Goal: Task Accomplishment & Management: Manage account settings

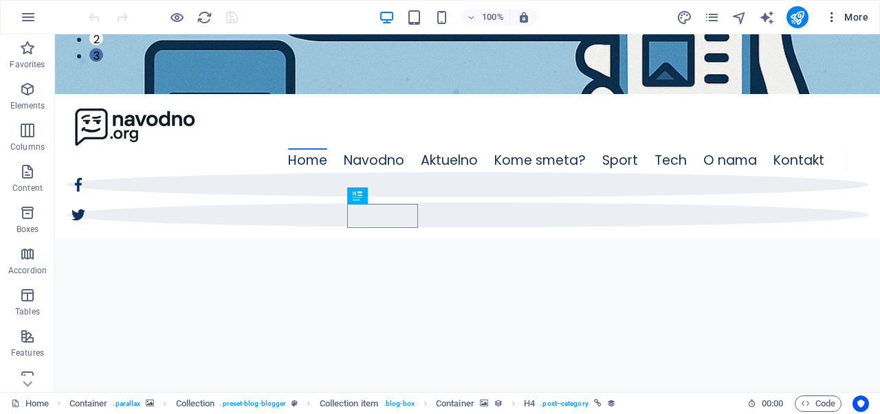
click at [828, 21] on icon "button" at bounding box center [832, 17] width 14 height 14
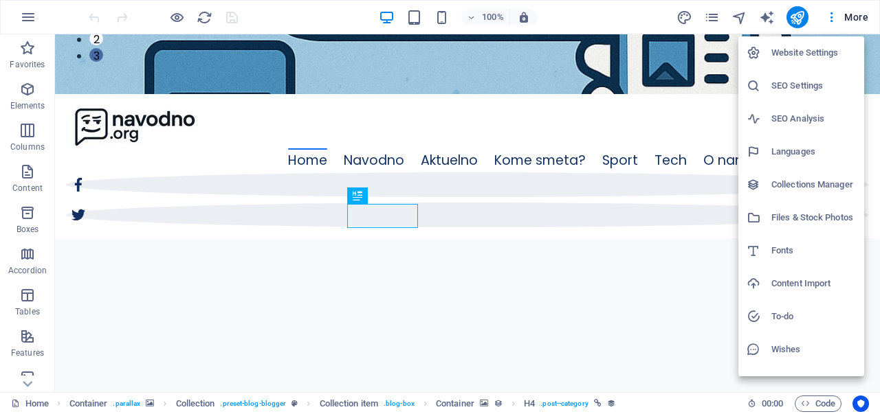
click at [716, 16] on div at bounding box center [440, 207] width 880 height 414
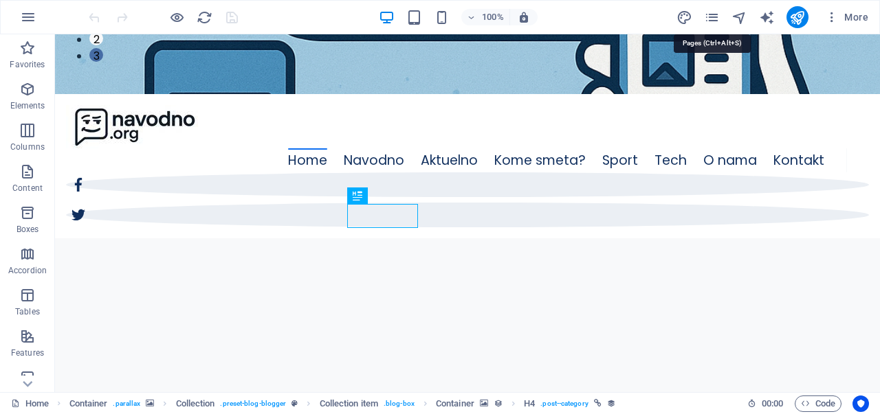
click at [716, 16] on icon "pages" at bounding box center [712, 18] width 16 height 16
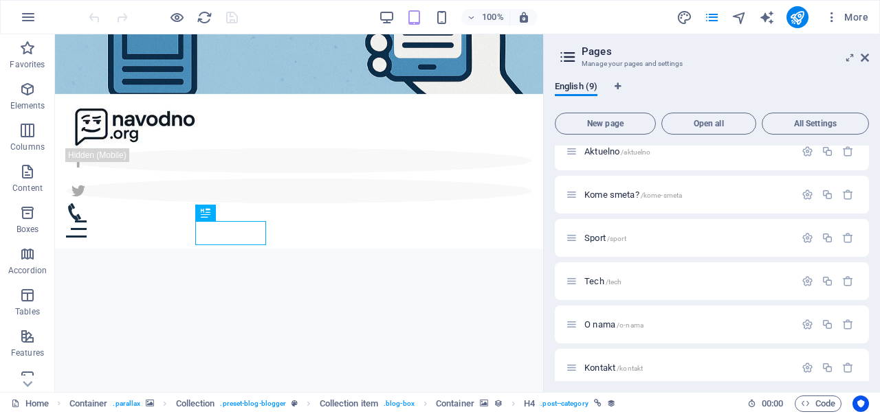
scroll to position [154, 0]
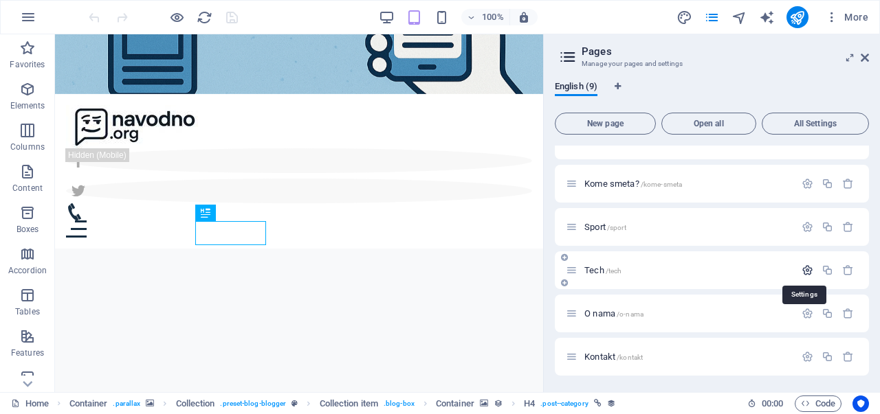
click at [801, 269] on icon "button" at bounding box center [807, 271] width 12 height 12
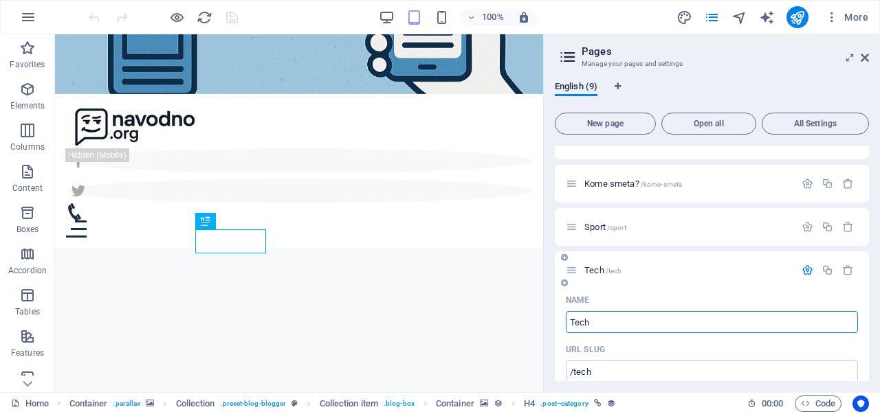
click at [621, 320] on input "Tech" at bounding box center [712, 322] width 292 height 22
type input "/"
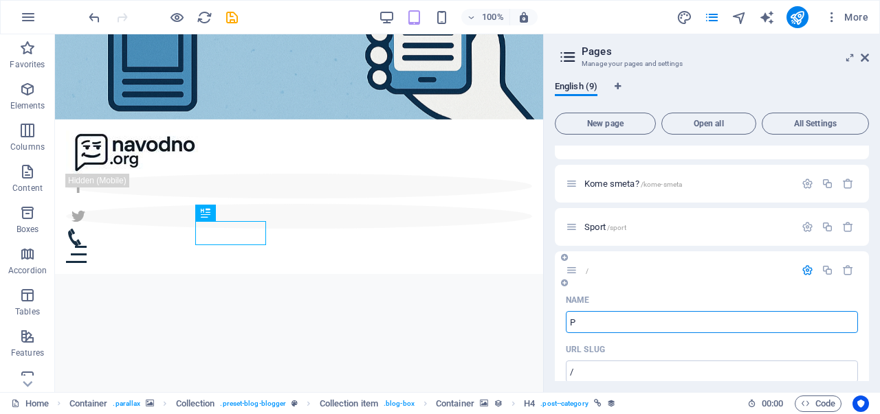
type input "Po"
type input "/p"
type input "P"
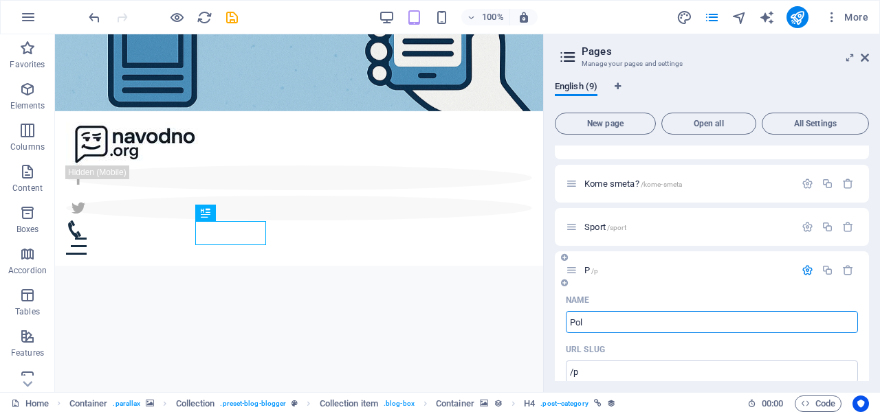
type input "Poli"
type input "/pol"
type input "Pol"
type input "Politika"
type input "/politika"
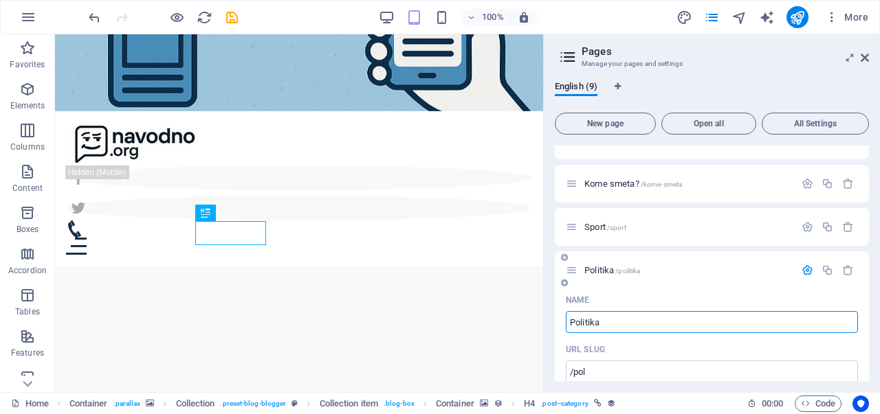
type input "Politika"
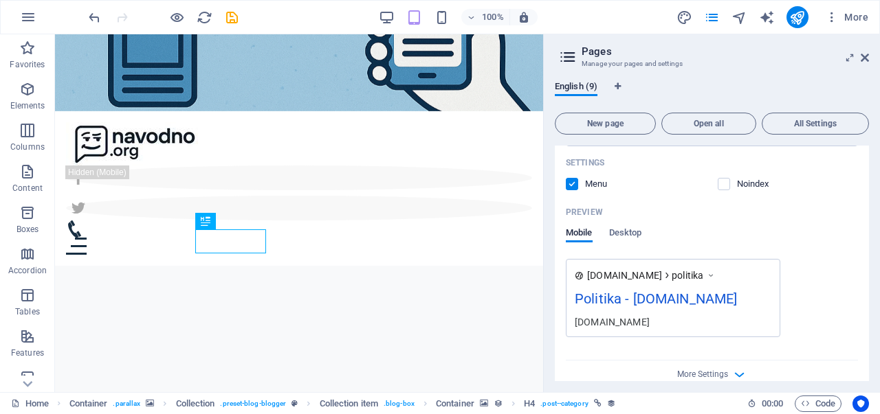
scroll to position [665, 0]
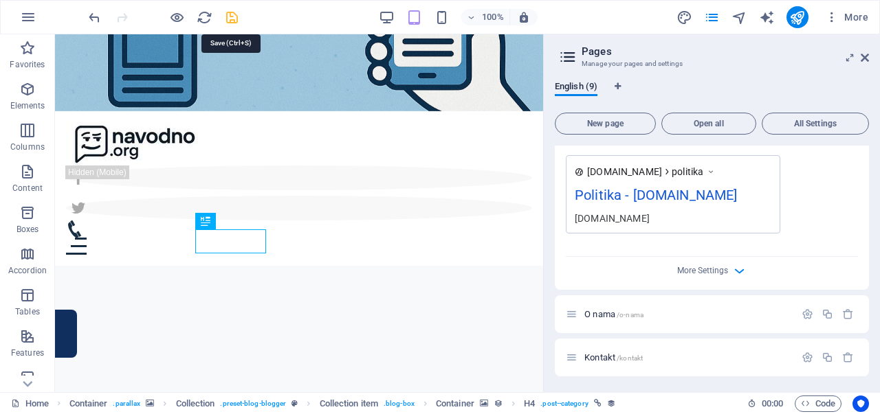
type input "Politika"
click at [233, 17] on icon "save" at bounding box center [232, 18] width 16 height 16
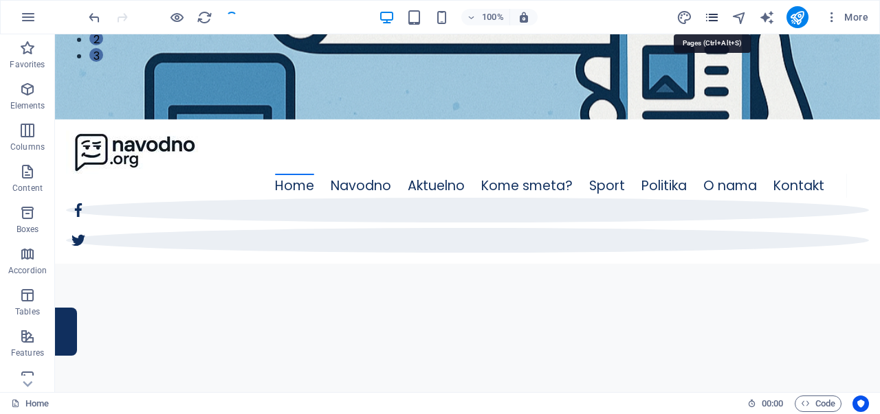
click at [713, 13] on icon "pages" at bounding box center [712, 18] width 16 height 16
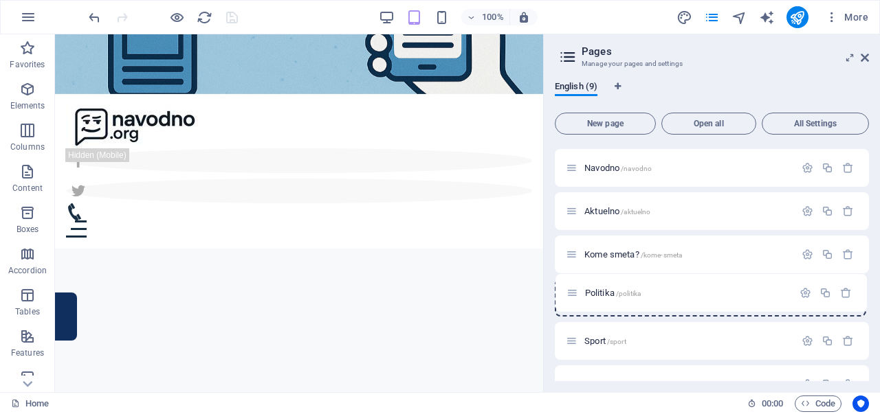
scroll to position [84, 0]
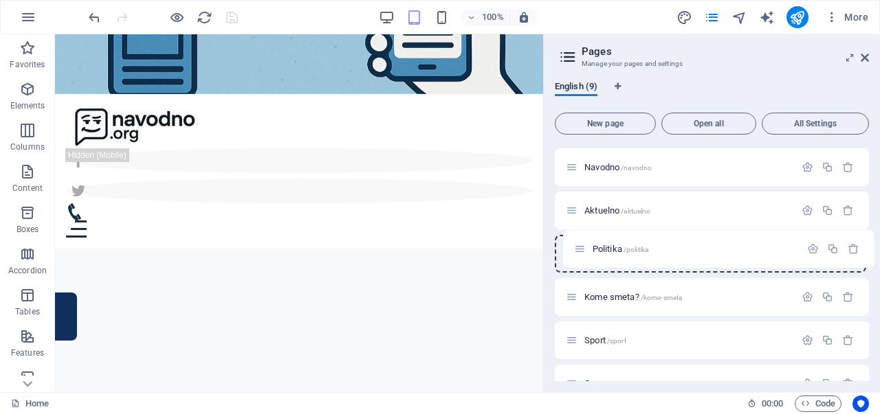
drag, startPoint x: 573, startPoint y: 342, endPoint x: 581, endPoint y: 241, distance: 101.4
click at [581, 241] on div "Home / Blog Post /blog-post Navodno /navodno Aktuelno /aktuelno Kome smeta? /ko…" at bounding box center [712, 254] width 314 height 384
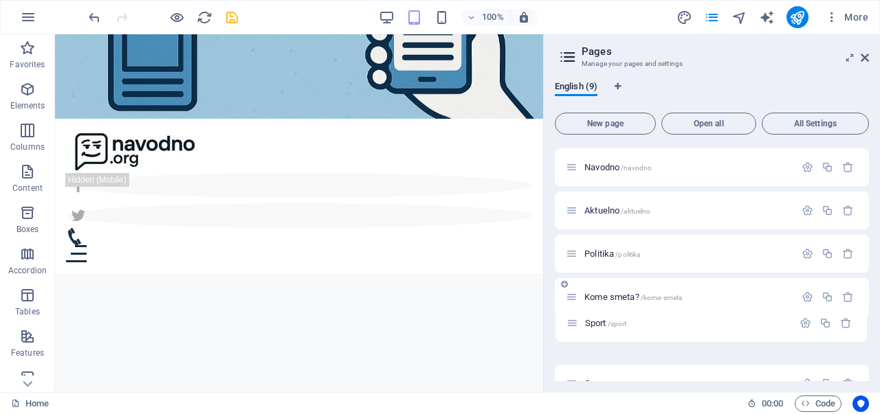
scroll to position [89, 0]
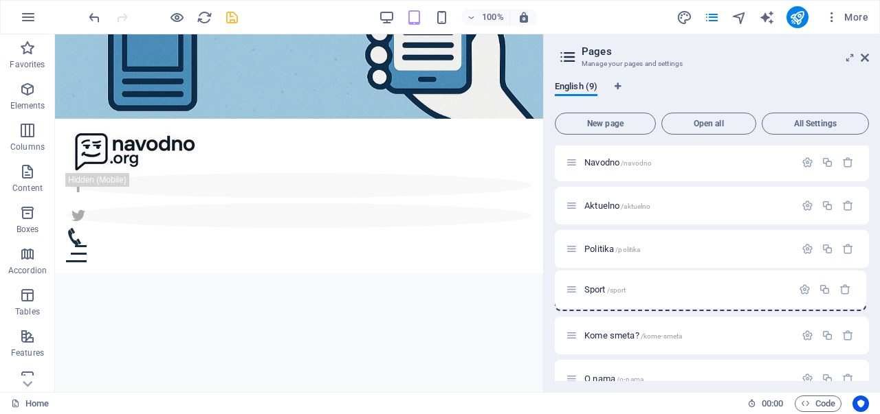
drag, startPoint x: 573, startPoint y: 340, endPoint x: 573, endPoint y: 281, distance: 59.1
click at [573, 281] on div "Home / Blog Post /blog-post Navodno /navodno Aktuelno /aktuelno Politika /polit…" at bounding box center [712, 249] width 314 height 384
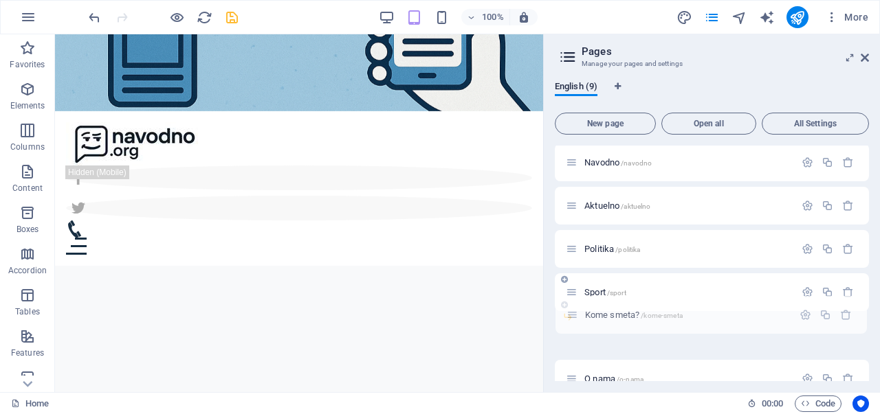
scroll to position [89, 0]
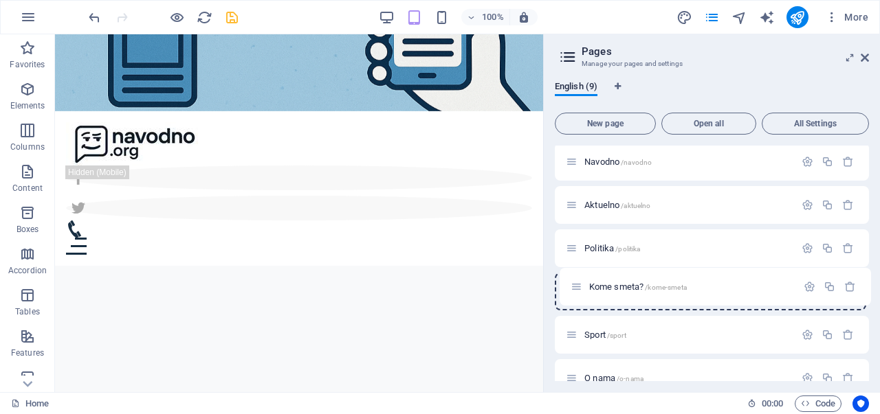
drag, startPoint x: 573, startPoint y: 335, endPoint x: 579, endPoint y: 280, distance: 55.3
click at [579, 280] on div "Home / Blog Post /blog-post Navodno /navodno Aktuelno /aktuelno Politika /polit…" at bounding box center [712, 248] width 314 height 384
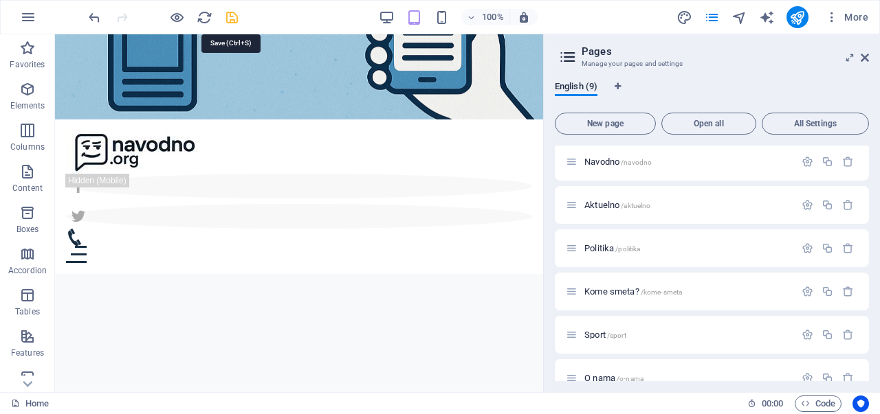
click at [230, 21] on icon "save" at bounding box center [232, 18] width 16 height 16
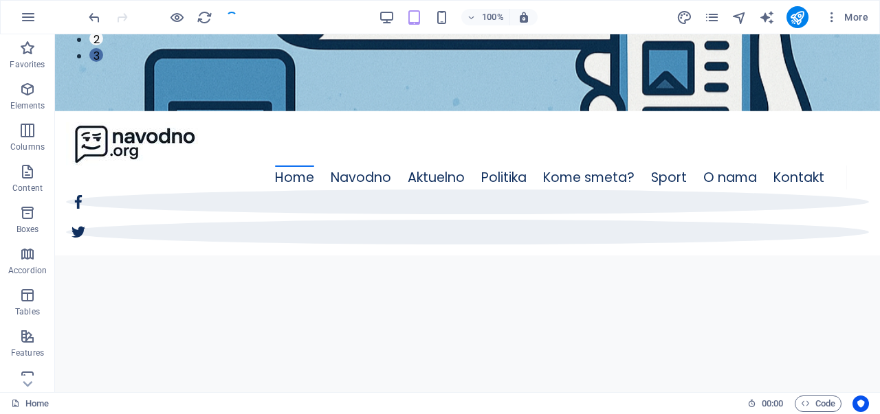
checkbox input "false"
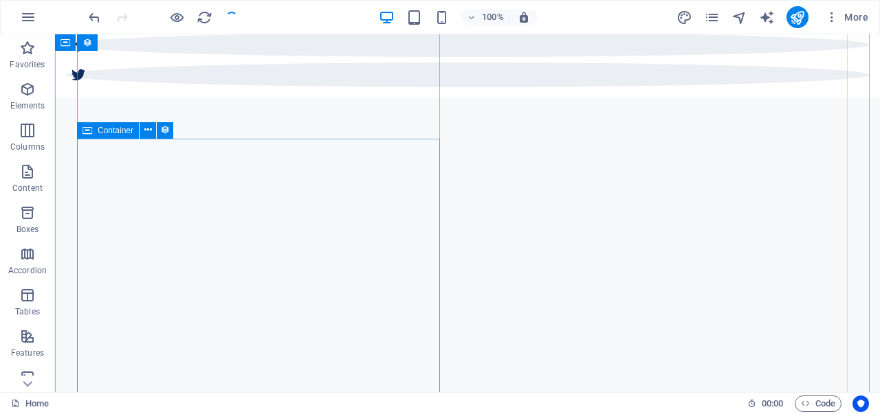
scroll to position [632, 0]
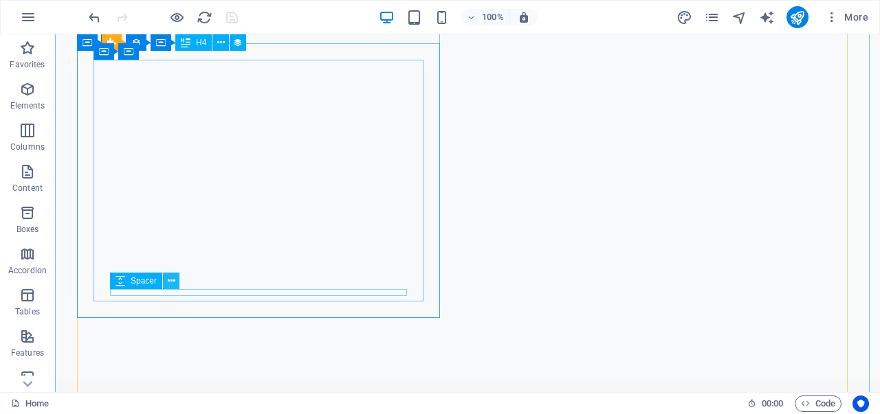
click at [173, 278] on icon at bounding box center [172, 281] width 8 height 14
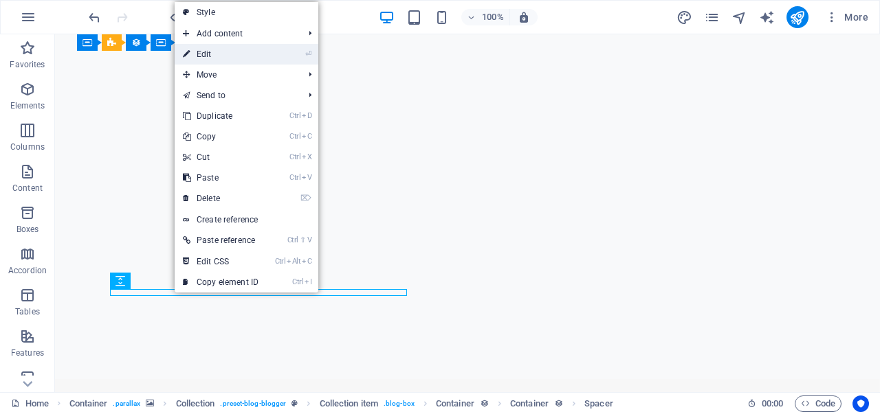
click at [223, 51] on link "⏎ Edit" at bounding box center [221, 54] width 92 height 21
select select "px"
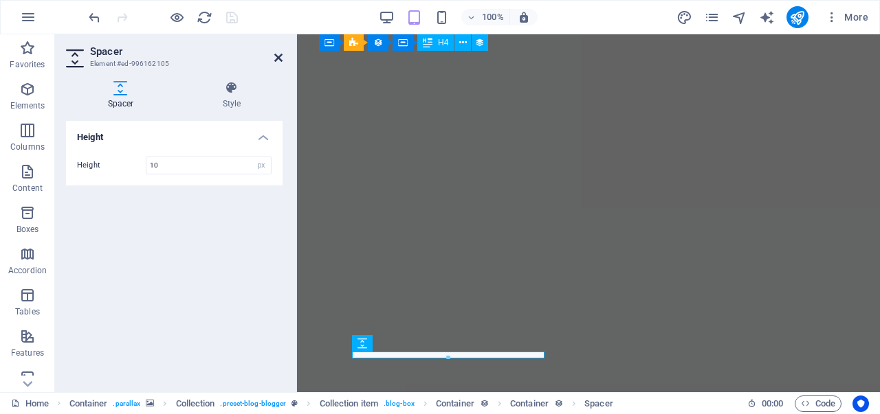
click at [275, 60] on icon at bounding box center [278, 57] width 8 height 11
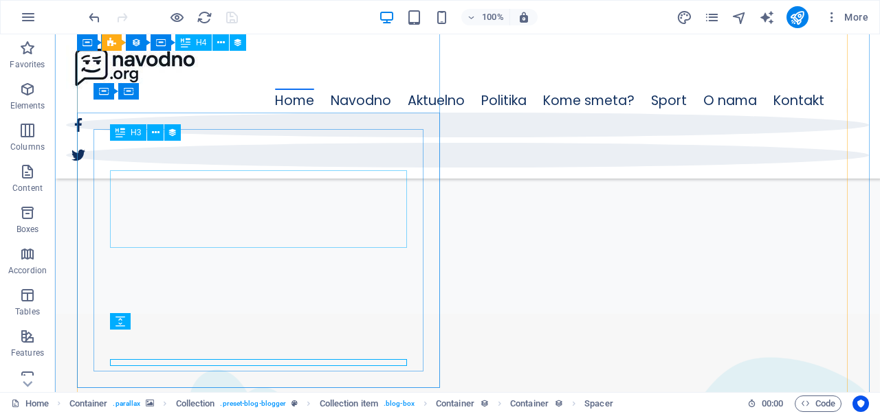
scroll to position [558, 0]
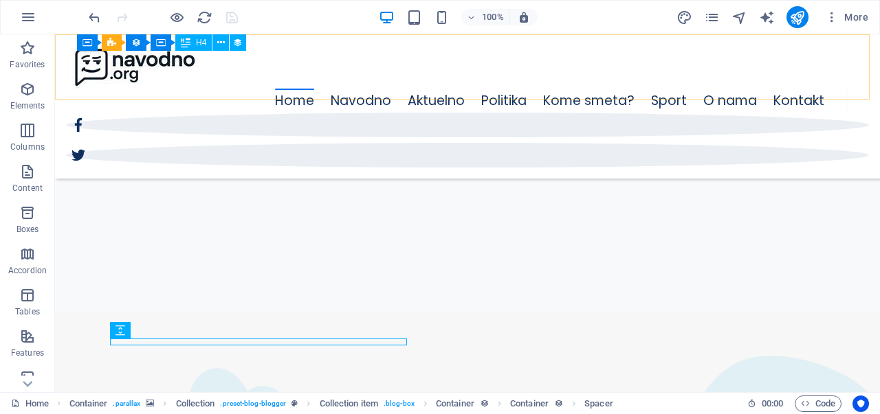
click at [192, 92] on div "Home Navodno Aktuelno Politika Kome smeta? Sport O nama Kontakt Menu" at bounding box center [467, 106] width 825 height 144
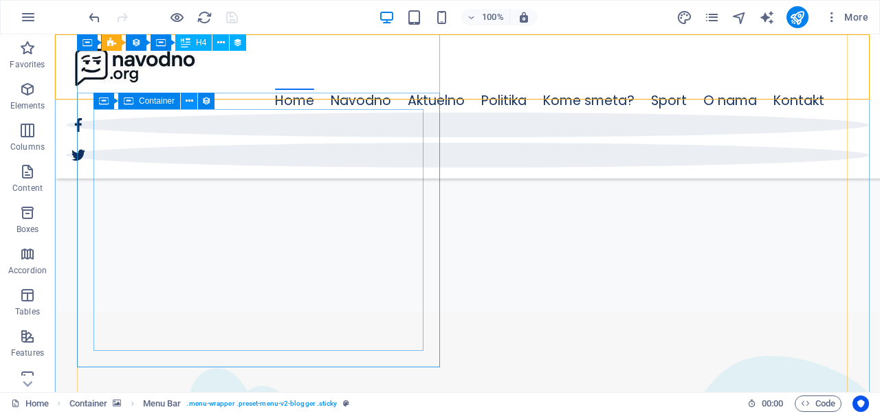
click at [191, 104] on icon at bounding box center [190, 101] width 8 height 14
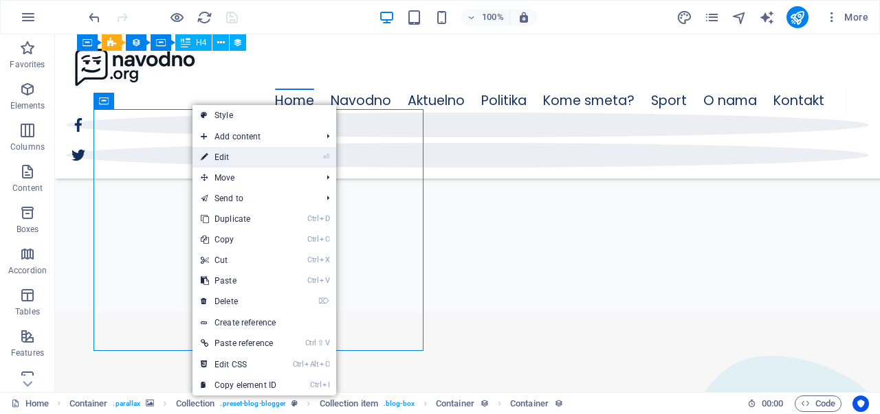
click at [230, 159] on link "⏎ Edit" at bounding box center [238, 157] width 92 height 21
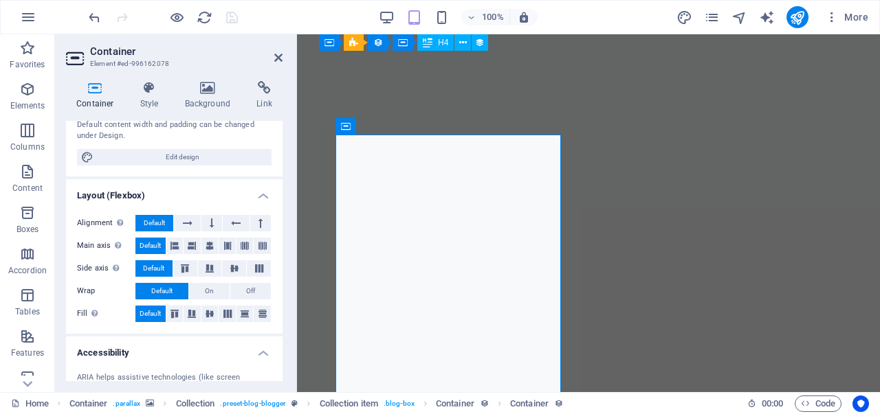
scroll to position [598, 0]
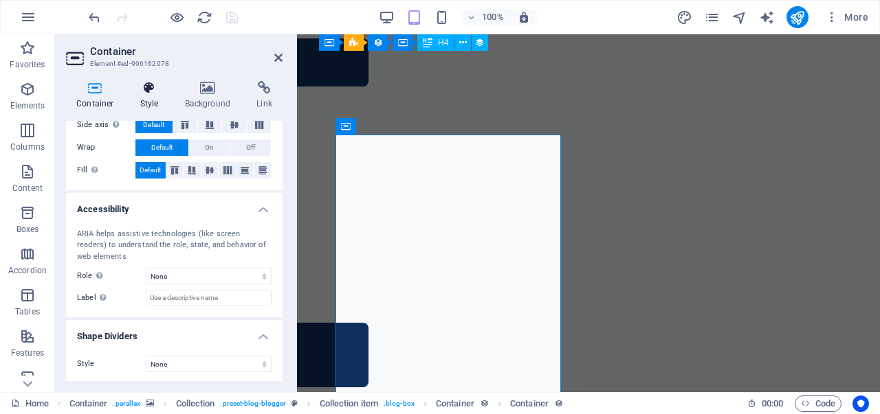
click at [147, 81] on icon at bounding box center [149, 88] width 39 height 14
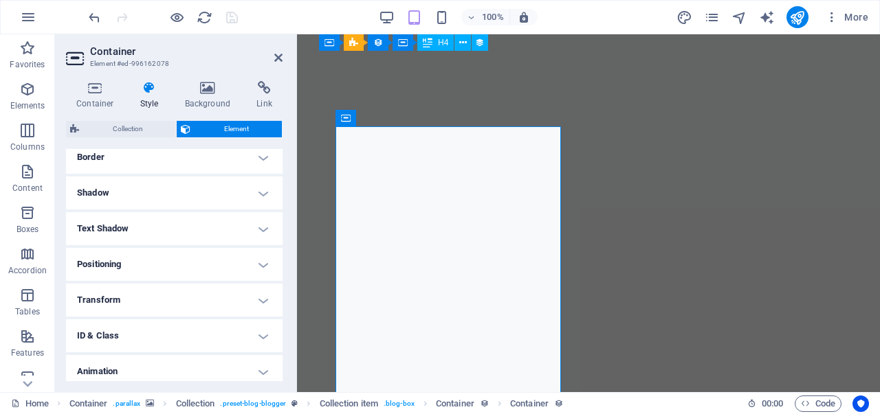
scroll to position [348, 0]
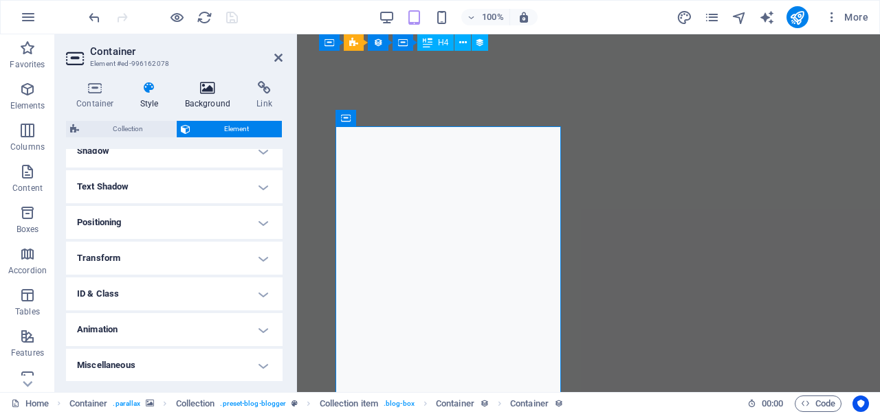
click at [206, 96] on h4 "Background" at bounding box center [211, 95] width 72 height 29
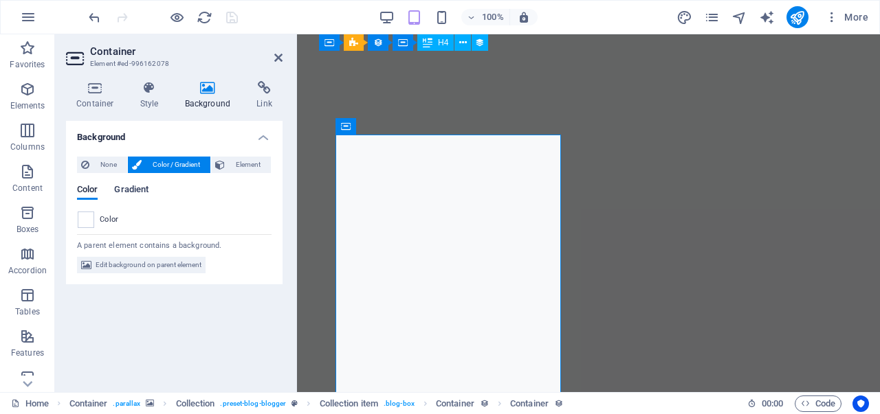
click at [144, 194] on span "Gradient" at bounding box center [131, 190] width 34 height 19
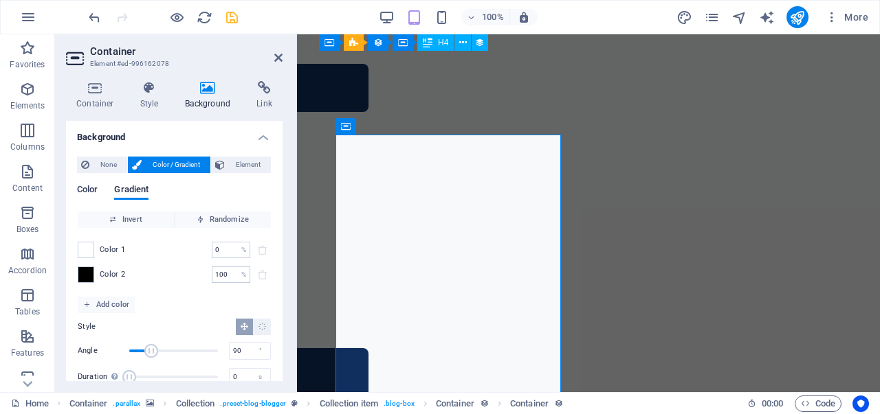
click at [93, 192] on span "Color" at bounding box center [87, 190] width 21 height 19
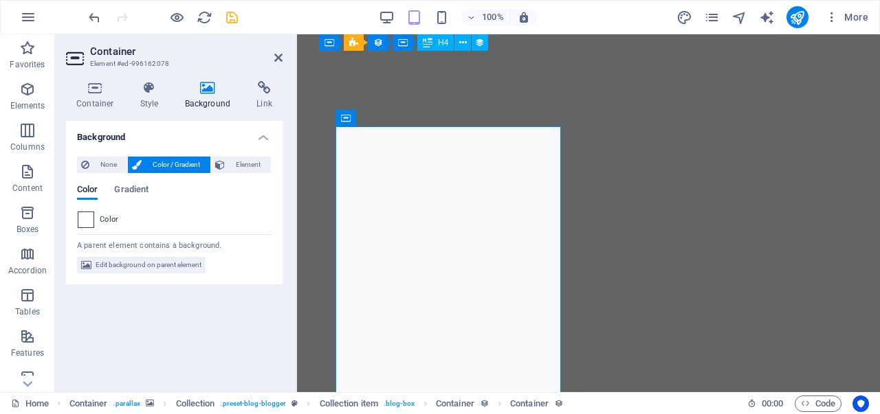
click at [87, 223] on span at bounding box center [85, 219] width 15 height 15
type input "#ffffff"
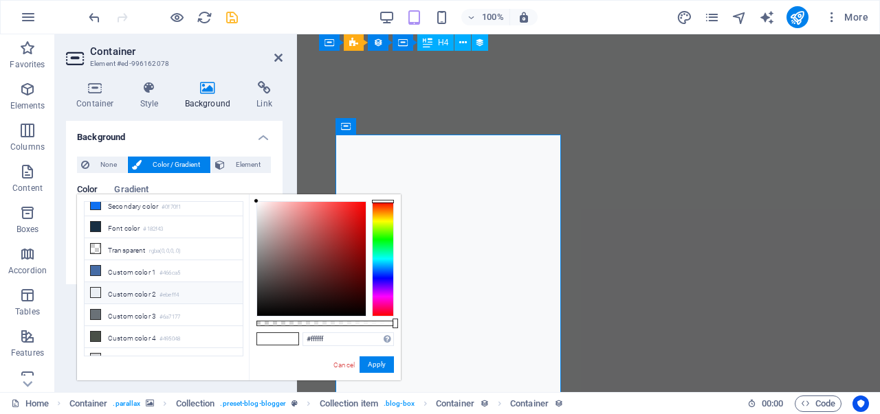
scroll to position [0, 0]
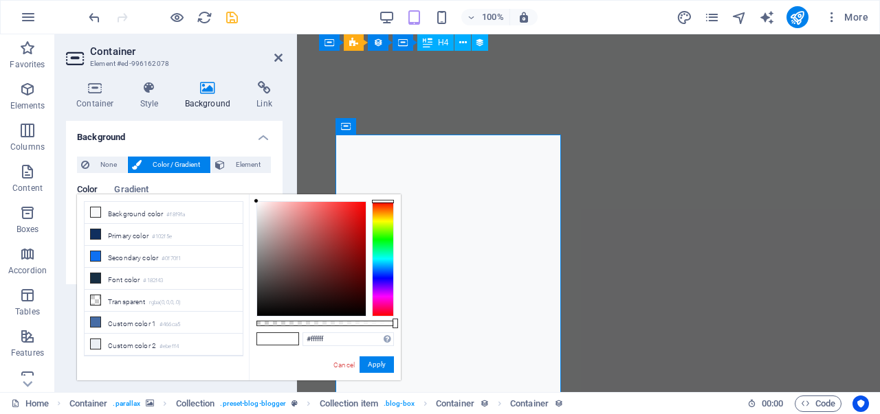
click at [240, 185] on div "Color Gradient" at bounding box center [174, 198] width 195 height 26
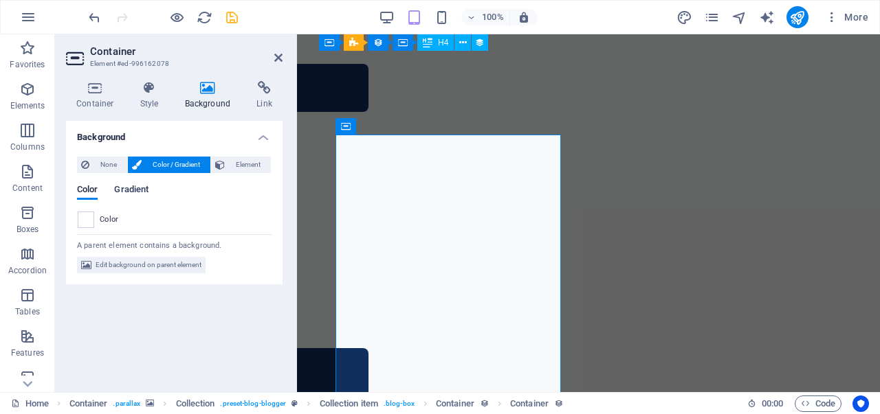
click at [139, 192] on span "Gradient" at bounding box center [131, 190] width 34 height 19
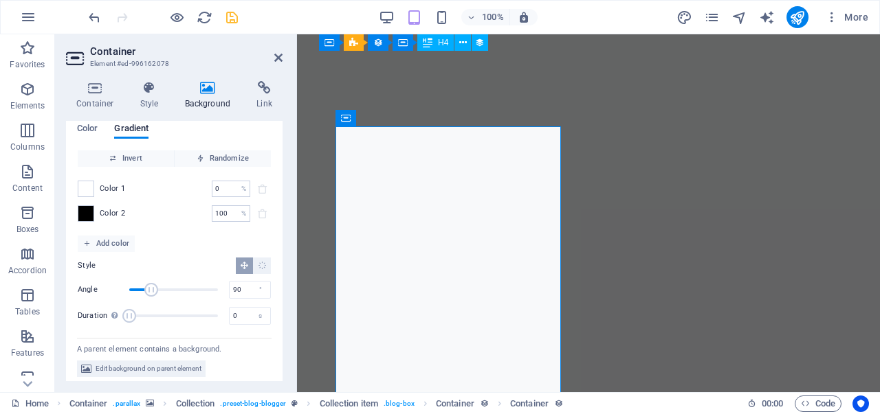
scroll to position [67, 0]
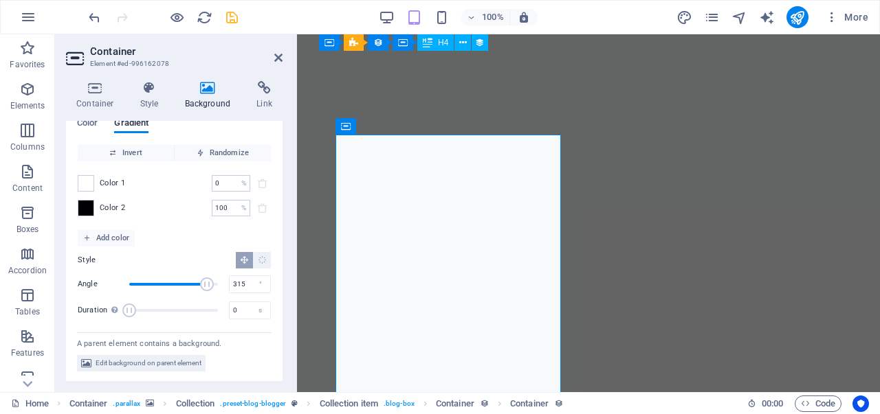
click at [205, 282] on span "Angle" at bounding box center [173, 284] width 89 height 21
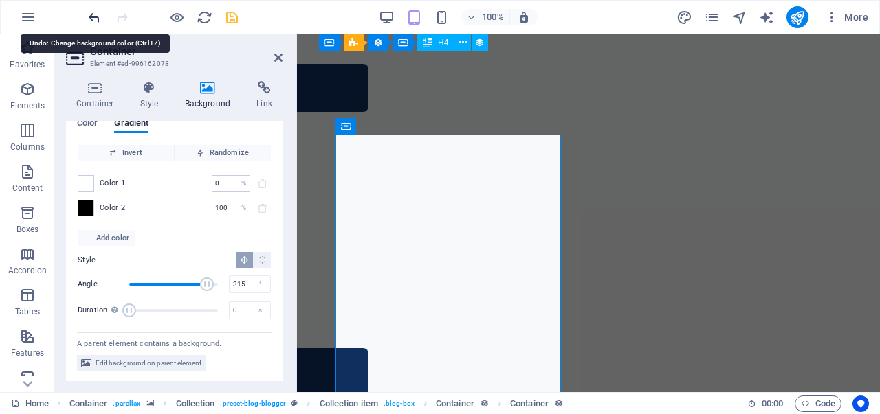
click at [97, 21] on icon "undo" at bounding box center [95, 18] width 16 height 16
type input "90"
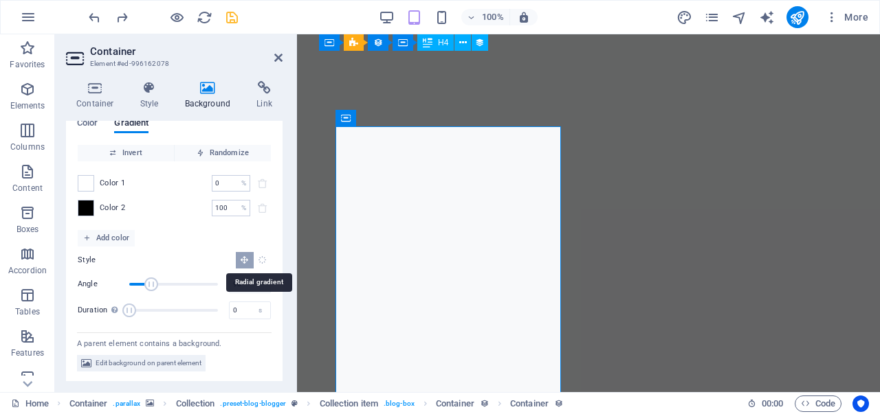
click at [259, 262] on icon "Radial gradient" at bounding box center [262, 260] width 9 height 9
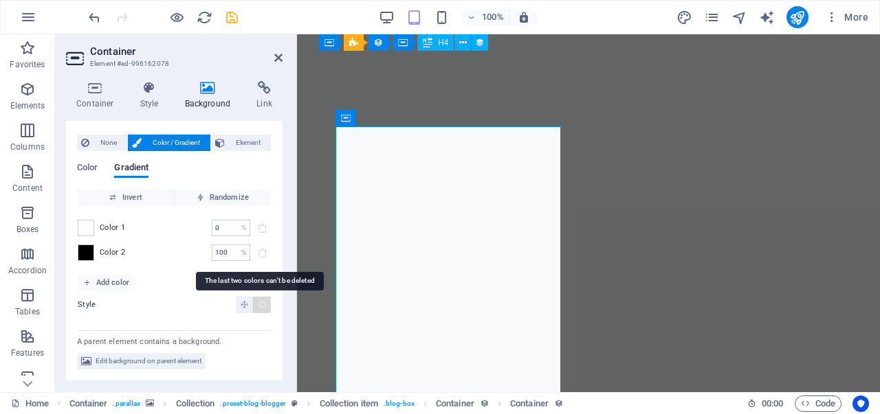
scroll to position [20, 0]
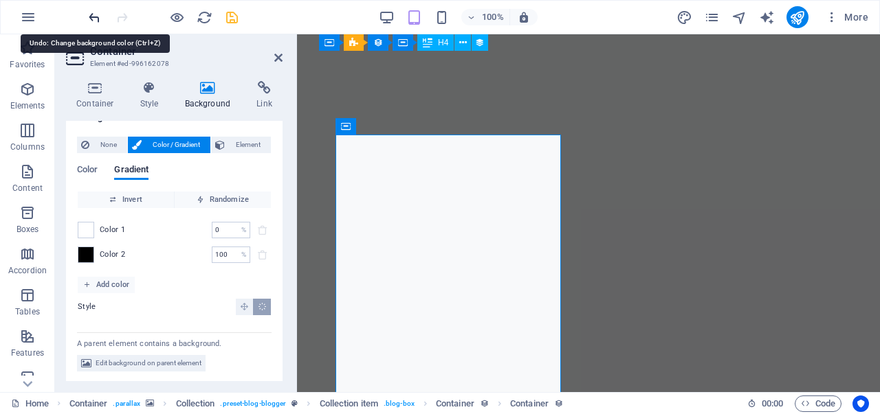
click at [100, 19] on icon "undo" at bounding box center [95, 18] width 16 height 16
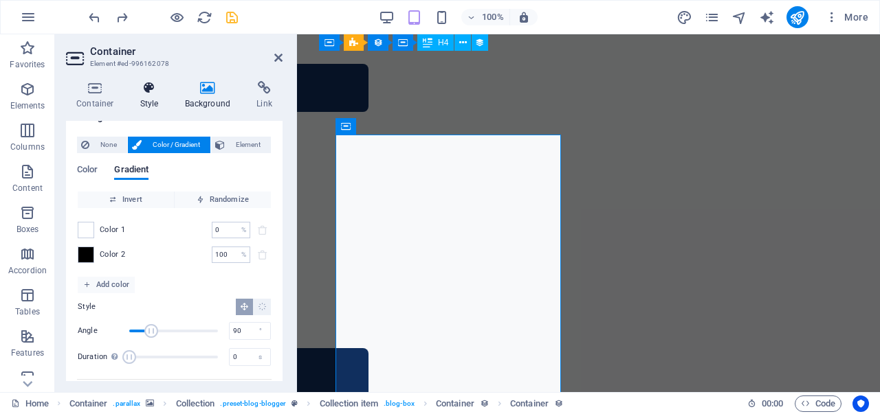
click at [159, 93] on icon at bounding box center [149, 88] width 39 height 14
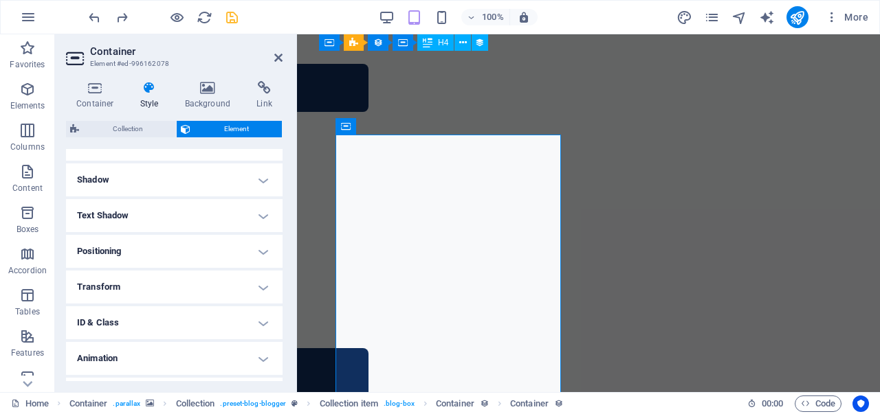
scroll to position [315, 0]
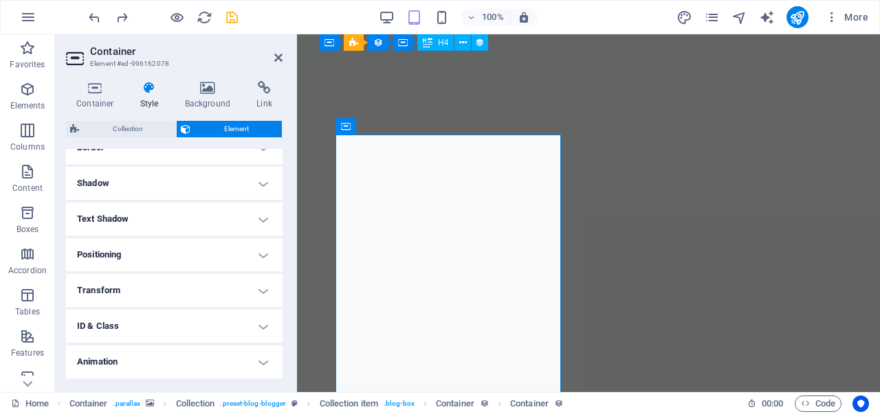
click at [201, 184] on h4 "Shadow" at bounding box center [174, 183] width 216 height 33
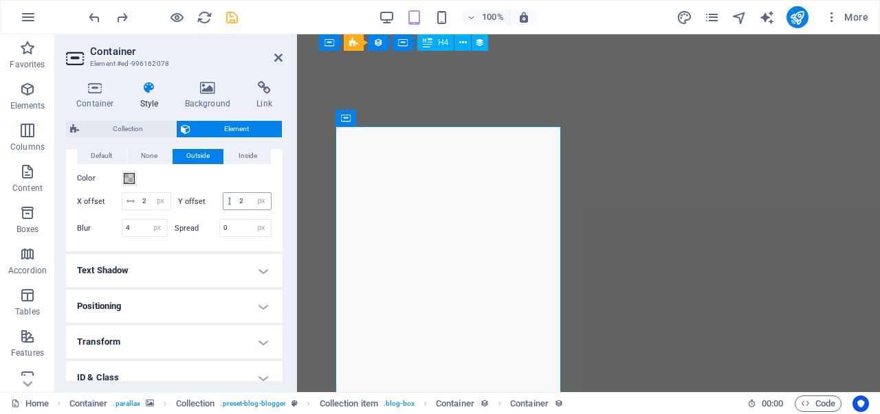
scroll to position [370, 0]
click at [192, 285] on h4 "Text Shadow" at bounding box center [174, 271] width 216 height 33
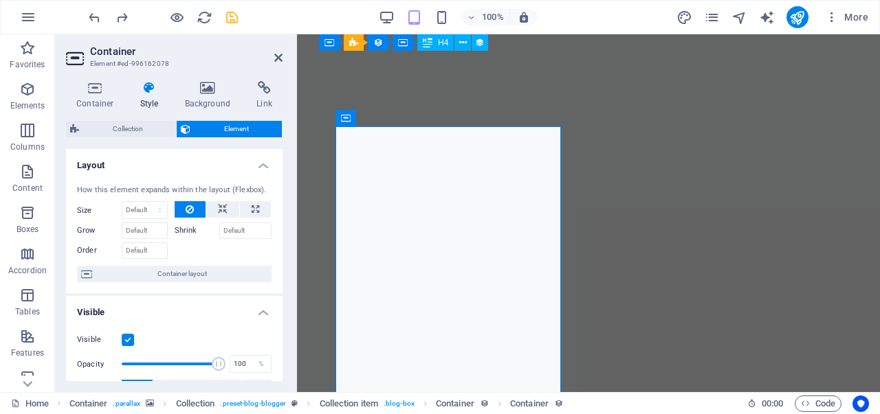
scroll to position [14, 0]
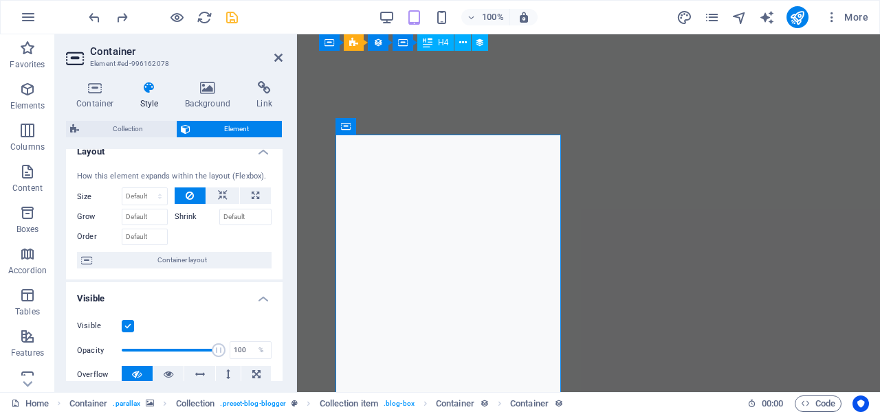
click at [128, 326] on label at bounding box center [128, 326] width 12 height 12
click at [0, 0] on input "Visible" at bounding box center [0, 0] width 0 height 0
click at [130, 326] on label at bounding box center [128, 326] width 12 height 12
click at [0, 0] on input "Visible" at bounding box center [0, 0] width 0 height 0
click at [128, 326] on label at bounding box center [128, 326] width 12 height 12
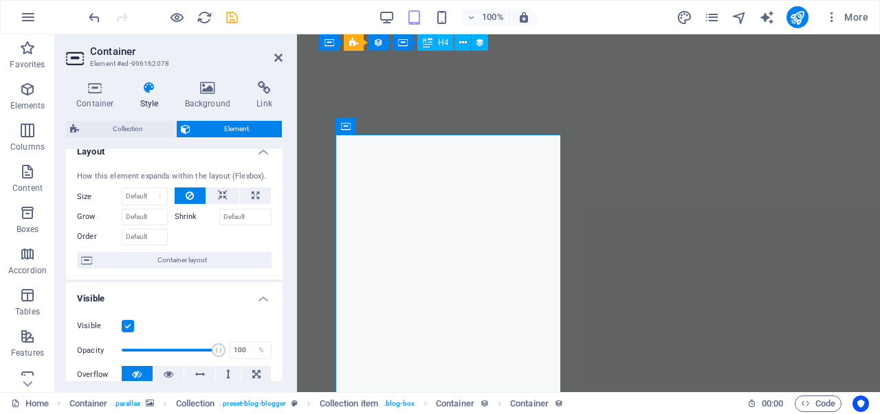
click at [0, 0] on input "Visible" at bounding box center [0, 0] width 0 height 0
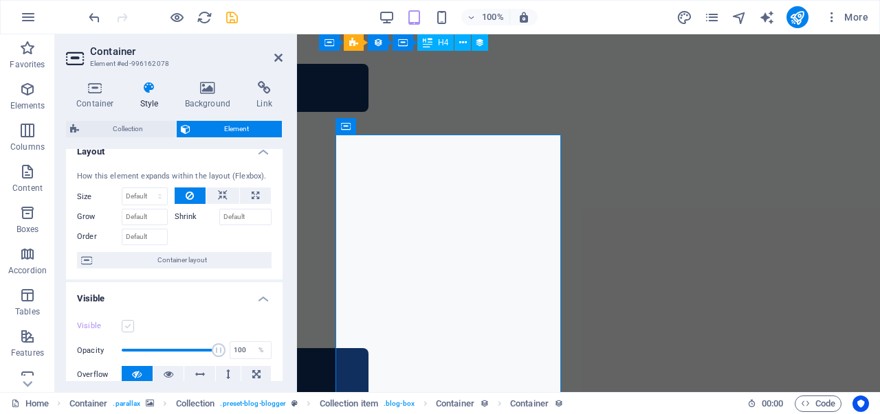
click at [130, 326] on label at bounding box center [128, 326] width 12 height 12
click at [0, 0] on input "Visible" at bounding box center [0, 0] width 0 height 0
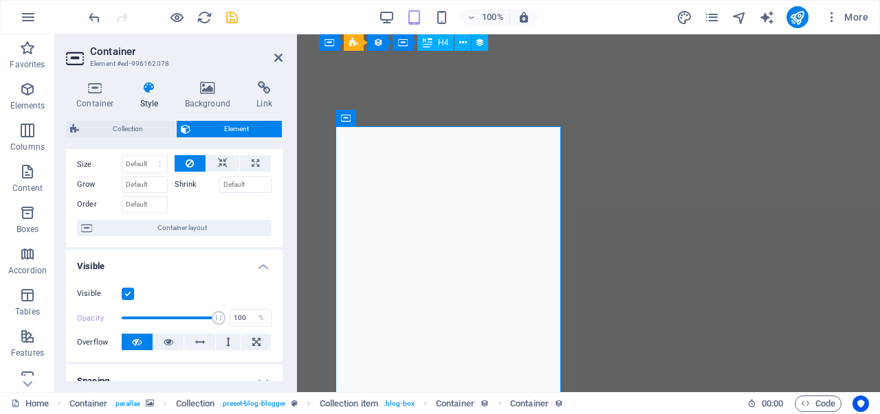
scroll to position [47, 0]
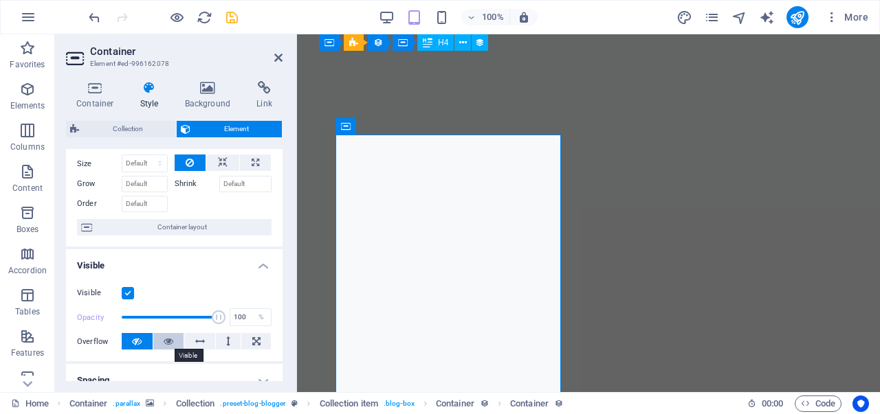
click at [175, 342] on button at bounding box center [168, 341] width 31 height 16
click at [143, 347] on button at bounding box center [137, 341] width 31 height 16
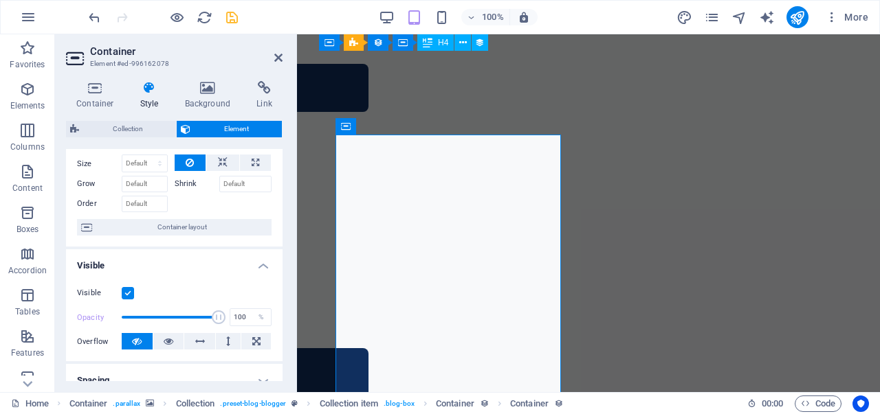
click at [127, 291] on label at bounding box center [128, 293] width 12 height 12
click at [0, 0] on input "Visible" at bounding box center [0, 0] width 0 height 0
click at [127, 291] on label at bounding box center [128, 293] width 12 height 12
click at [0, 0] on input "Visible" at bounding box center [0, 0] width 0 height 0
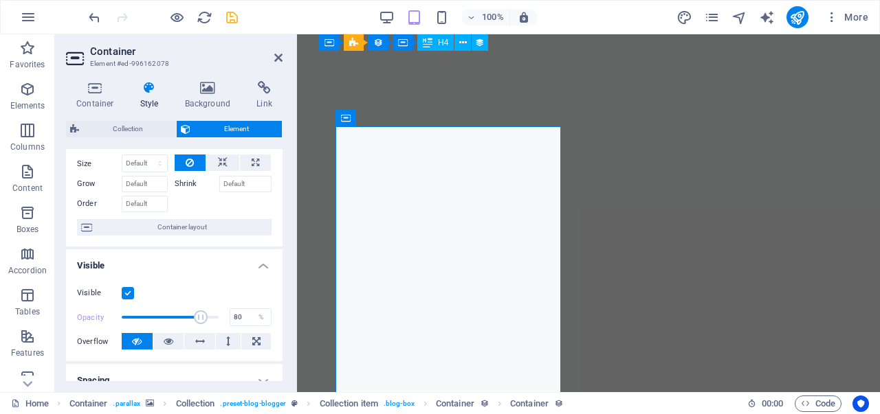
drag, startPoint x: 209, startPoint y: 318, endPoint x: 197, endPoint y: 318, distance: 12.4
click at [197, 318] on span at bounding box center [201, 318] width 14 height 14
click at [187, 314] on span at bounding box center [170, 317] width 97 height 21
click at [181, 315] on span at bounding box center [184, 318] width 14 height 14
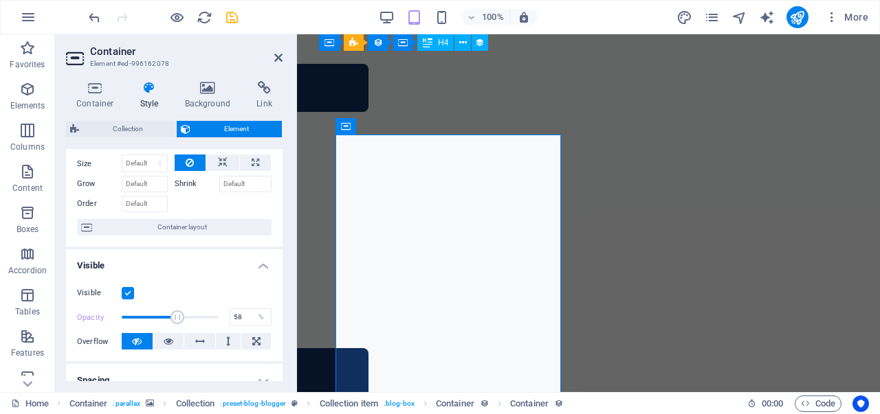
click at [176, 316] on span at bounding box center [177, 318] width 14 height 14
click at [169, 316] on span at bounding box center [171, 318] width 14 height 14
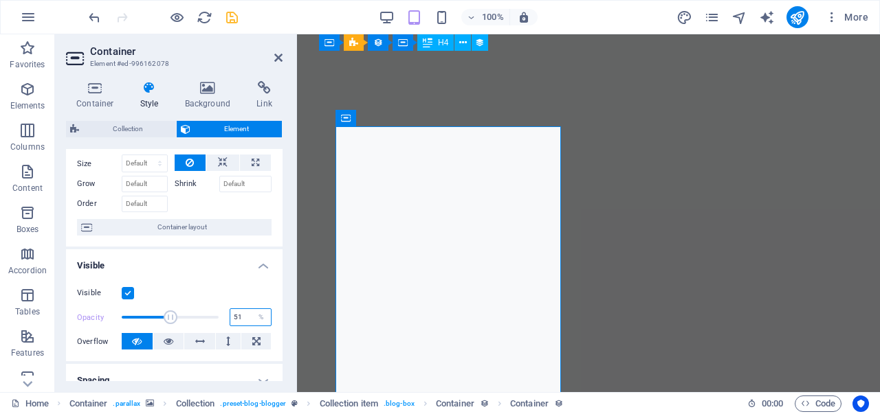
click at [239, 320] on input "51" at bounding box center [250, 317] width 41 height 16
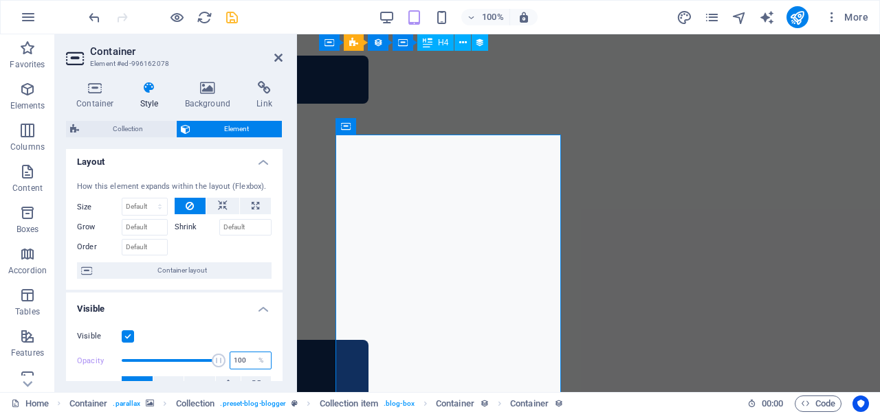
scroll to position [3, 0]
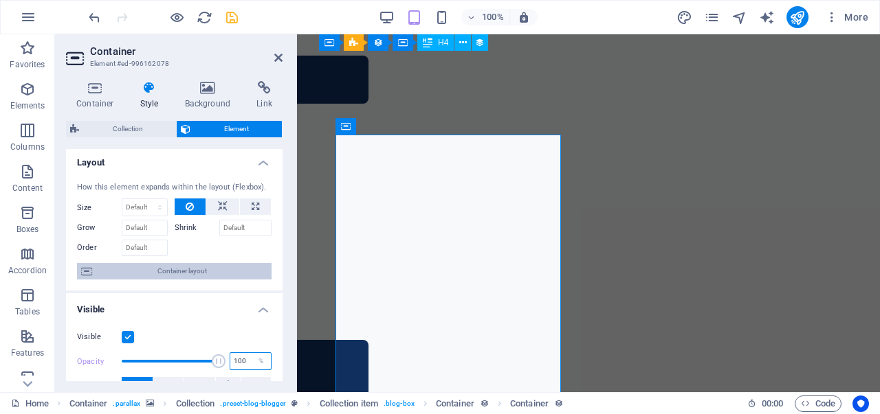
type input "100"
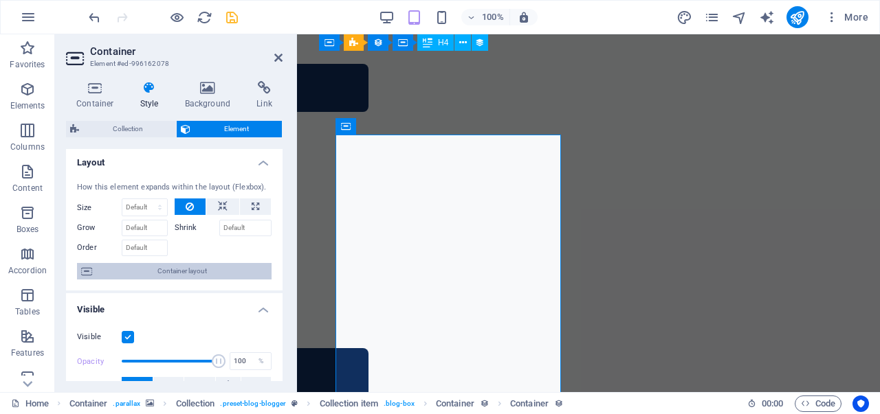
click at [208, 273] on span "Container layout" at bounding box center [181, 271] width 171 height 16
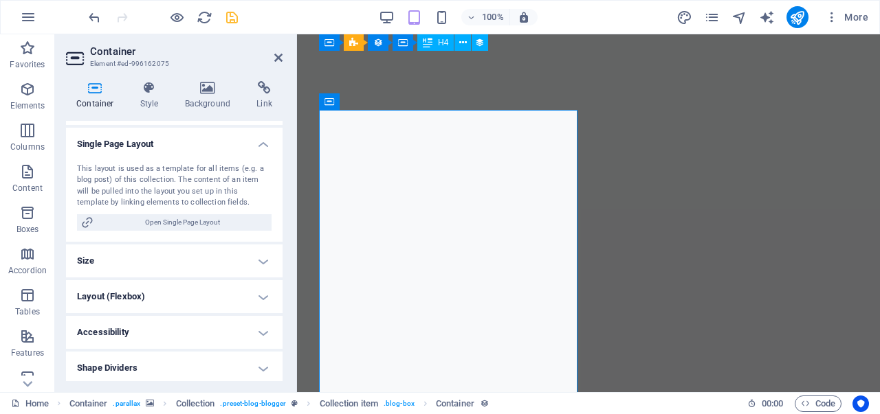
scroll to position [67, 0]
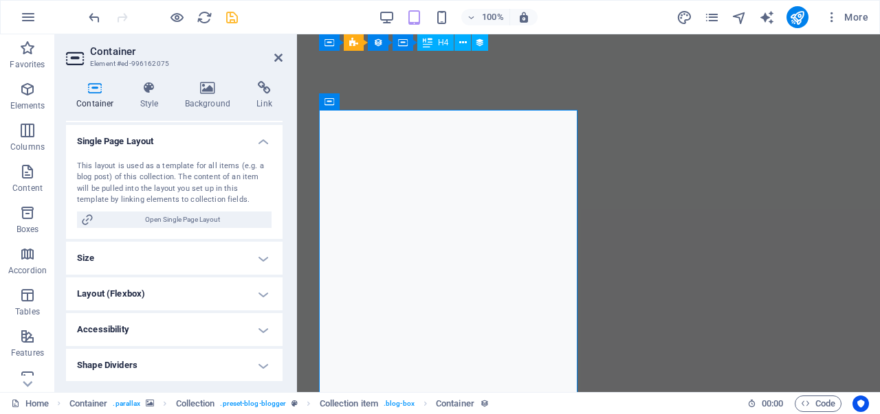
click at [251, 329] on h4 "Accessibility" at bounding box center [174, 329] width 216 height 33
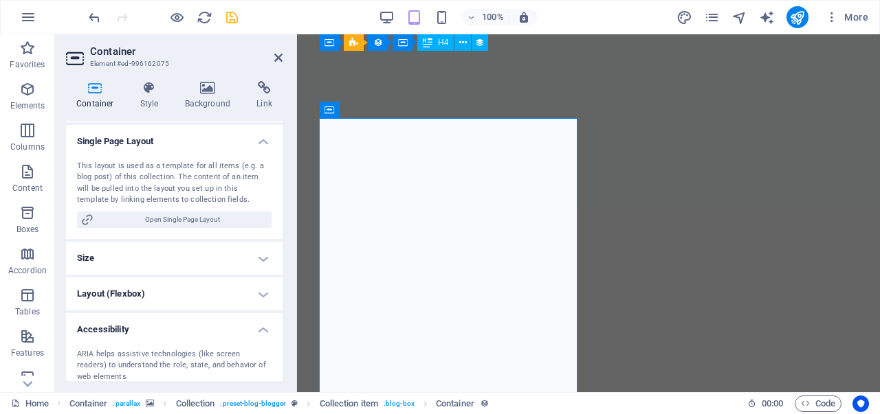
click at [241, 293] on h4 "Layout (Flexbox)" at bounding box center [174, 294] width 216 height 33
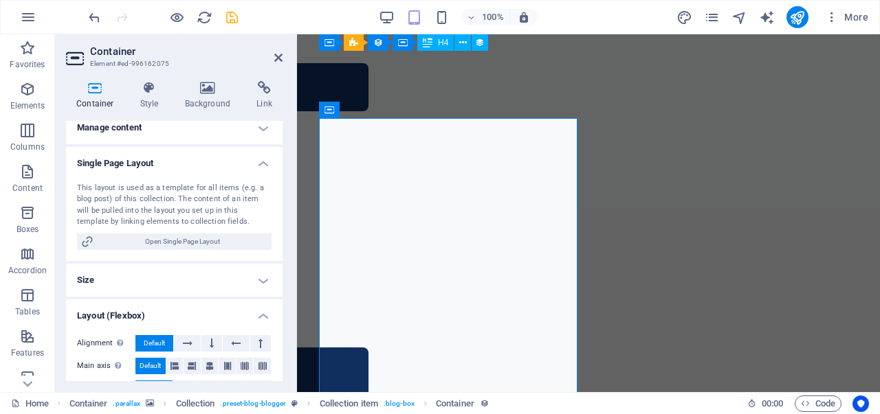
scroll to position [0, 0]
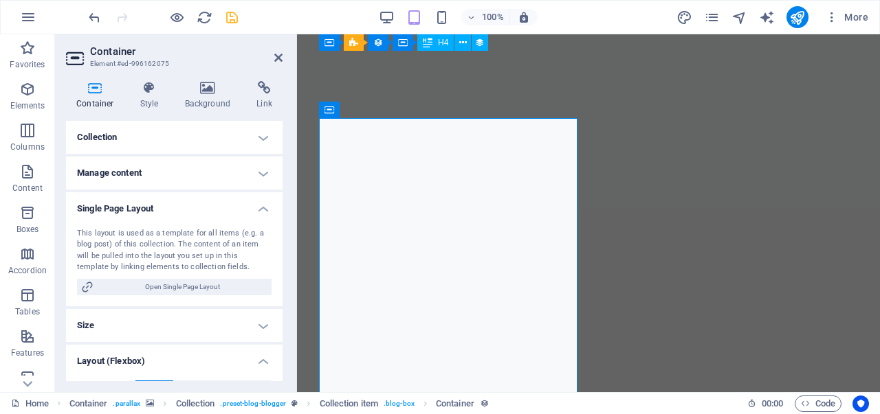
click at [212, 175] on h4 "Manage content" at bounding box center [174, 173] width 216 height 33
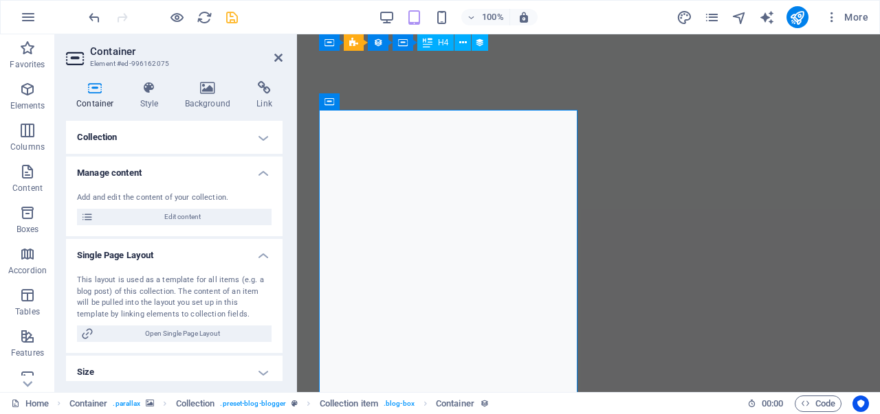
click at [188, 126] on h4 "Collection" at bounding box center [174, 137] width 216 height 33
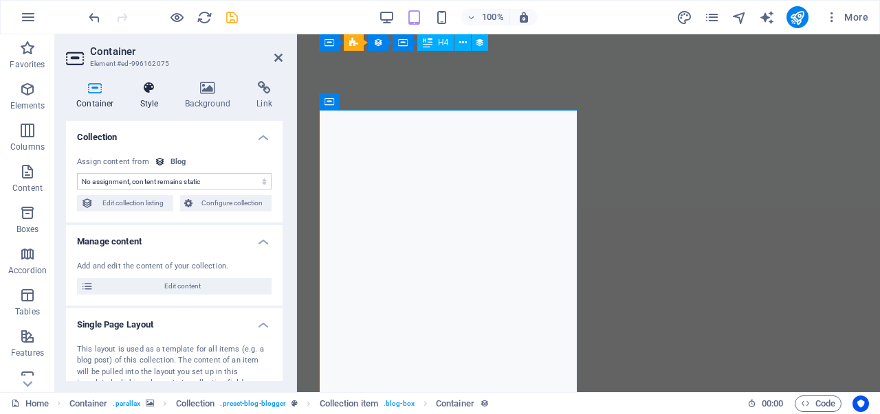
click at [158, 98] on h4 "Style" at bounding box center [152, 95] width 45 height 29
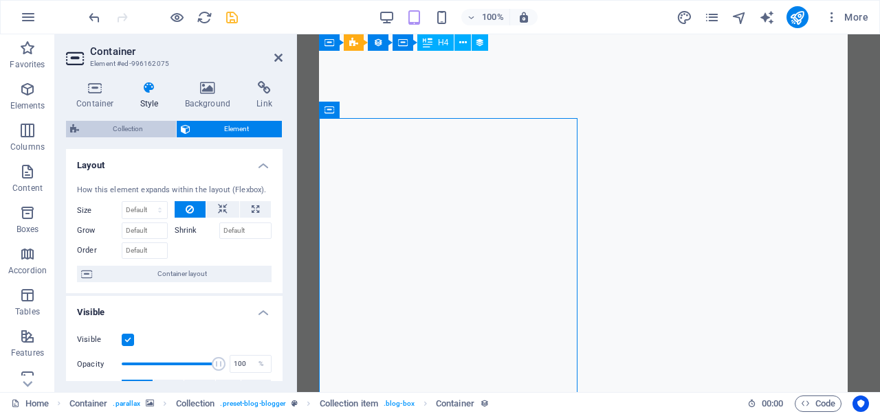
click at [135, 129] on span "Collection" at bounding box center [127, 129] width 89 height 16
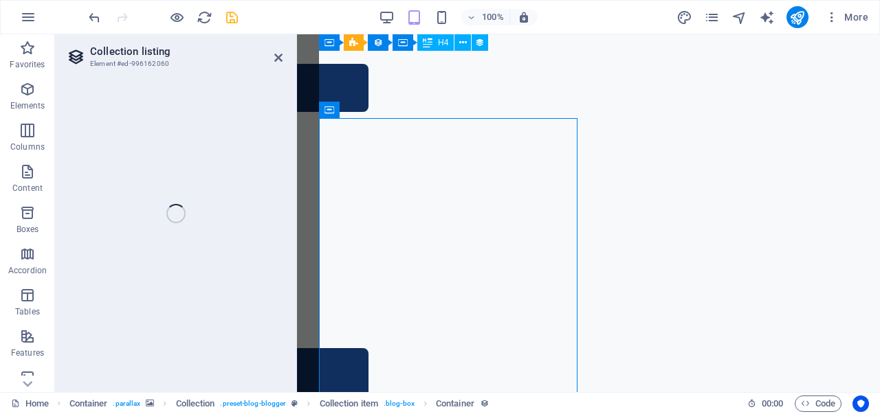
select select "rem"
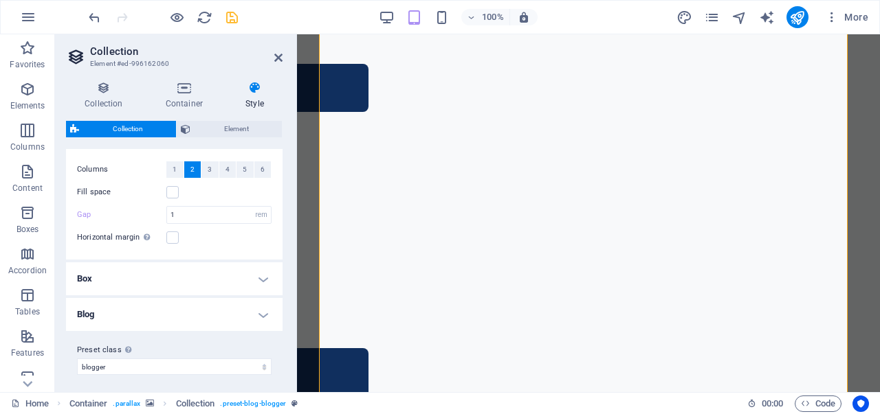
scroll to position [30, 0]
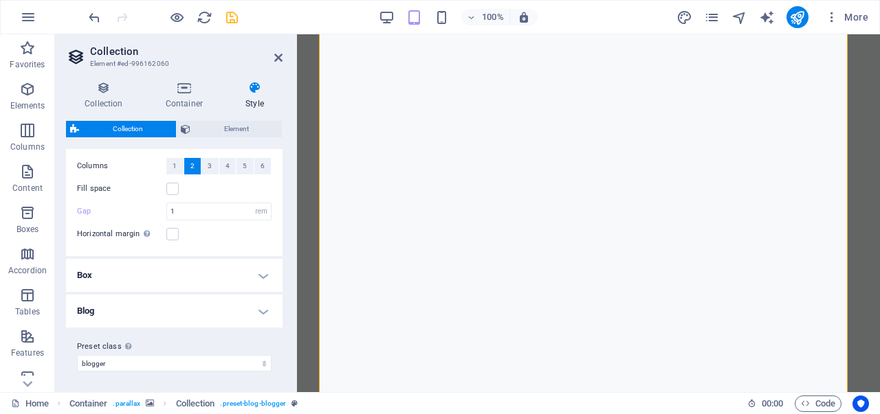
click at [195, 276] on h4 "Box" at bounding box center [174, 275] width 216 height 33
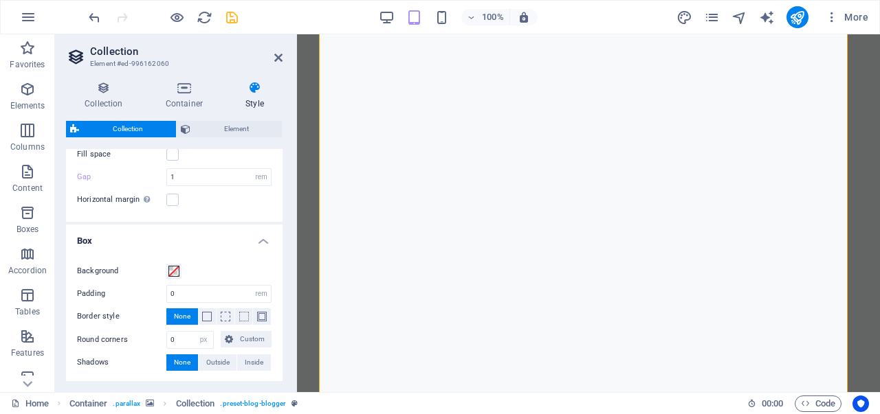
scroll to position [56, 0]
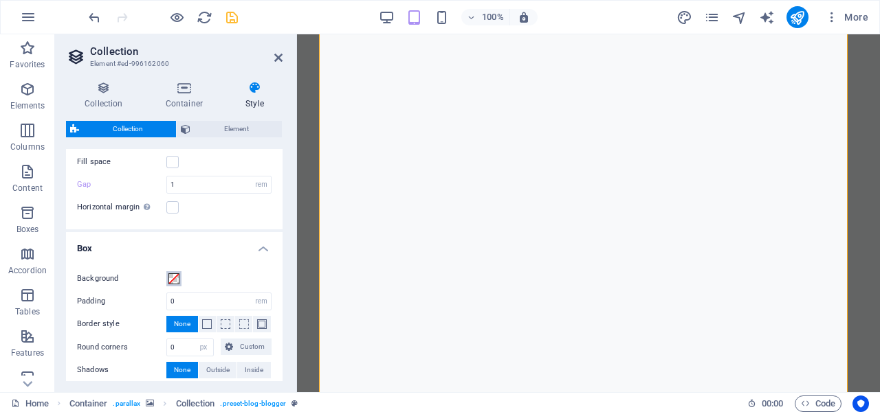
click at [173, 279] on span at bounding box center [173, 279] width 11 height 11
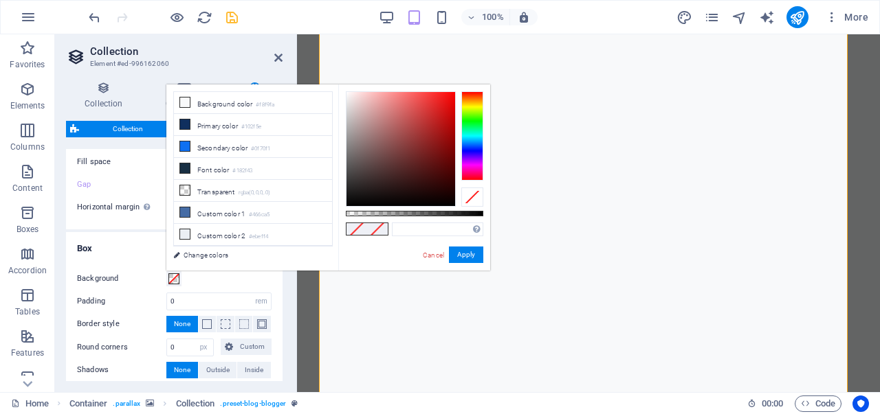
click at [173, 279] on span at bounding box center [173, 279] width 11 height 11
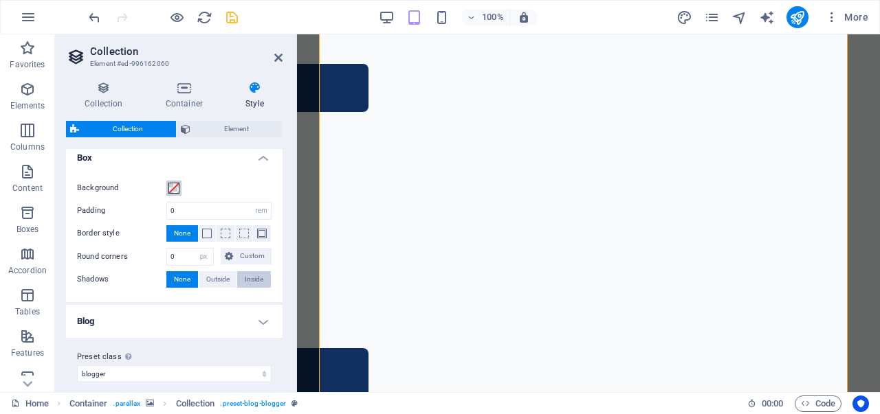
scroll to position [148, 0]
click at [250, 311] on h4 "Blog" at bounding box center [174, 320] width 216 height 33
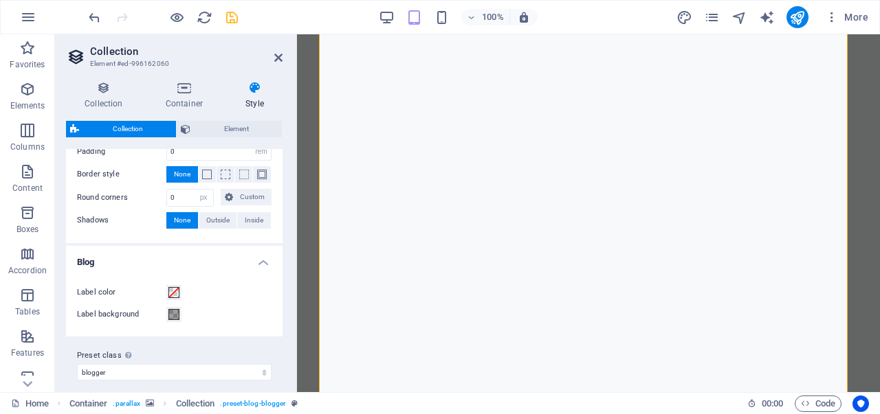
scroll to position [207, 0]
click at [169, 313] on span at bounding box center [173, 314] width 11 height 11
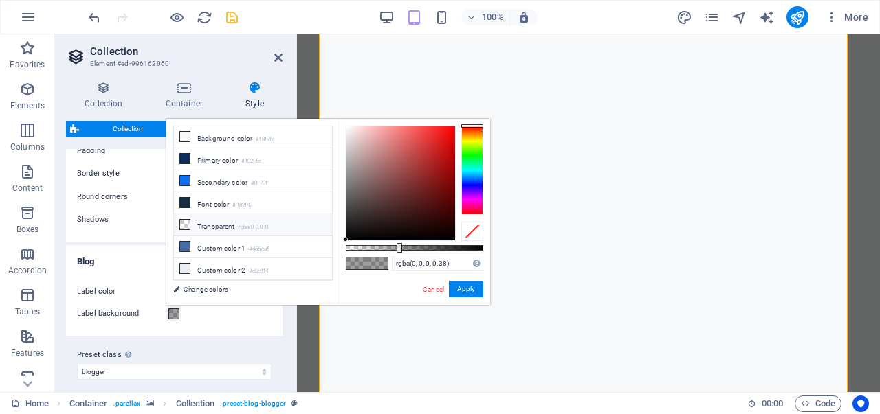
click at [236, 216] on li "Transparent rgba(0,0,0,.0)" at bounding box center [253, 225] width 158 height 22
type input "rgba(0, 0, 0, 0)"
click at [462, 293] on button "Apply" at bounding box center [466, 289] width 34 height 16
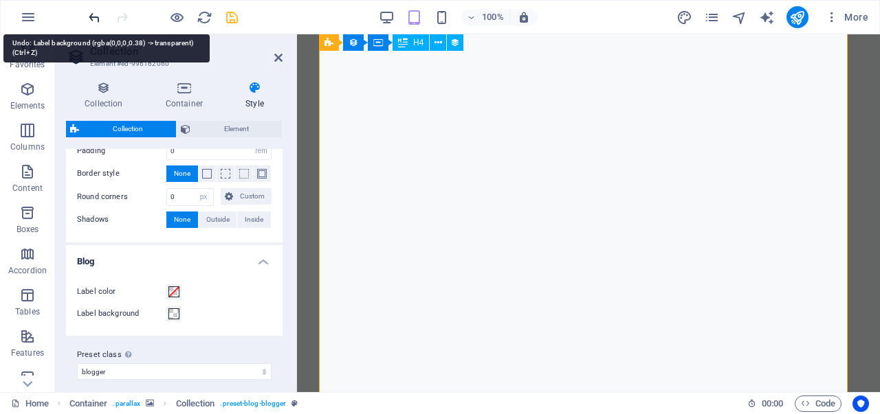
click at [95, 17] on icon "undo" at bounding box center [95, 18] width 16 height 16
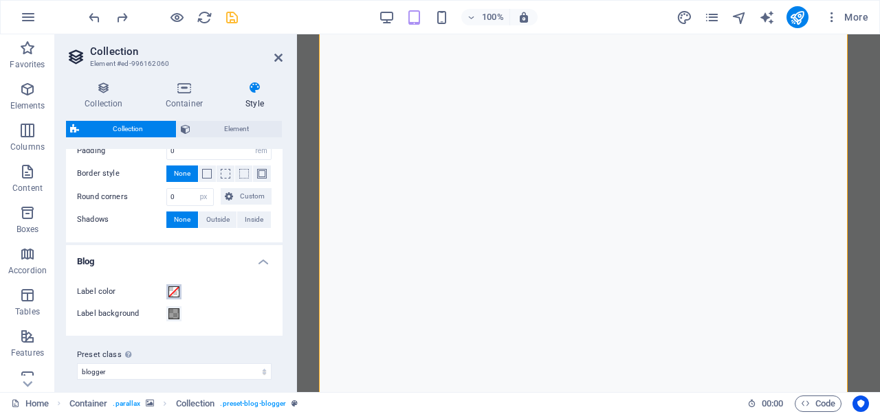
click at [173, 289] on span at bounding box center [173, 292] width 11 height 11
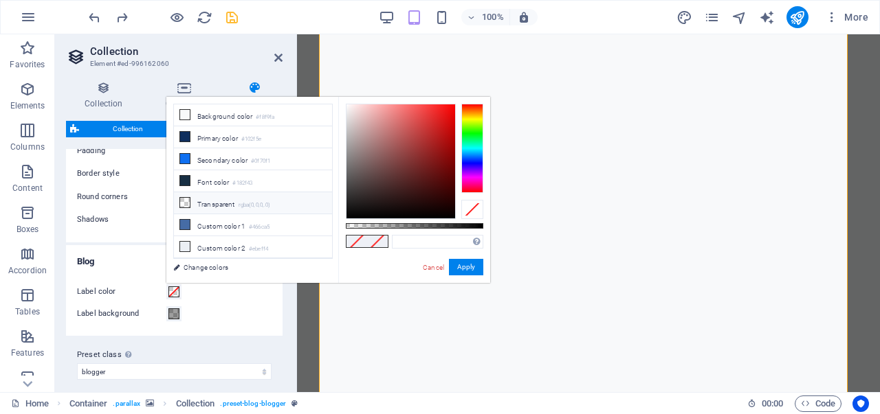
click at [232, 196] on li "Transparent rgba(0,0,0,.0)" at bounding box center [253, 203] width 158 height 22
type input "rgba(0, 0, 0, 0)"
click at [470, 266] on button "Apply" at bounding box center [466, 267] width 34 height 16
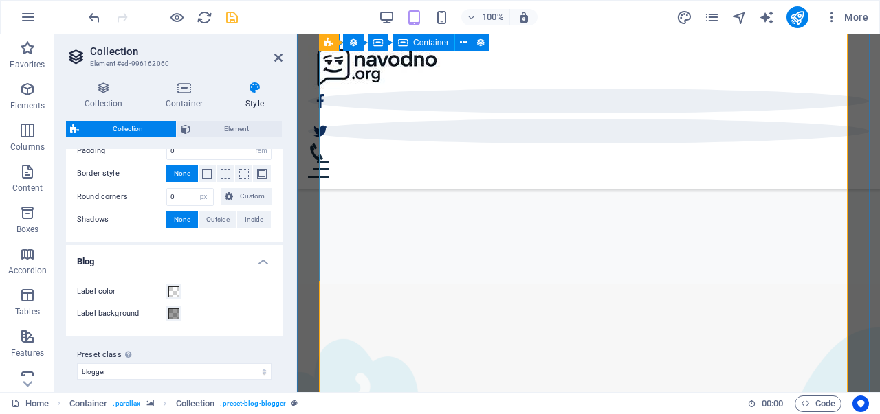
scroll to position [703, 0]
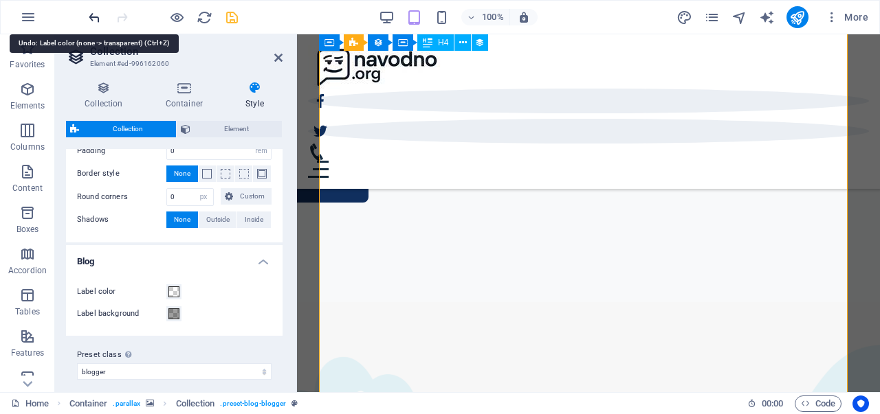
click at [96, 19] on icon "undo" at bounding box center [95, 18] width 16 height 16
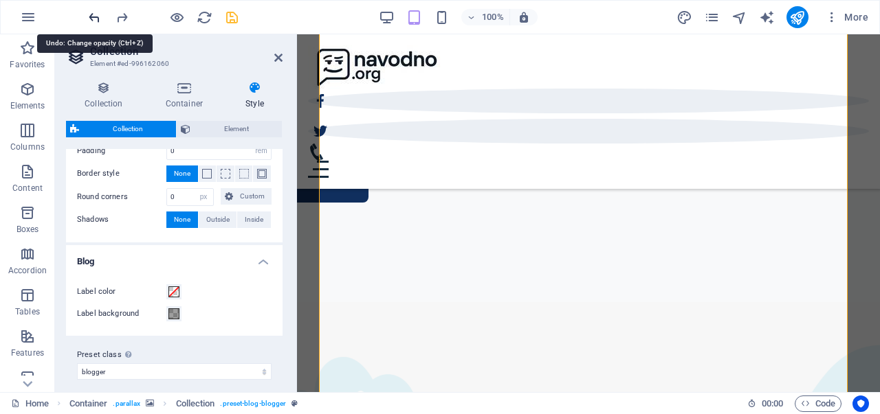
click at [96, 19] on icon "undo" at bounding box center [95, 18] width 16 height 16
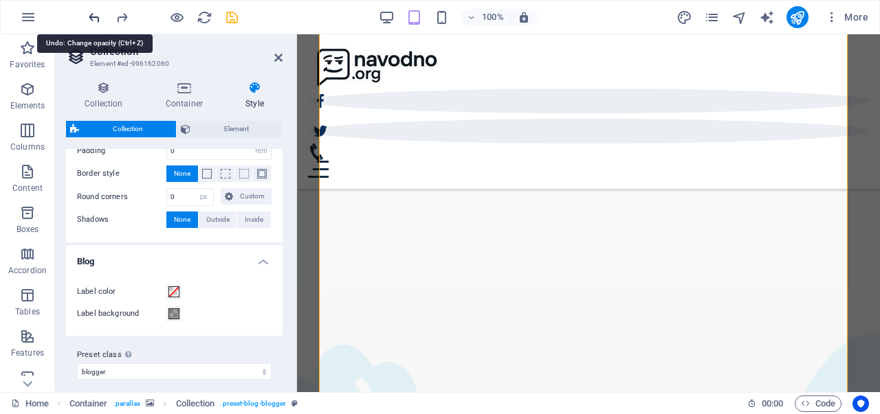
click at [96, 19] on icon "undo" at bounding box center [95, 18] width 16 height 16
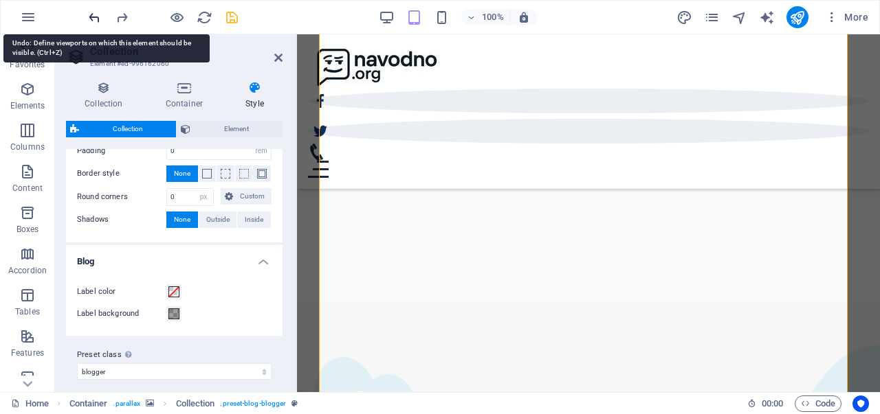
click at [96, 19] on icon "undo" at bounding box center [95, 18] width 16 height 16
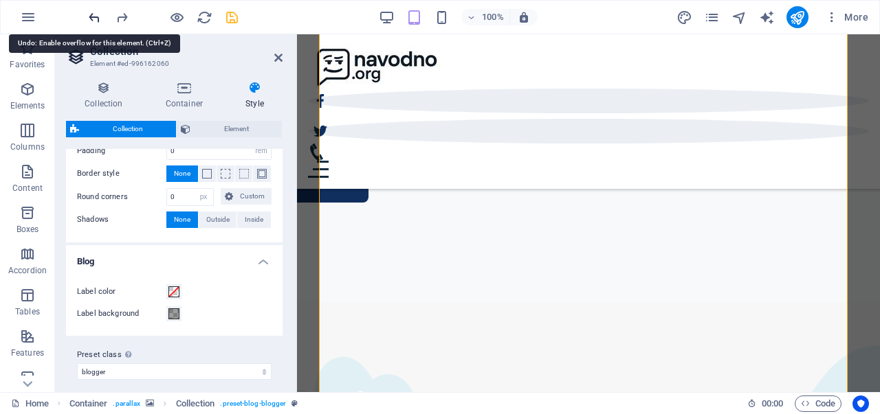
click at [96, 19] on icon "undo" at bounding box center [95, 18] width 16 height 16
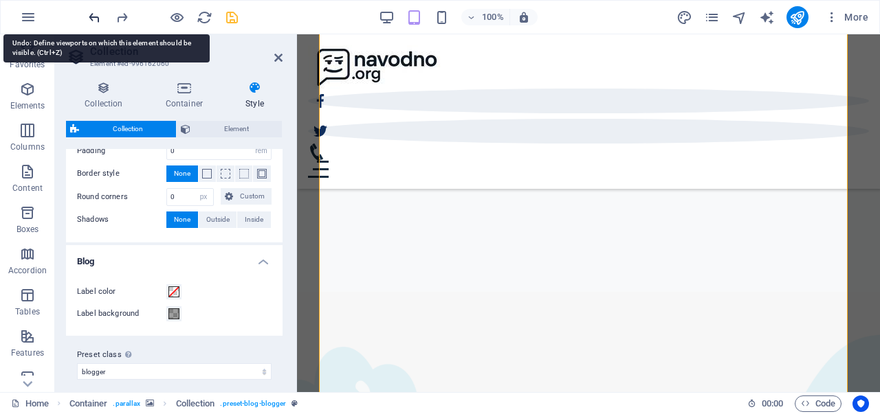
click at [96, 19] on icon "undo" at bounding box center [95, 18] width 16 height 16
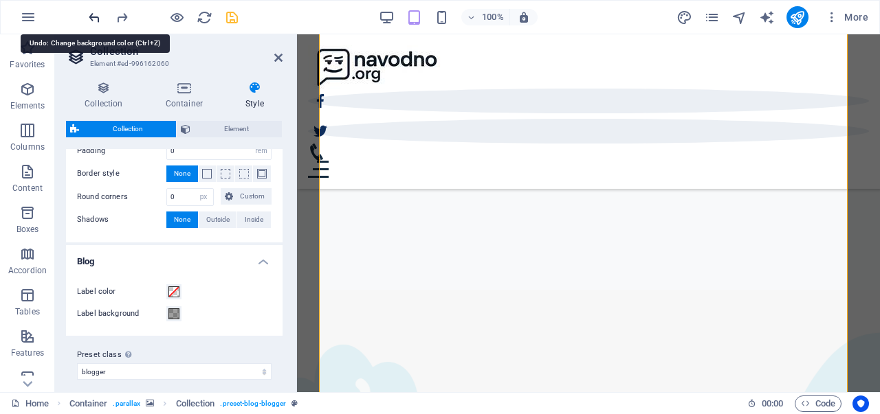
click at [96, 19] on icon "undo" at bounding box center [95, 18] width 16 height 16
click at [127, 19] on icon "redo" at bounding box center [122, 18] width 16 height 16
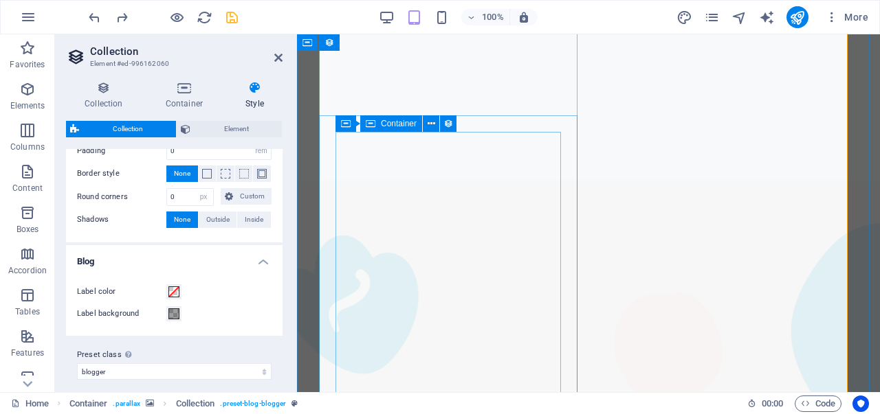
scroll to position [1134, 0]
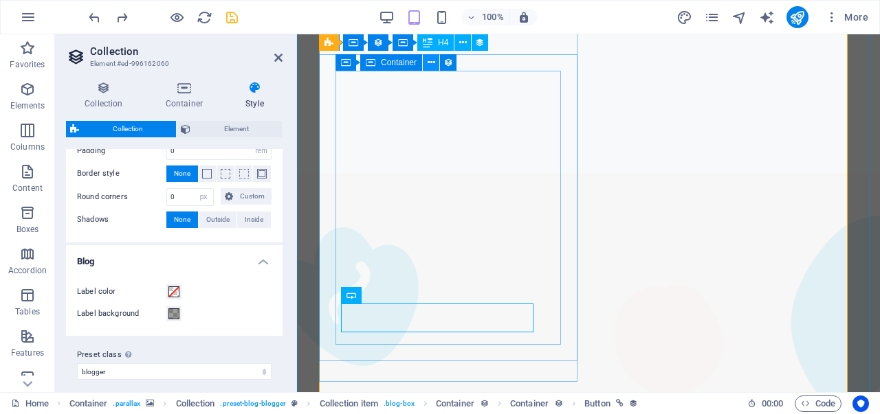
click at [431, 61] on icon at bounding box center [432, 63] width 8 height 14
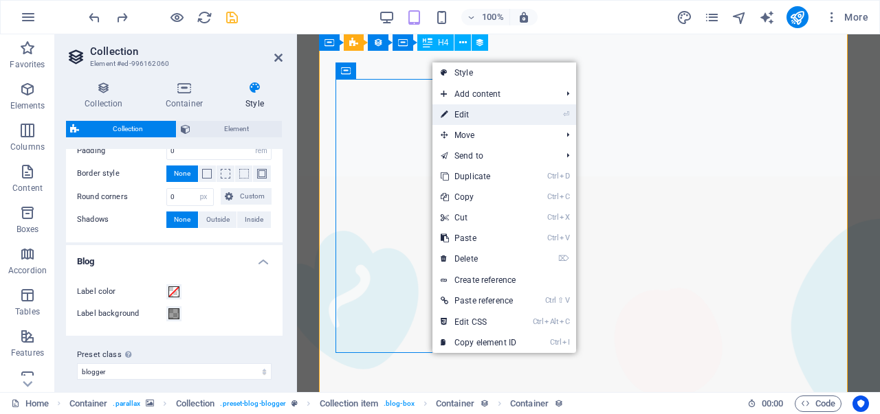
click at [469, 116] on link "⏎ Edit" at bounding box center [478, 114] width 92 height 21
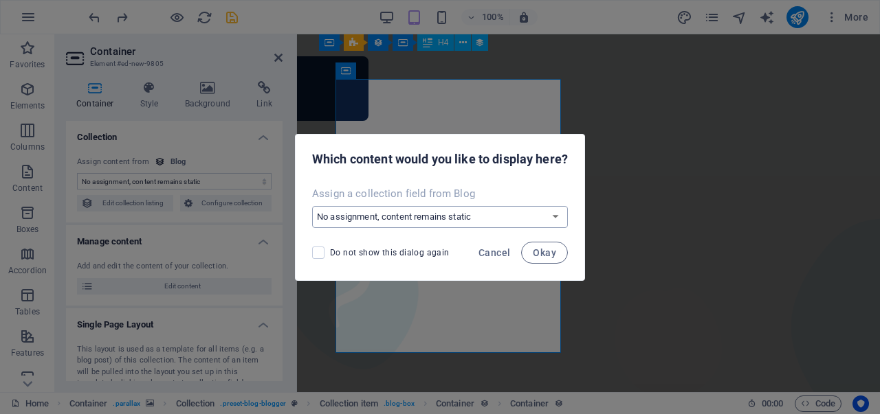
click at [474, 219] on select "No assignment, content remains static Create a new field Created at (Date) Upda…" at bounding box center [440, 217] width 256 height 22
click at [499, 249] on span "Cancel" at bounding box center [494, 252] width 32 height 11
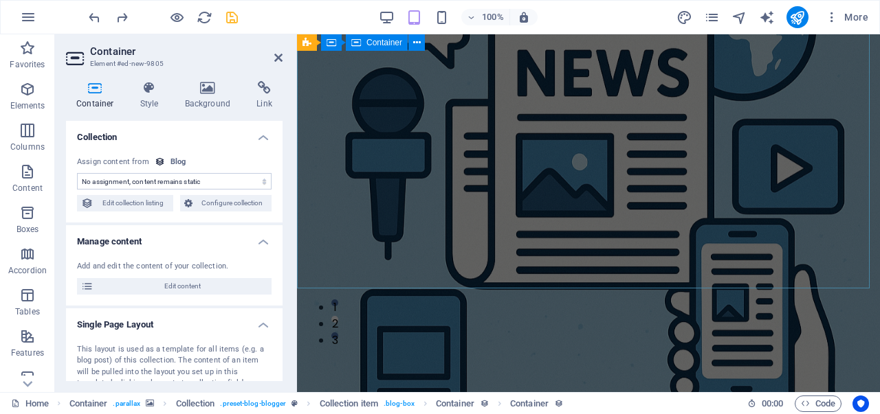
scroll to position [0, 0]
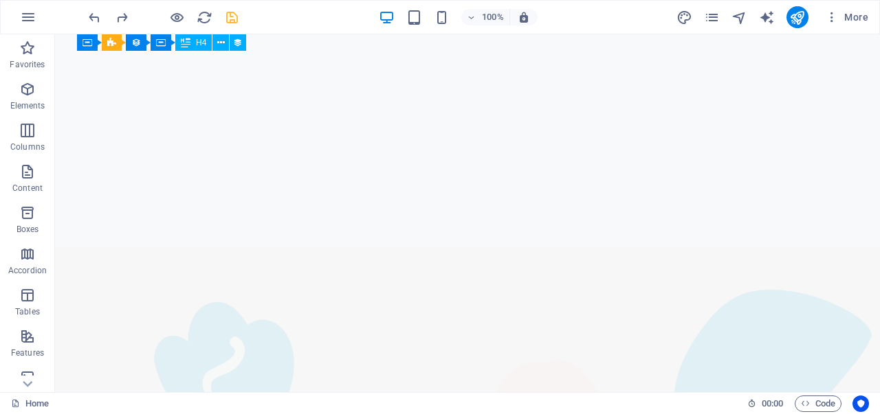
scroll to position [1113, 0]
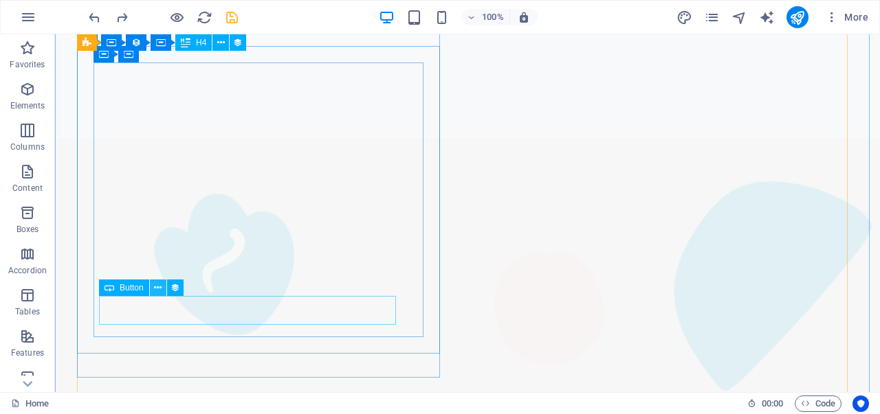
click at [159, 289] on icon at bounding box center [158, 288] width 8 height 14
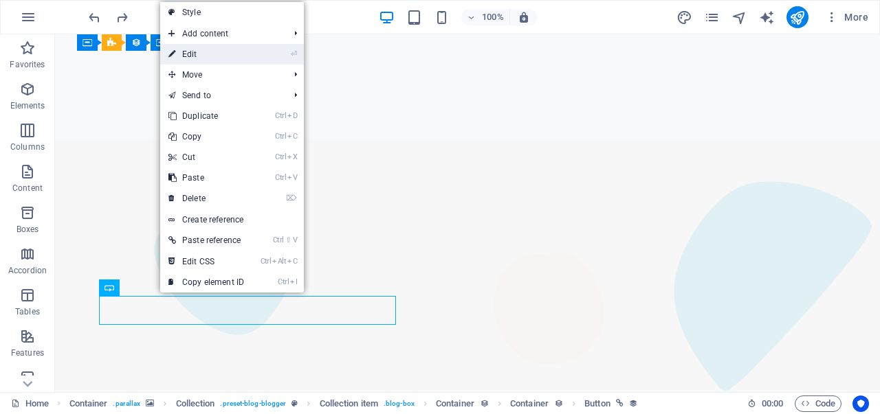
click at [231, 56] on link "⏎ Edit" at bounding box center [206, 54] width 92 height 21
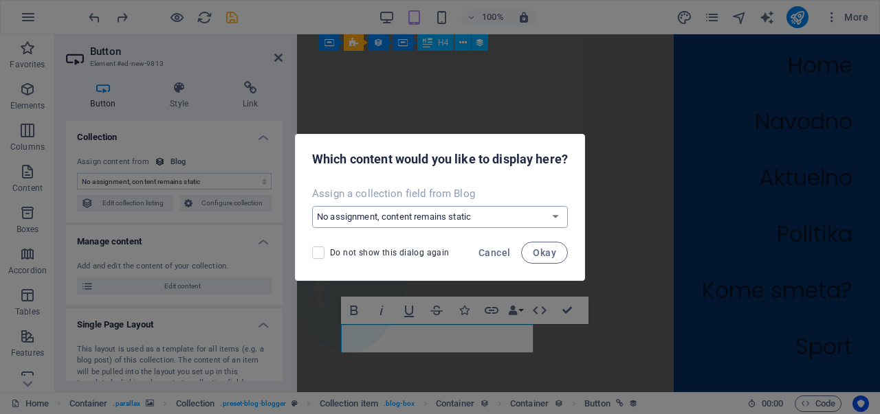
click at [448, 211] on select "No assignment, content remains static Create a new field Created at (Date) Upda…" at bounding box center [440, 217] width 256 height 22
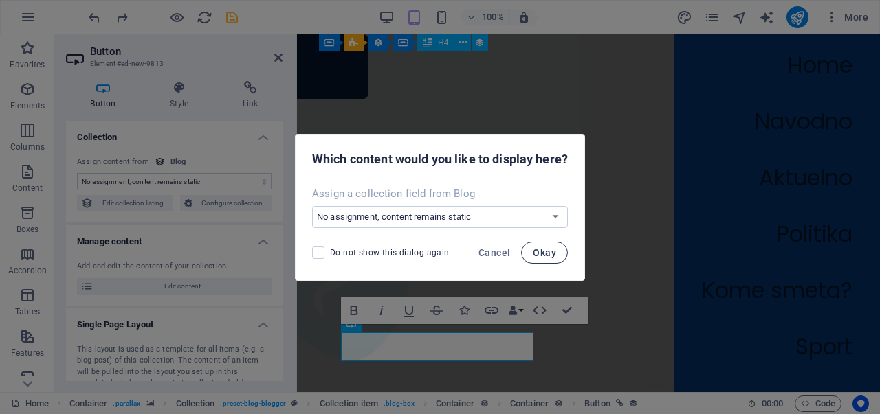
click at [536, 249] on span "Okay" at bounding box center [544, 252] width 23 height 11
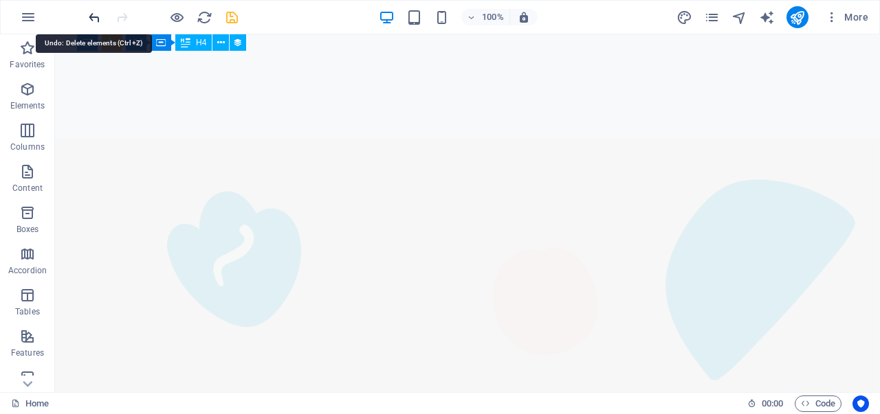
click at [93, 21] on icon "undo" at bounding box center [95, 18] width 16 height 16
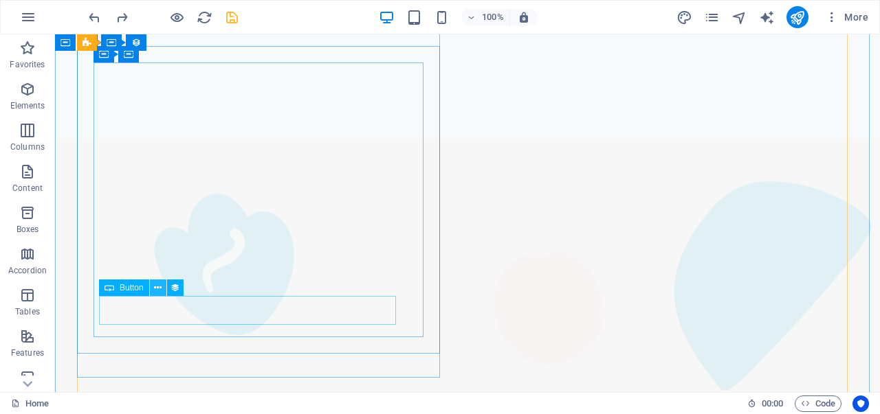
click at [156, 289] on icon at bounding box center [158, 288] width 8 height 14
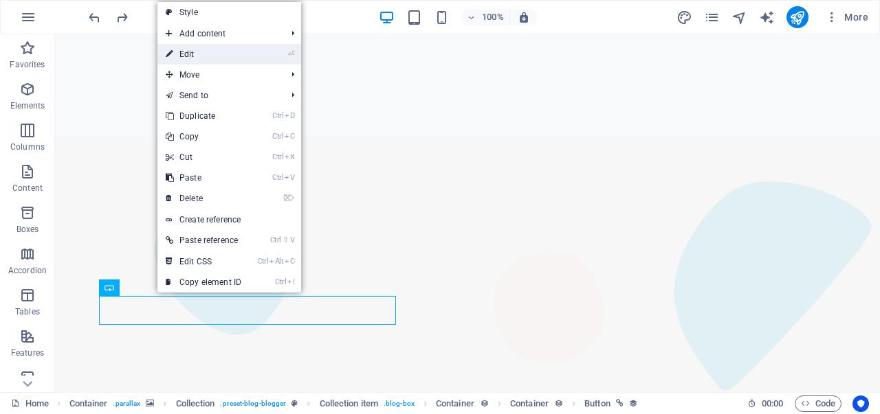
click at [223, 55] on link "⏎ Edit" at bounding box center [203, 54] width 92 height 21
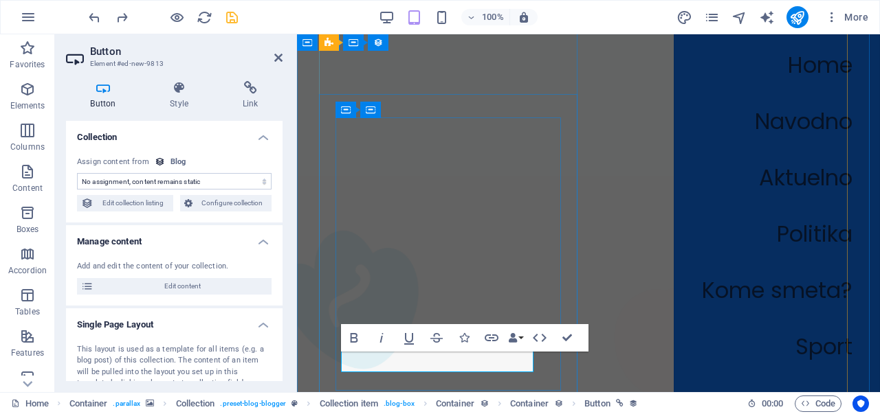
scroll to position [1094, 0]
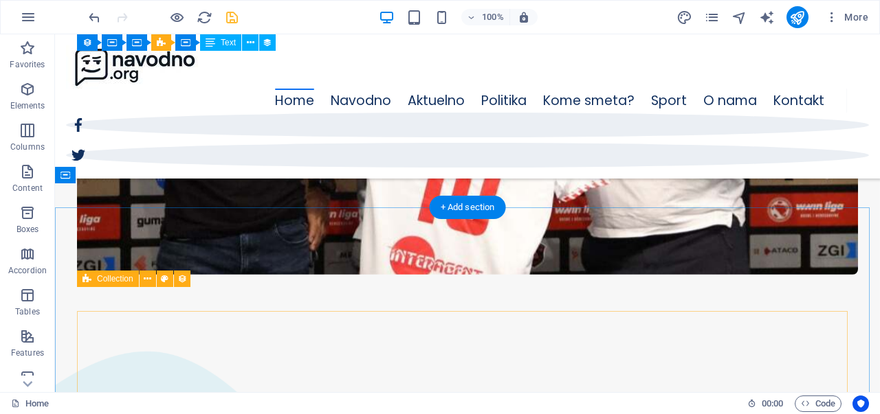
scroll to position [1916, 0]
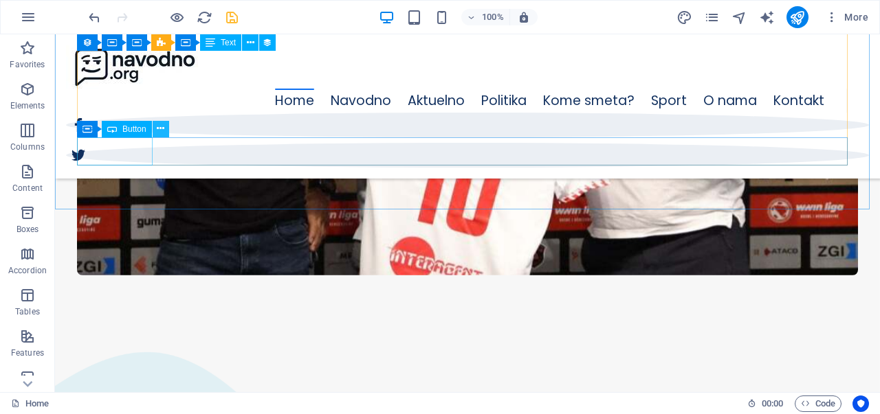
click at [163, 132] on icon at bounding box center [161, 129] width 8 height 14
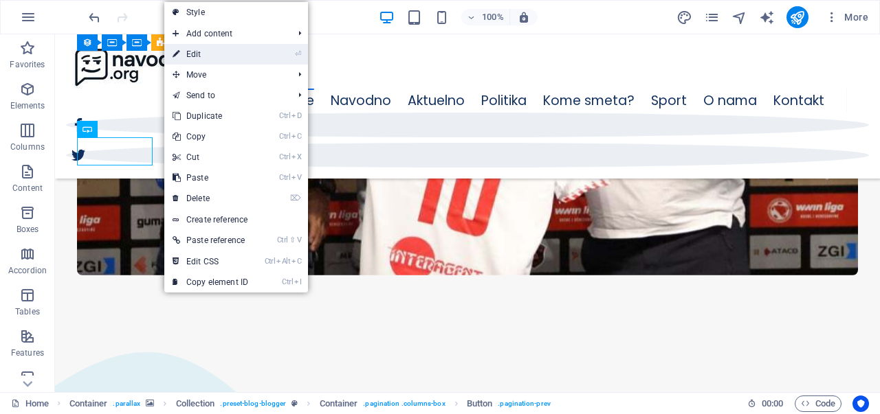
click at [243, 47] on link "⏎ Edit" at bounding box center [210, 54] width 92 height 21
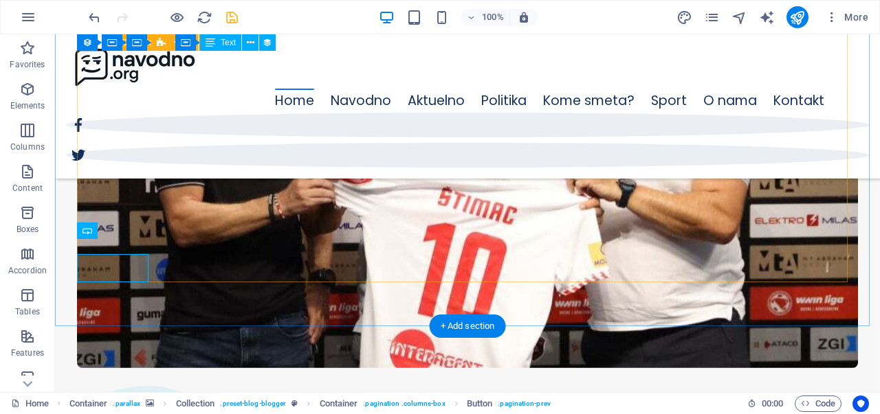
scroll to position [1847, 0]
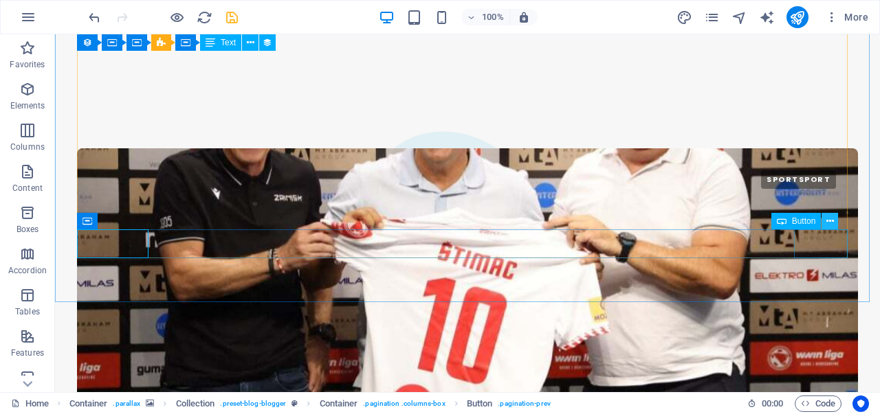
click at [831, 224] on icon at bounding box center [830, 221] width 8 height 14
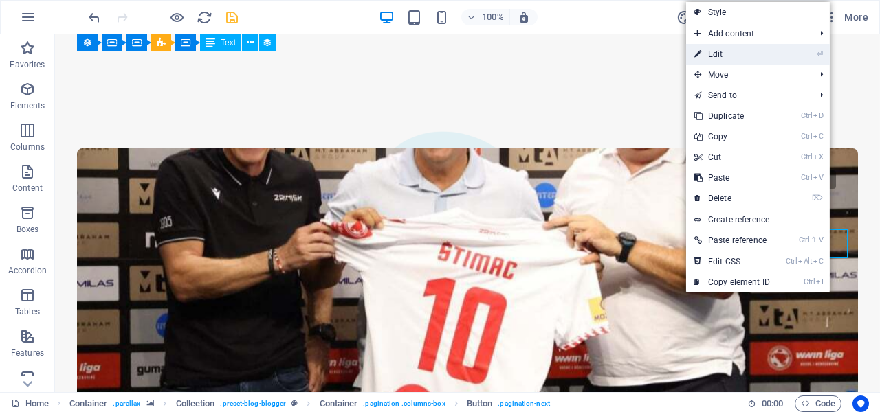
click at [753, 47] on link "⏎ Edit" at bounding box center [732, 54] width 92 height 21
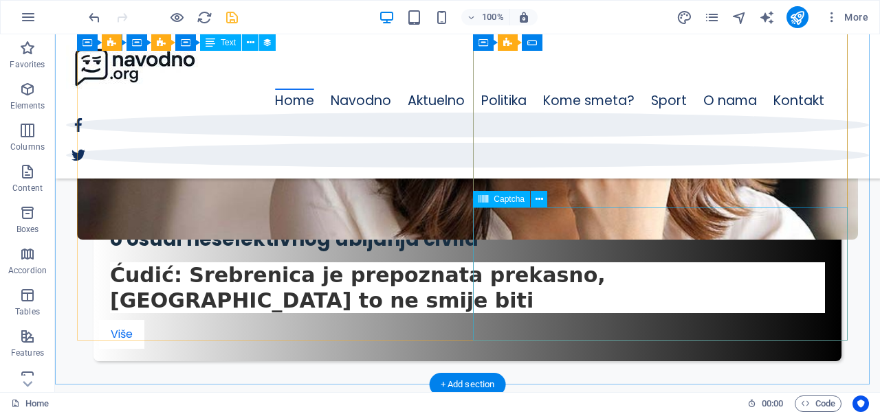
scroll to position [3647, 0]
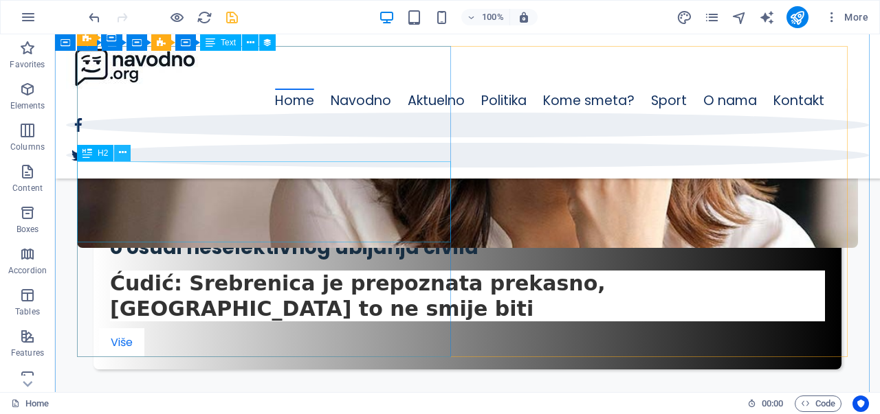
click at [125, 156] on icon at bounding box center [123, 153] width 8 height 14
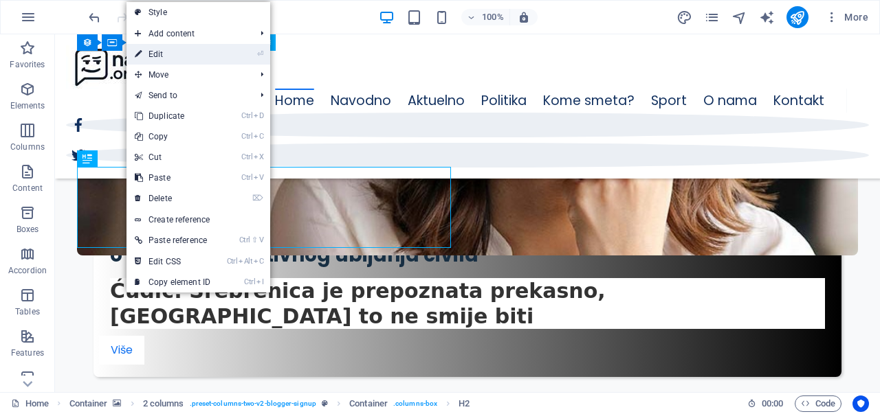
click at [187, 47] on link "⏎ Edit" at bounding box center [172, 54] width 92 height 21
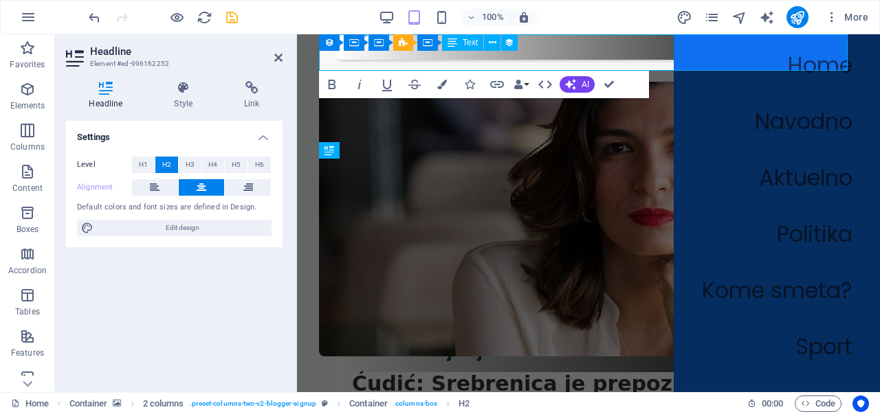
scroll to position [3535, 0]
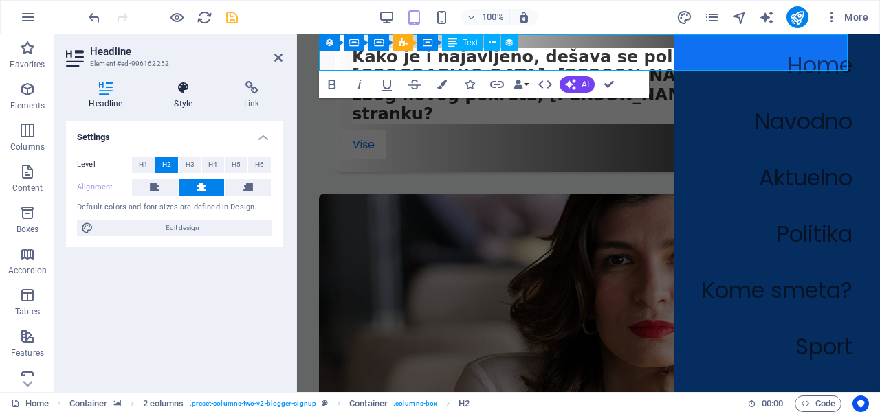
click at [186, 85] on icon at bounding box center [183, 88] width 65 height 14
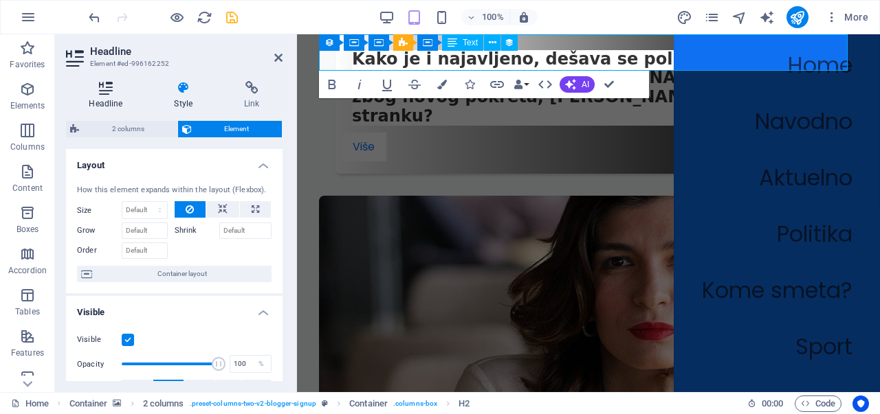
click at [104, 93] on icon at bounding box center [106, 88] width 80 height 14
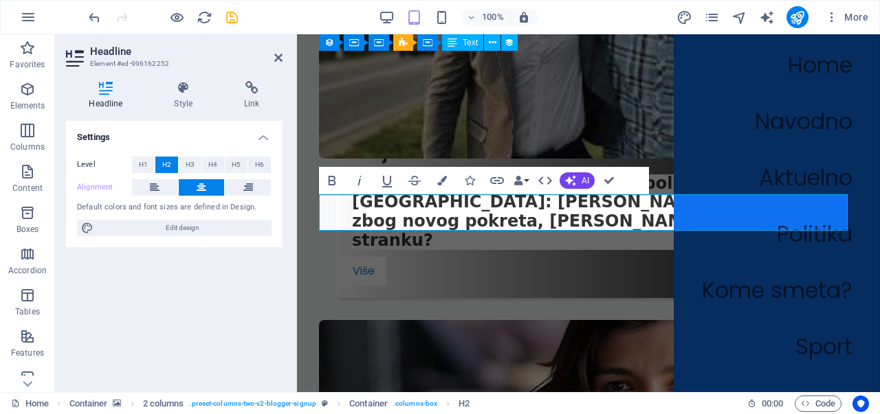
scroll to position [3383, 0]
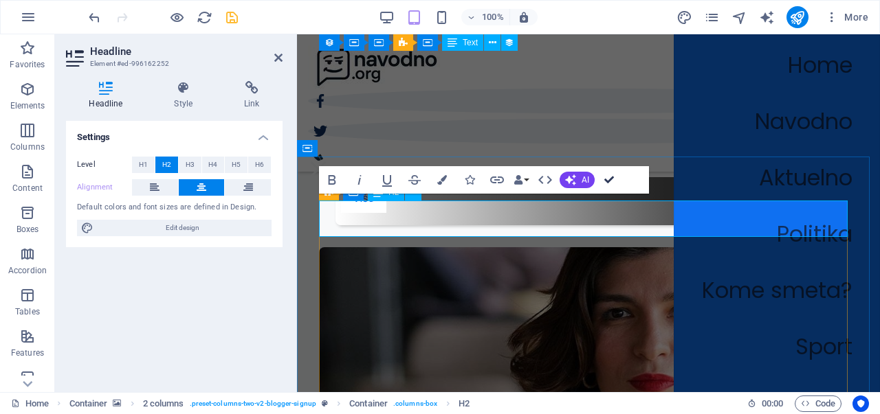
scroll to position [3375, 0]
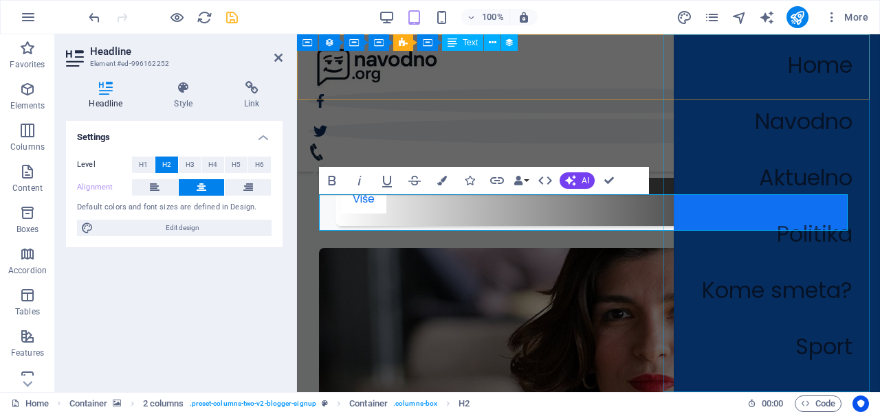
drag, startPoint x: 348, startPoint y: 212, endPoint x: 685, endPoint y: 206, distance: 336.8
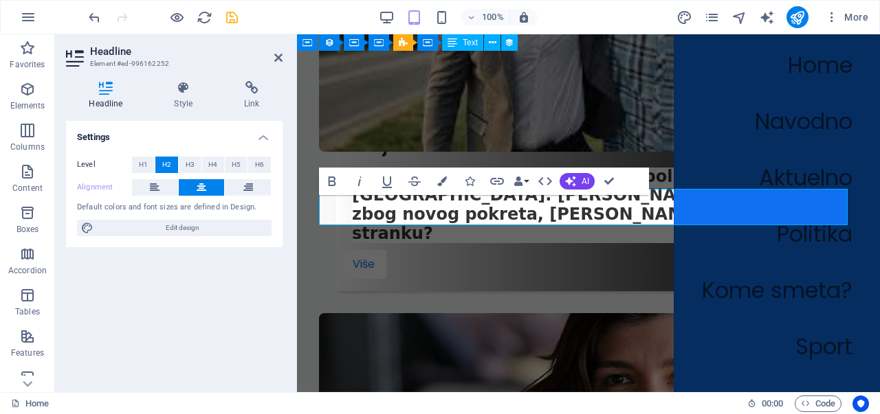
scroll to position [3383, 0]
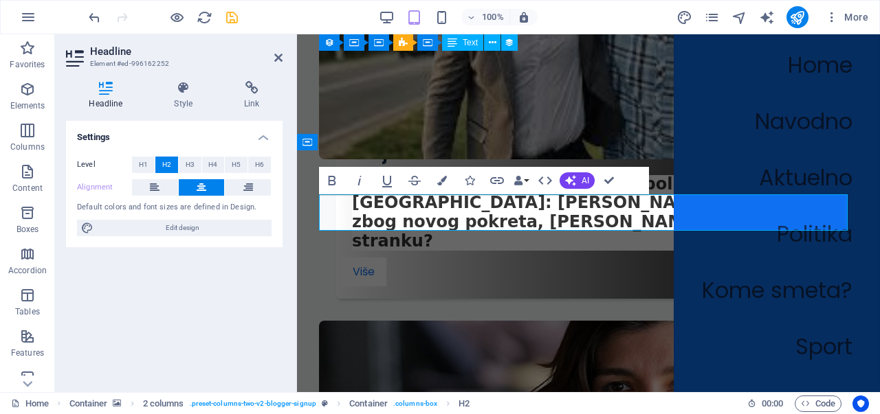
drag, startPoint x: 516, startPoint y: 207, endPoint x: 653, endPoint y: 206, distance: 136.8
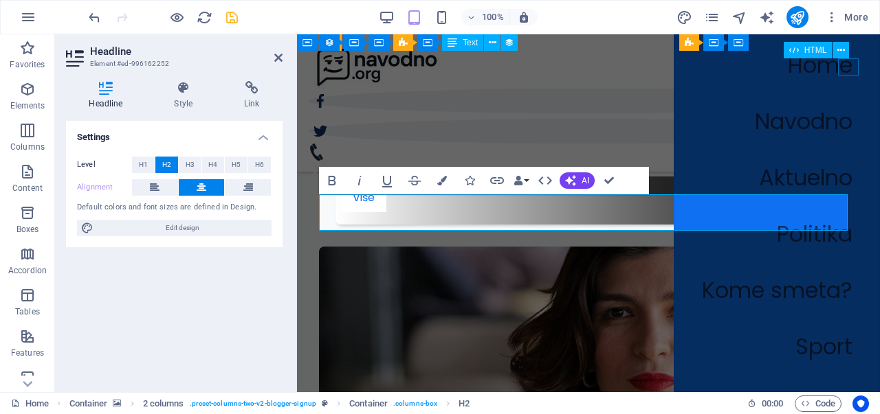
click at [329, 161] on div "Menu" at bounding box center [318, 169] width 21 height 17
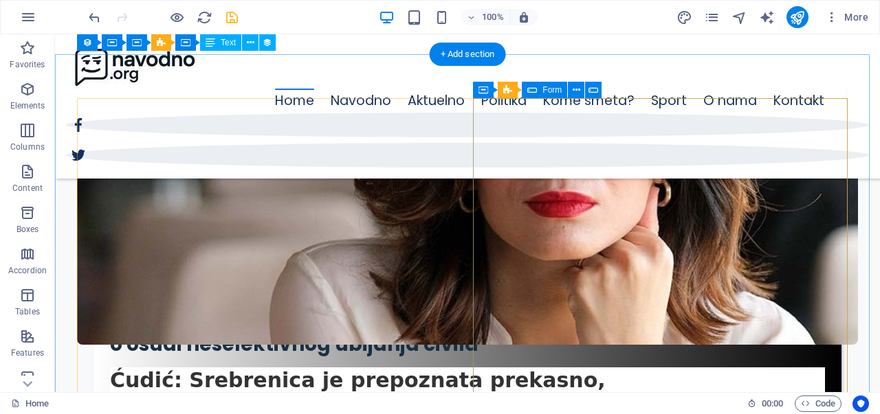
scroll to position [3565, 0]
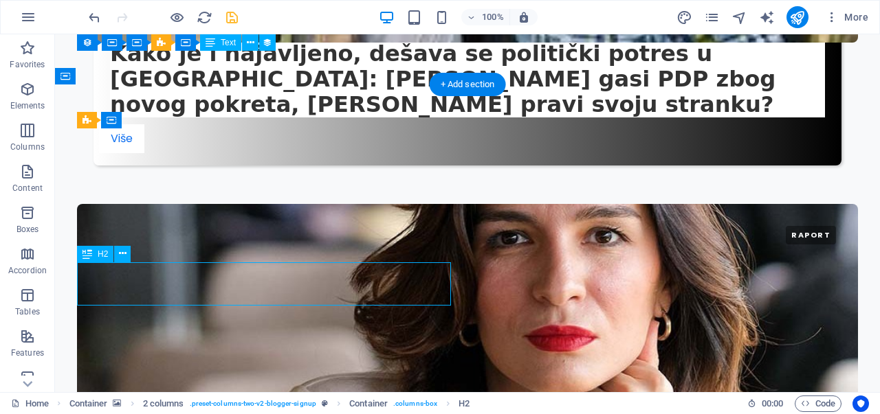
scroll to position [3482, 0]
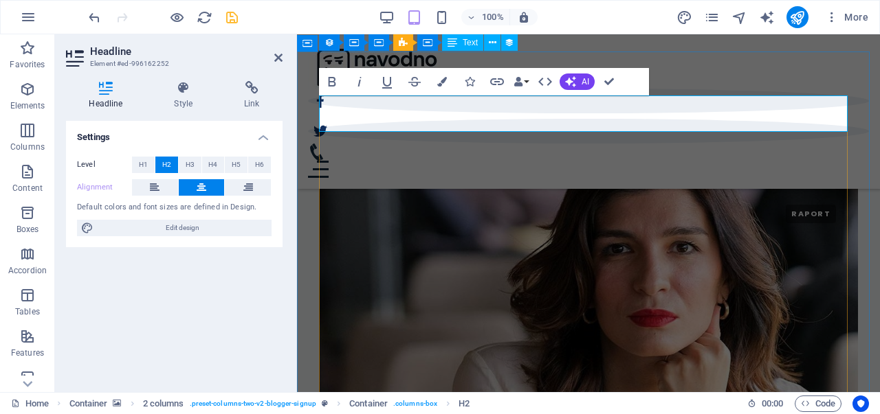
drag, startPoint x: 645, startPoint y: 111, endPoint x: 656, endPoint y: 110, distance: 11.1
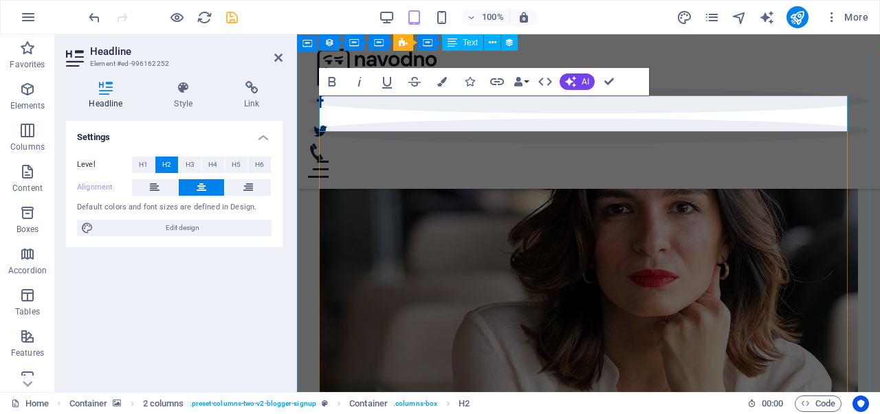
scroll to position [3474, 0]
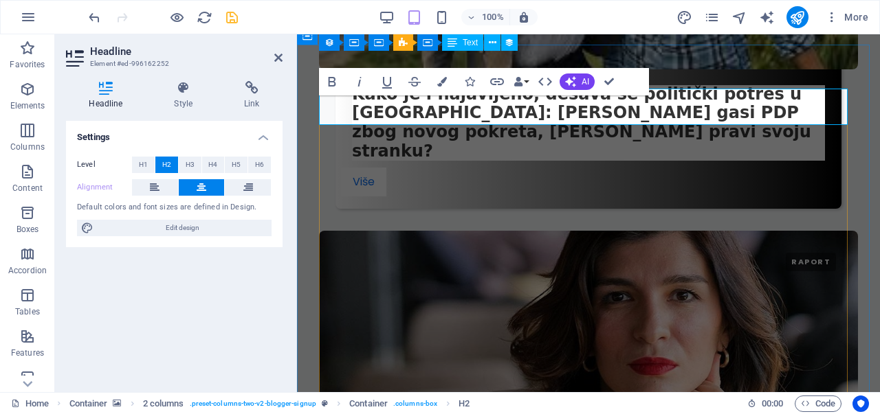
scroll to position [3482, 0]
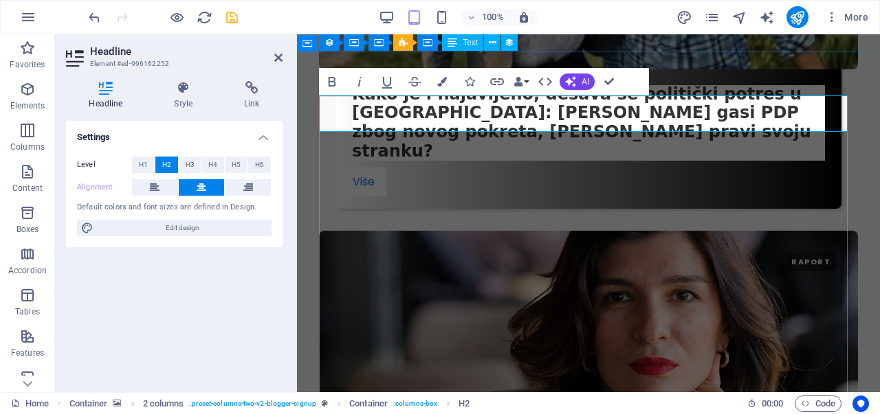
drag, startPoint x: 674, startPoint y: 113, endPoint x: 656, endPoint y: 122, distance: 20.3
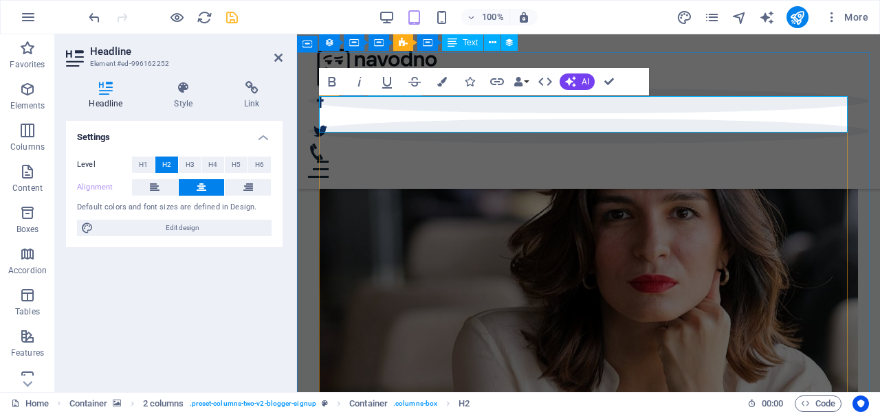
scroll to position [3474, 0]
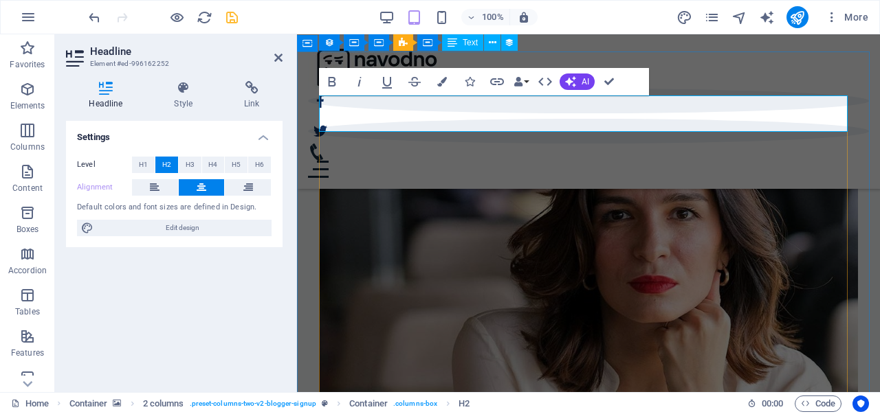
drag, startPoint x: 674, startPoint y: 113, endPoint x: 641, endPoint y: 118, distance: 32.7
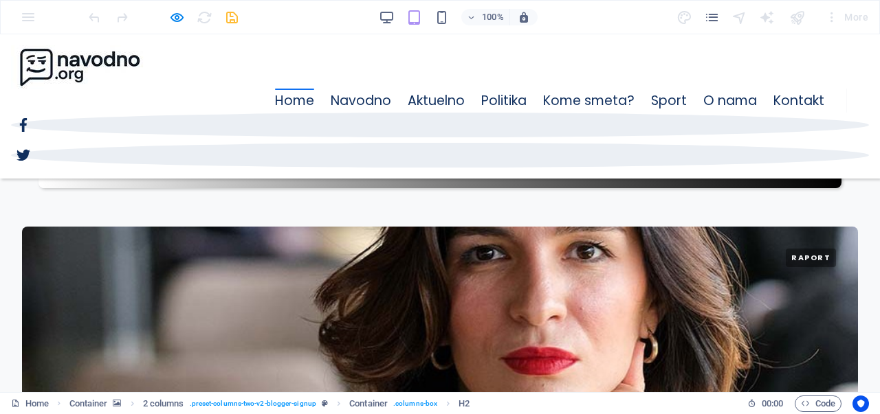
scroll to position [3545, 0]
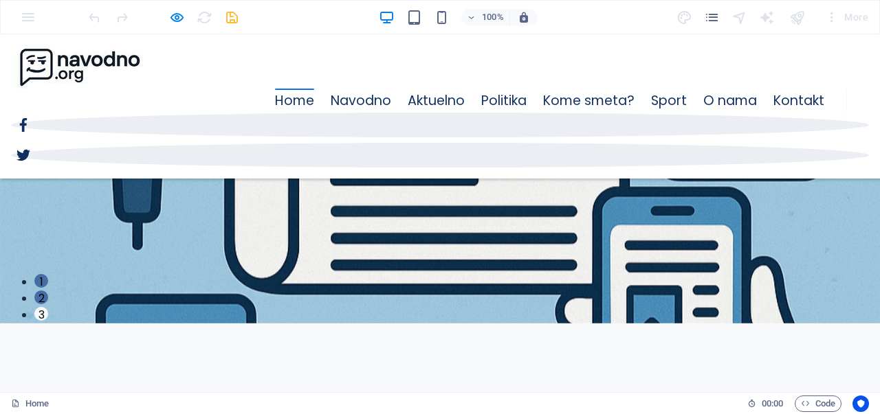
scroll to position [0, 0]
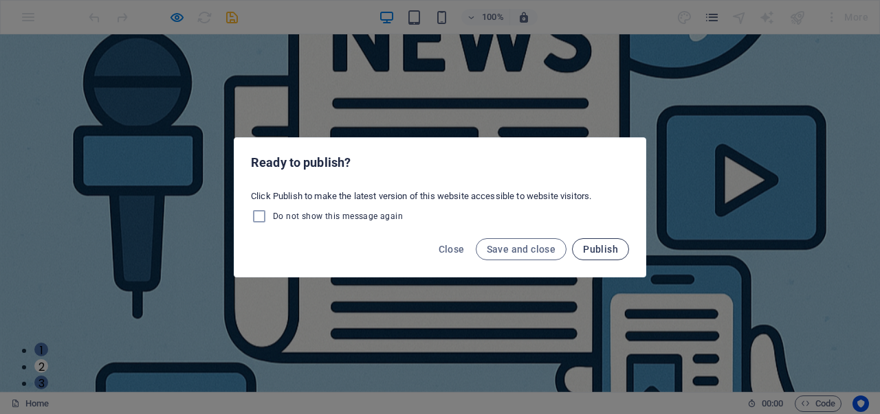
click at [601, 246] on span "Publish" at bounding box center [600, 249] width 35 height 11
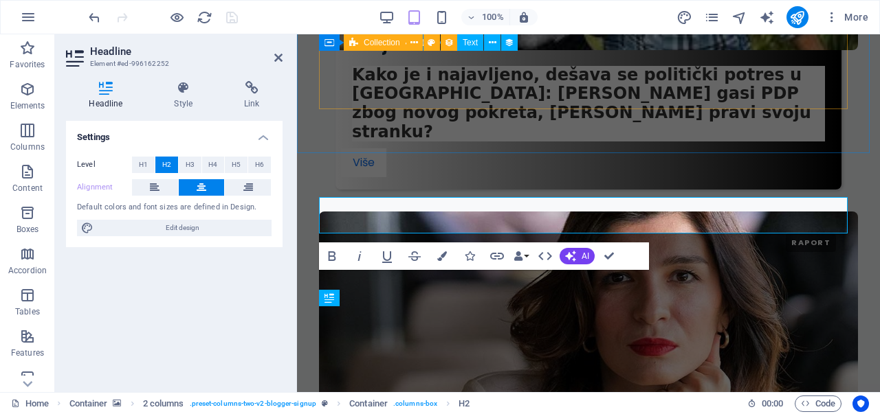
scroll to position [3372, 0]
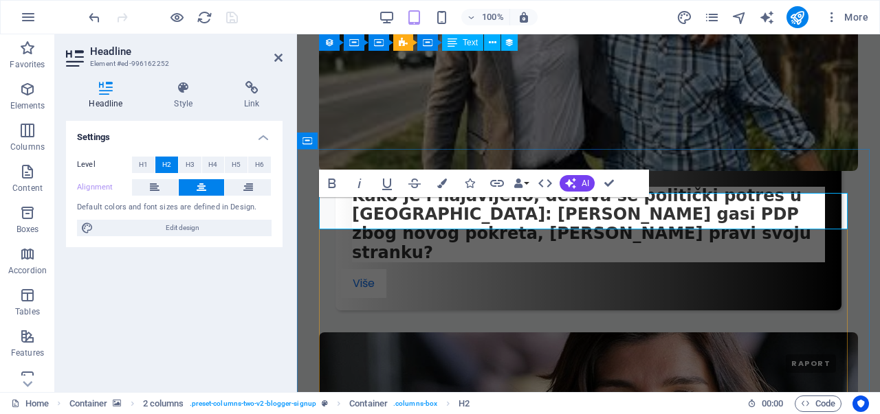
scroll to position [3380, 0]
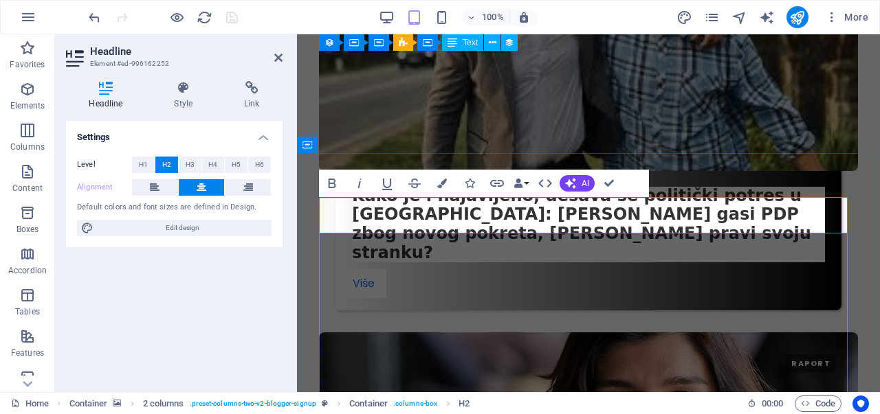
drag, startPoint x: 671, startPoint y: 218, endPoint x: 646, endPoint y: 212, distance: 25.3
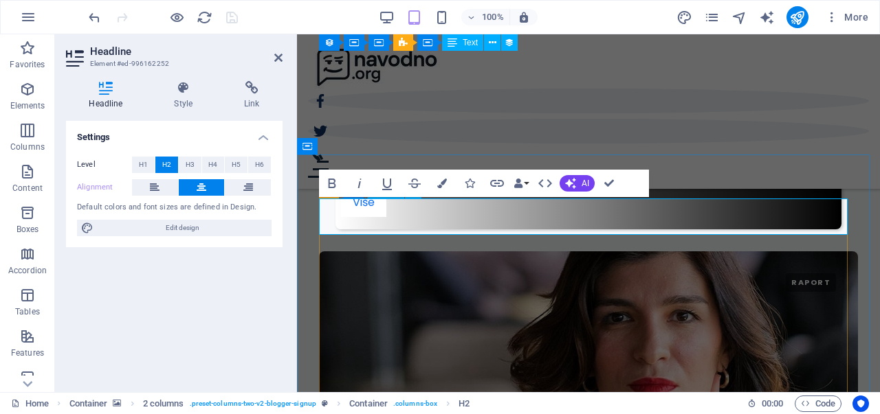
scroll to position [3372, 0]
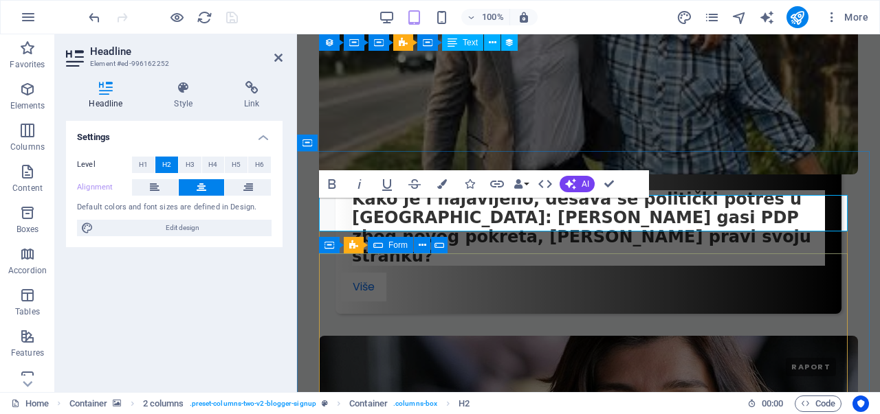
scroll to position [3379, 0]
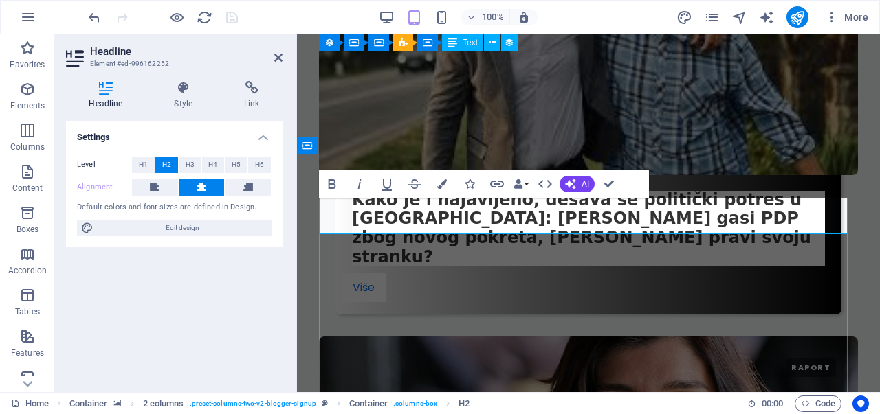
drag, startPoint x: 652, startPoint y: 218, endPoint x: 658, endPoint y: 216, distance: 7.0
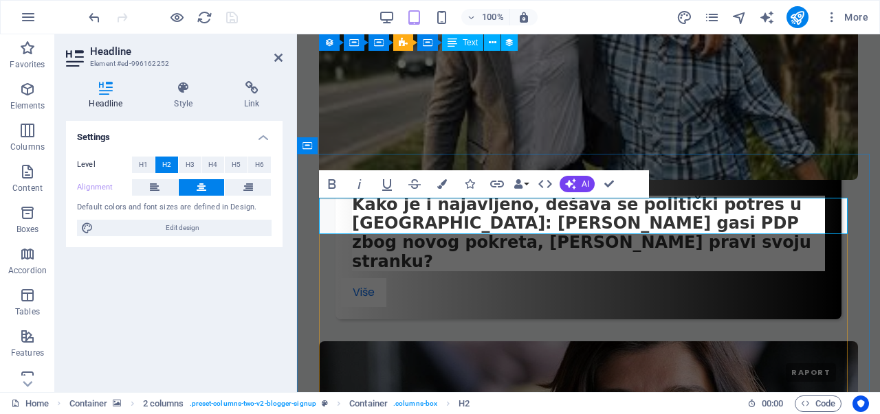
drag, startPoint x: 678, startPoint y: 225, endPoint x: 673, endPoint y: 217, distance: 9.9
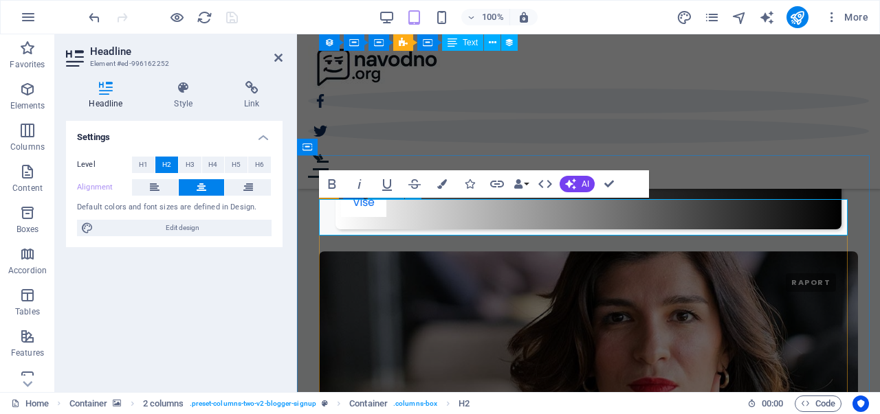
drag, startPoint x: 673, startPoint y: 217, endPoint x: 633, endPoint y: 212, distance: 40.2
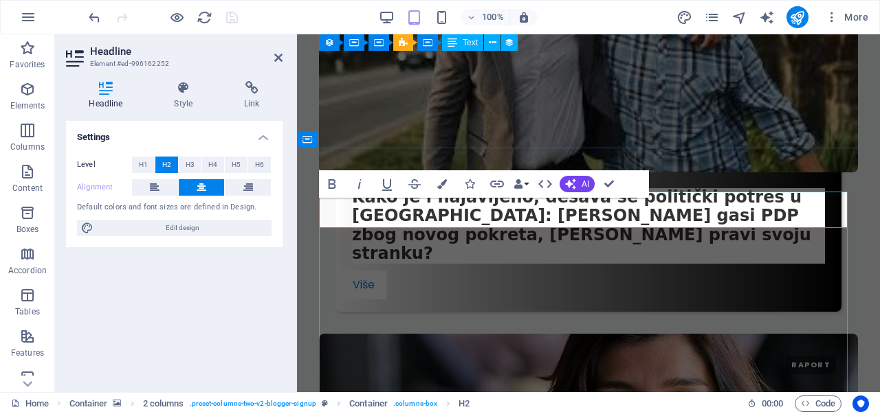
scroll to position [3379, 0]
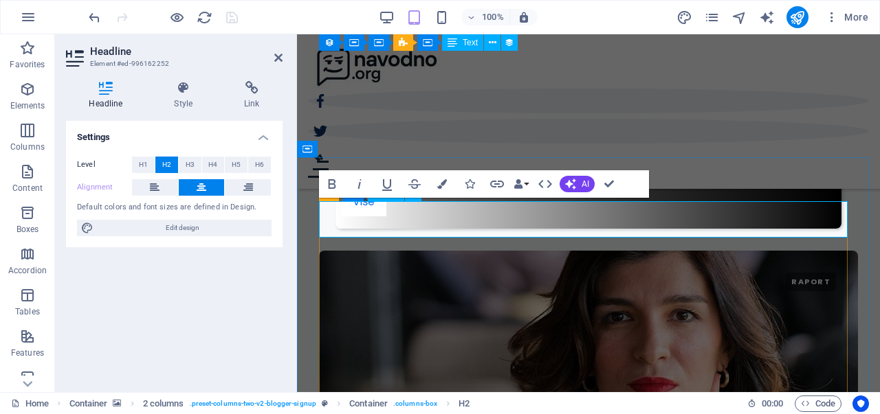
scroll to position [3371, 0]
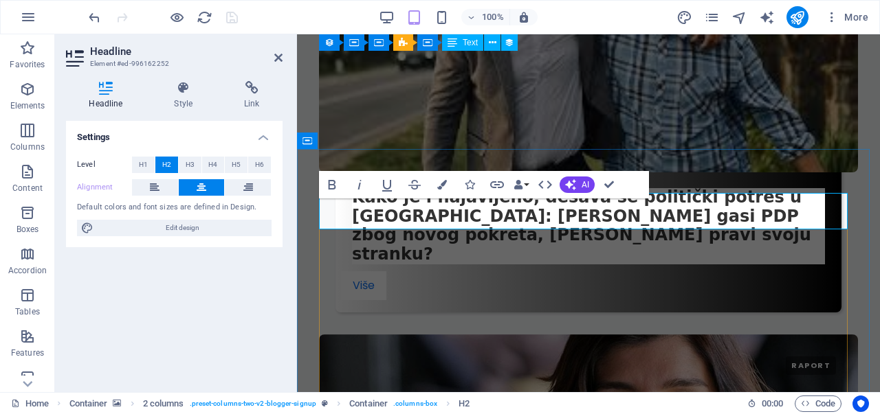
scroll to position [3379, 0]
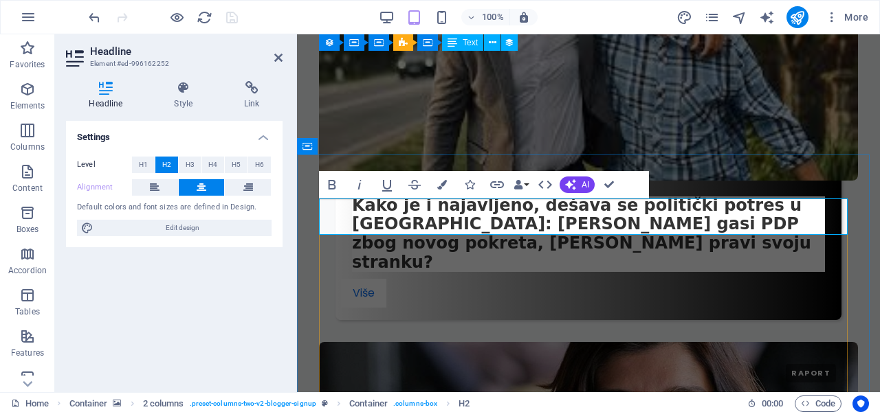
copy span
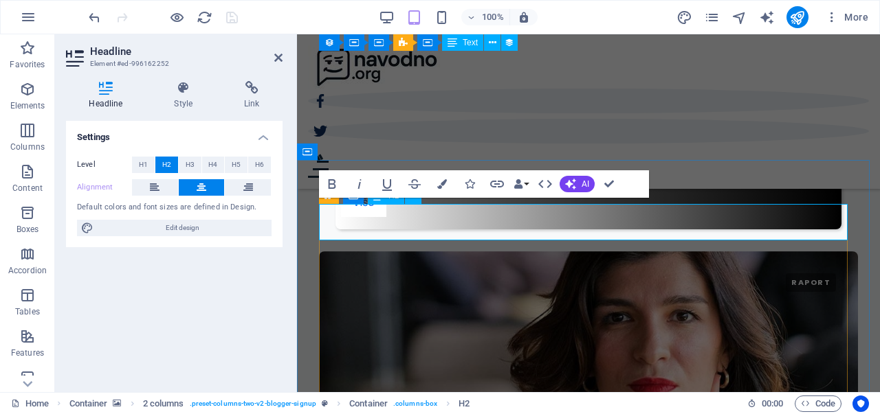
scroll to position [3371, 0]
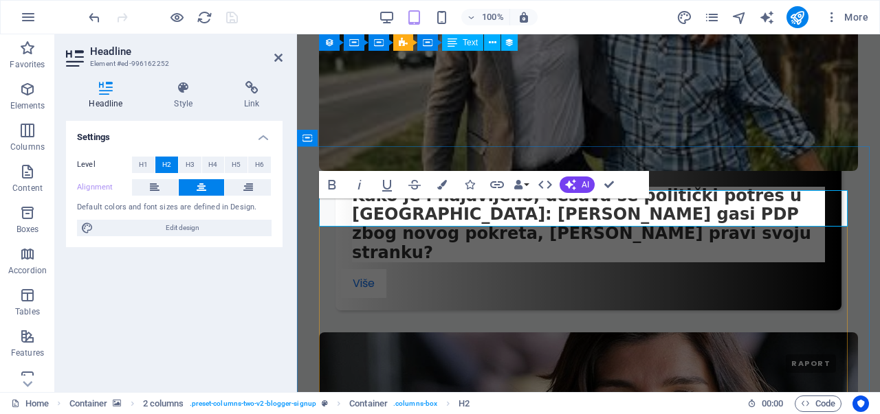
scroll to position [3379, 0]
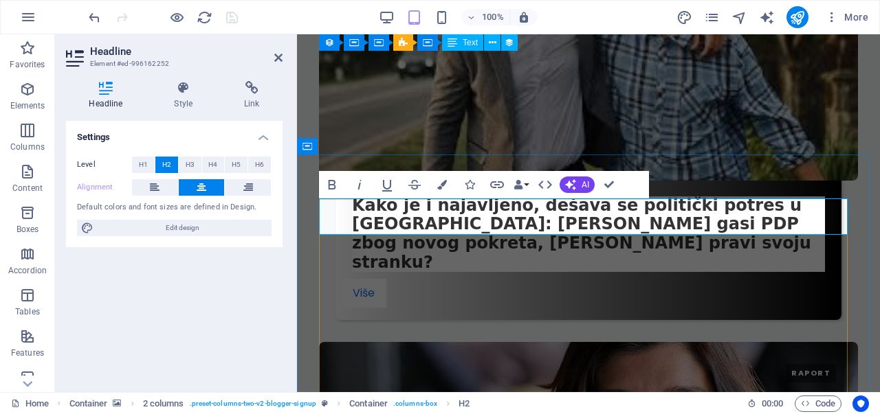
drag, startPoint x: 539, startPoint y: 212, endPoint x: 546, endPoint y: 213, distance: 6.9
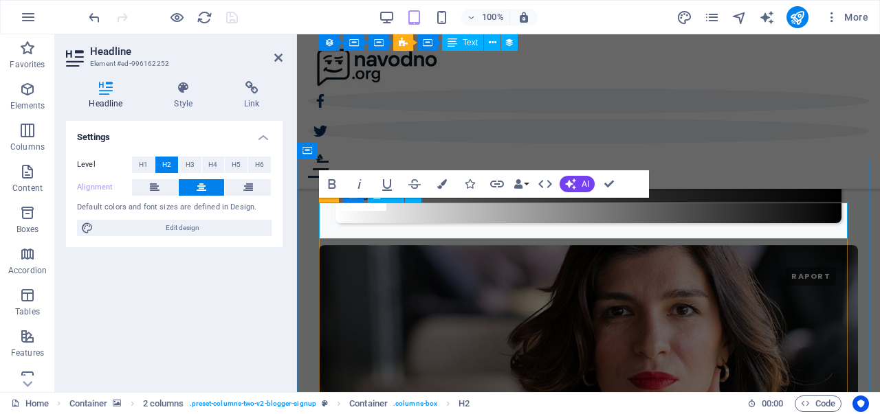
scroll to position [3371, 0]
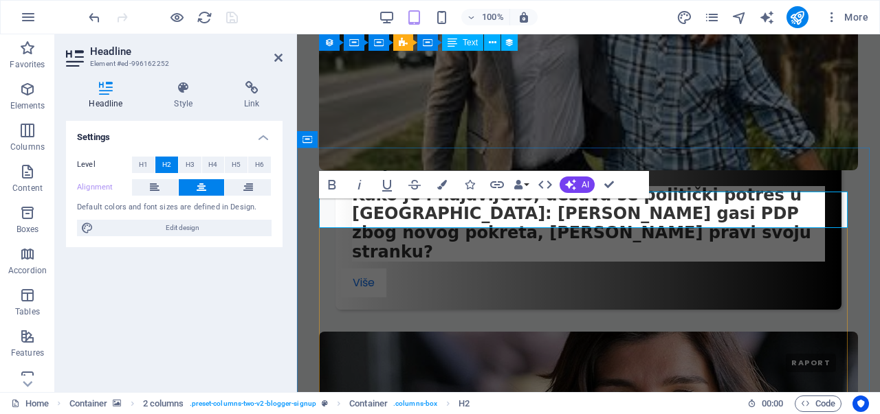
drag, startPoint x: 565, startPoint y: 214, endPoint x: 598, endPoint y: 214, distance: 33.0
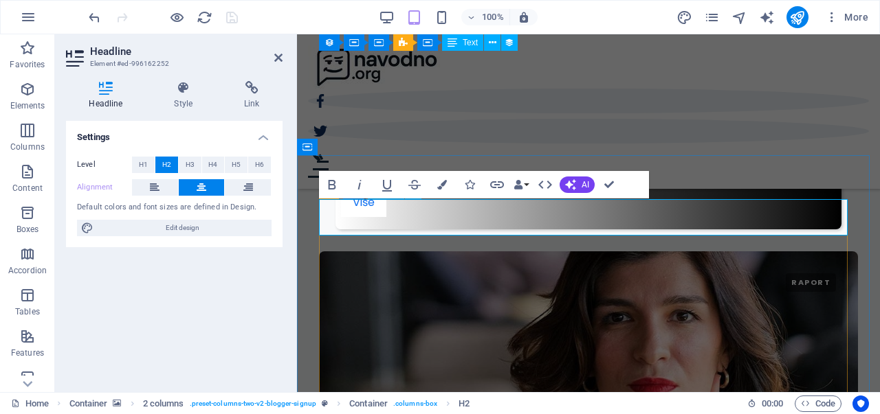
scroll to position [3371, 0]
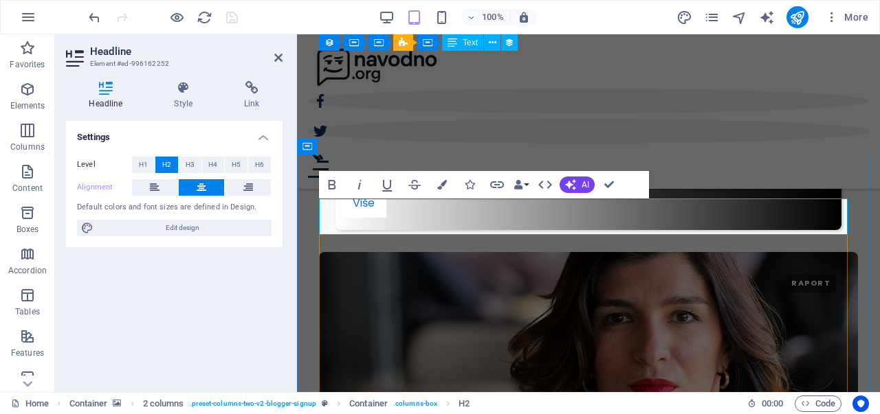
drag, startPoint x: 621, startPoint y: 219, endPoint x: 685, endPoint y: 212, distance: 63.6
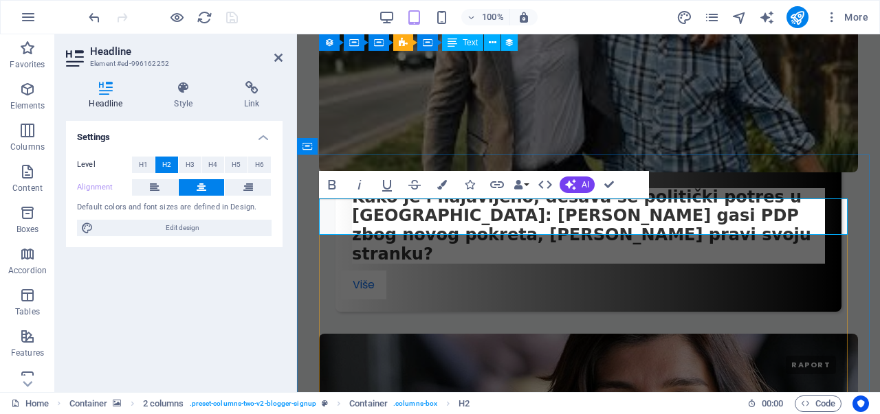
scroll to position [3379, 0]
drag, startPoint x: 617, startPoint y: 216, endPoint x: 722, endPoint y: 198, distance: 107.3
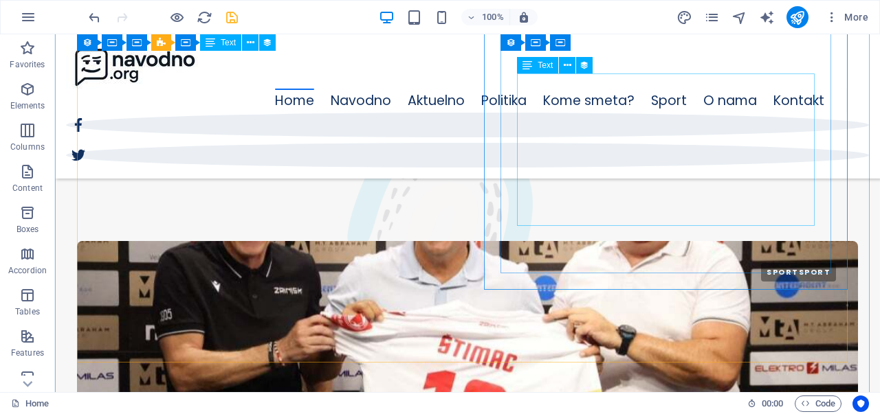
scroll to position [1663, 0]
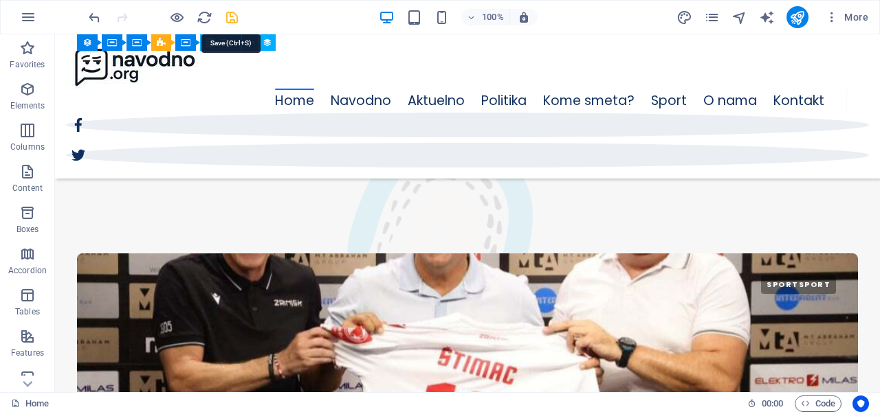
click at [235, 17] on icon "save" at bounding box center [232, 18] width 16 height 16
checkbox input "false"
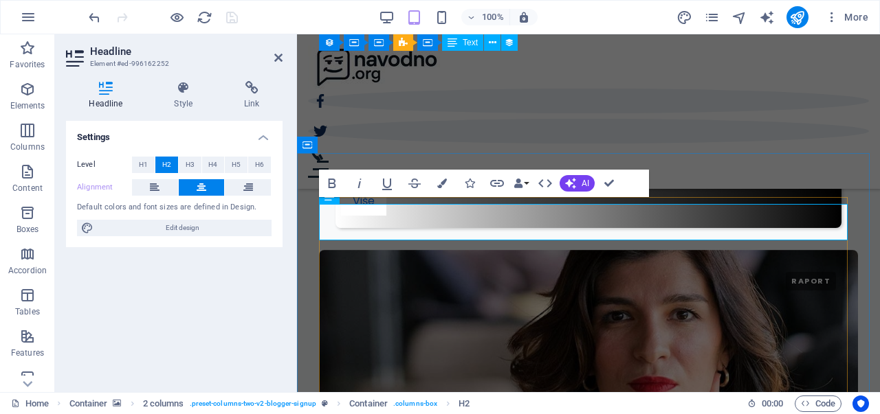
scroll to position [3372, 0]
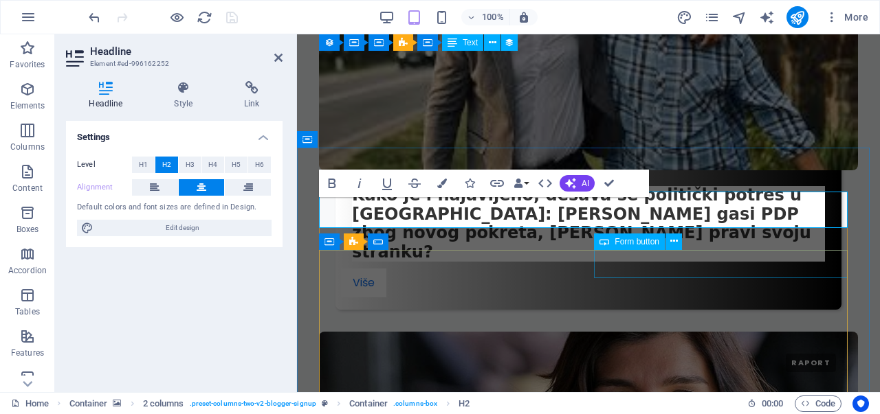
scroll to position [3380, 0]
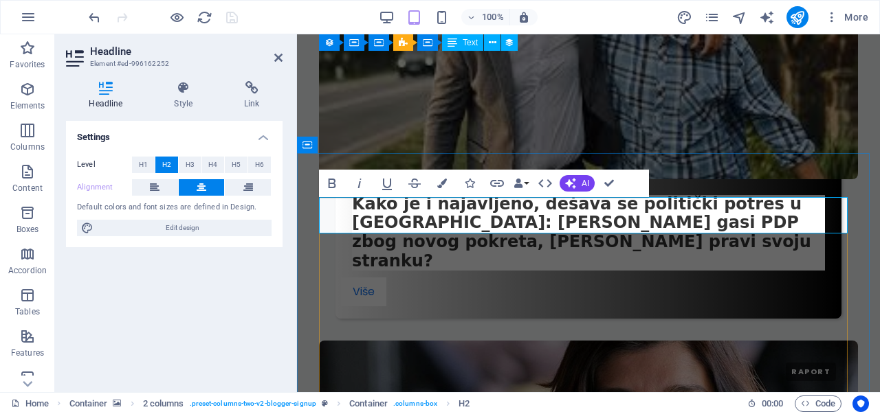
copy span
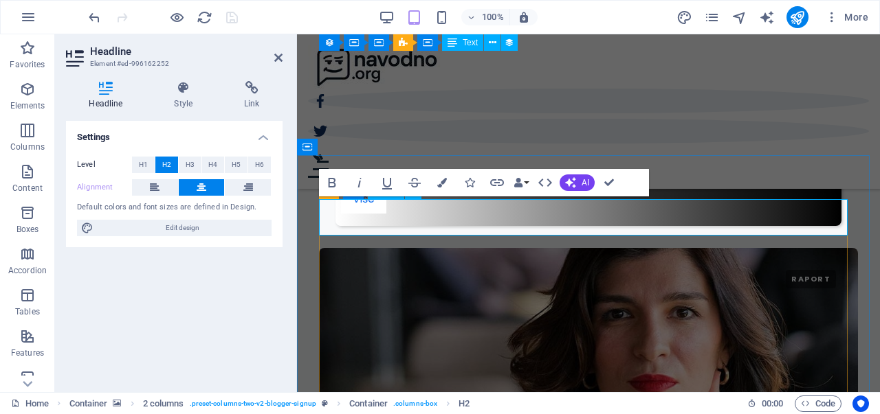
scroll to position [3372, 0]
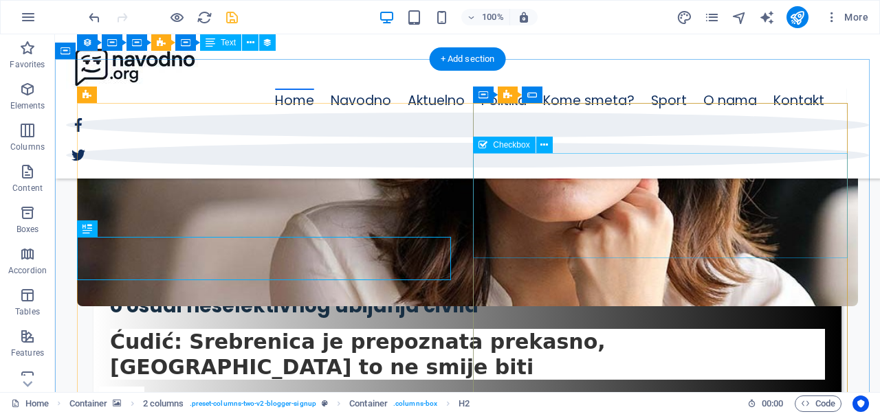
scroll to position [3596, 0]
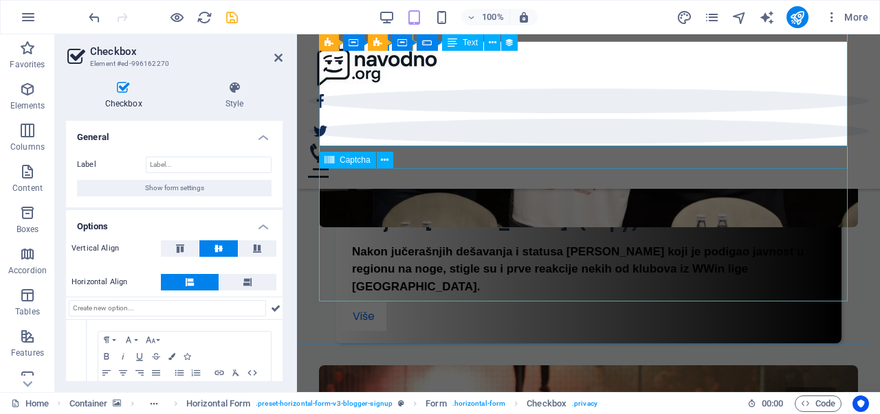
scroll to position [3526, 0]
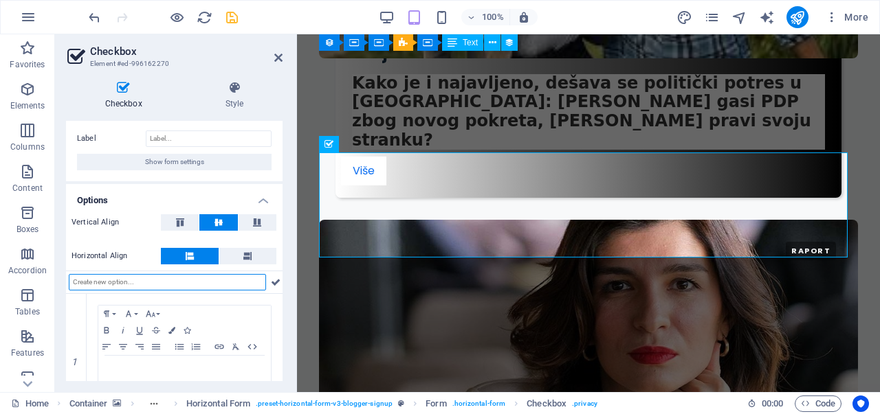
scroll to position [21, 0]
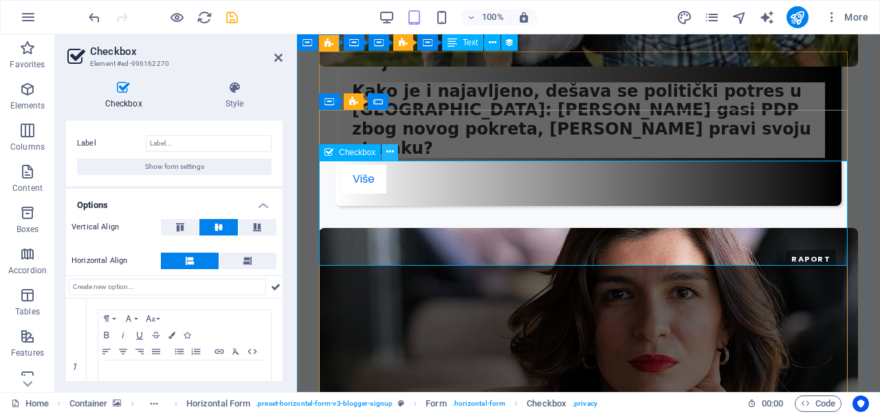
click at [389, 153] on icon at bounding box center [390, 152] width 8 height 14
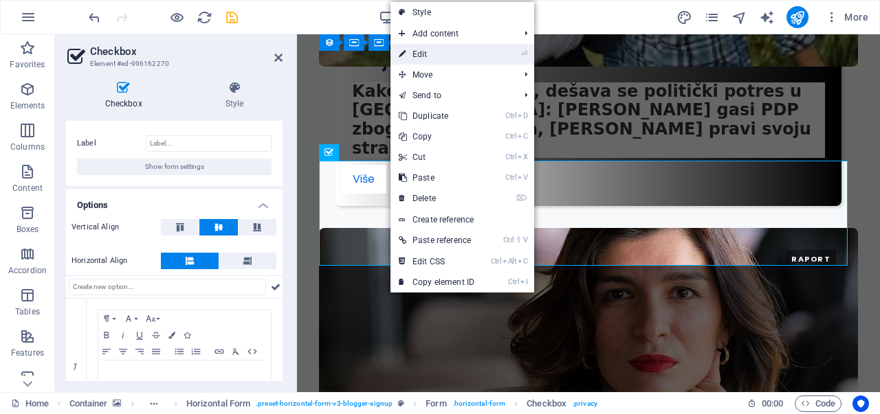
click at [441, 54] on link "⏎ Edit" at bounding box center [436, 54] width 92 height 21
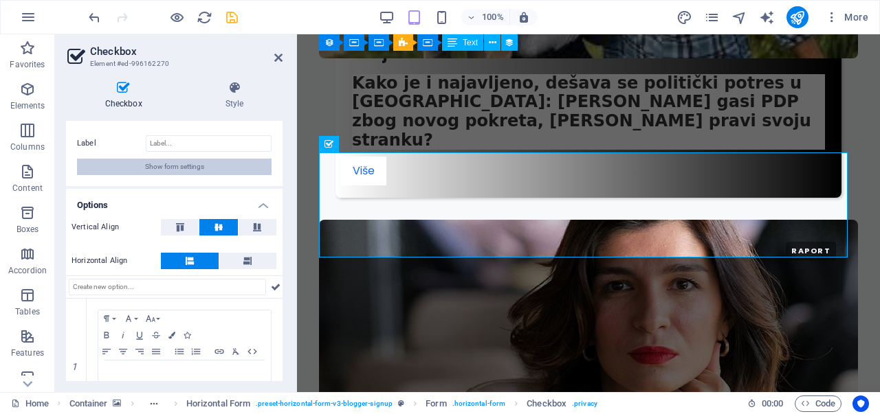
click at [197, 166] on span "Show form settings" at bounding box center [174, 167] width 59 height 16
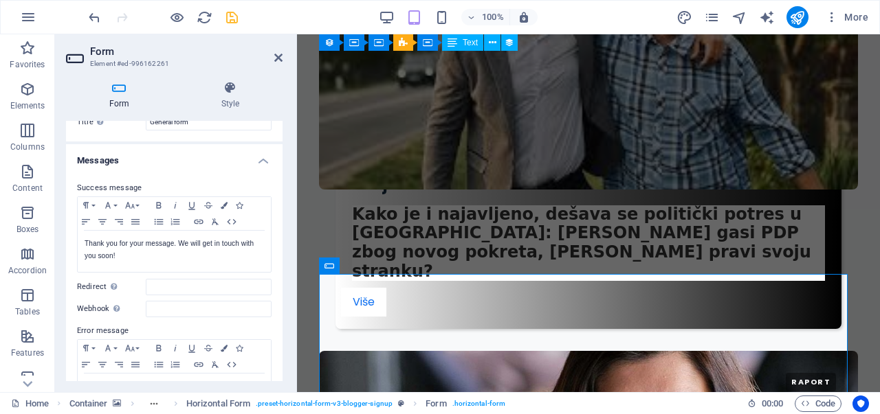
scroll to position [0, 0]
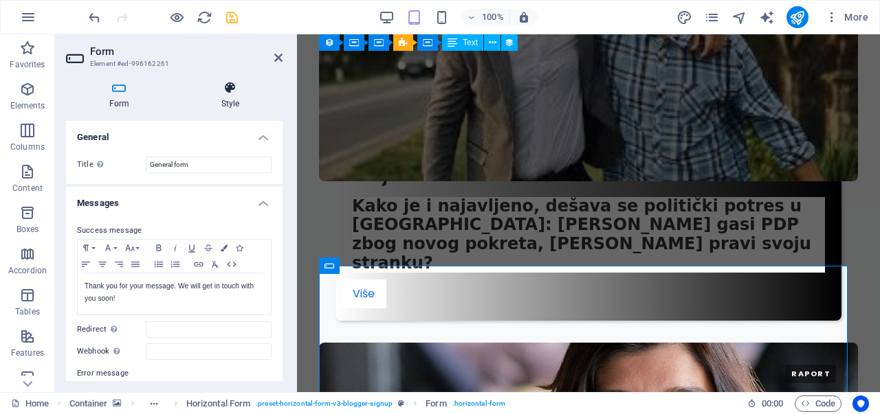
click at [234, 100] on h4 "Style" at bounding box center [230, 95] width 104 height 29
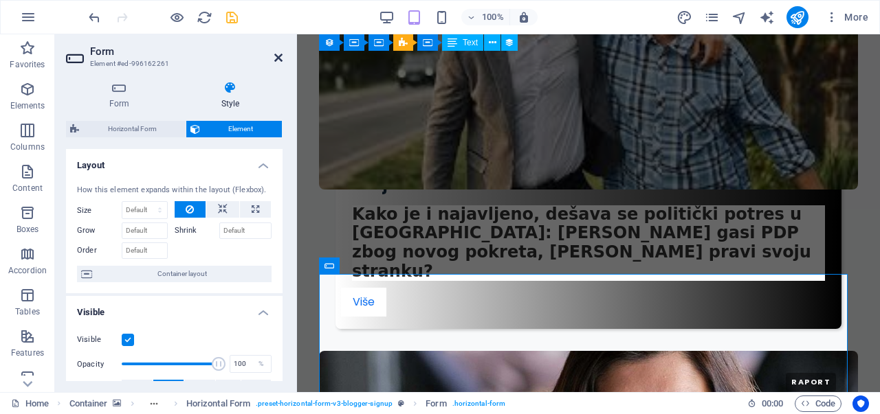
click at [278, 56] on icon at bounding box center [278, 57] width 8 height 11
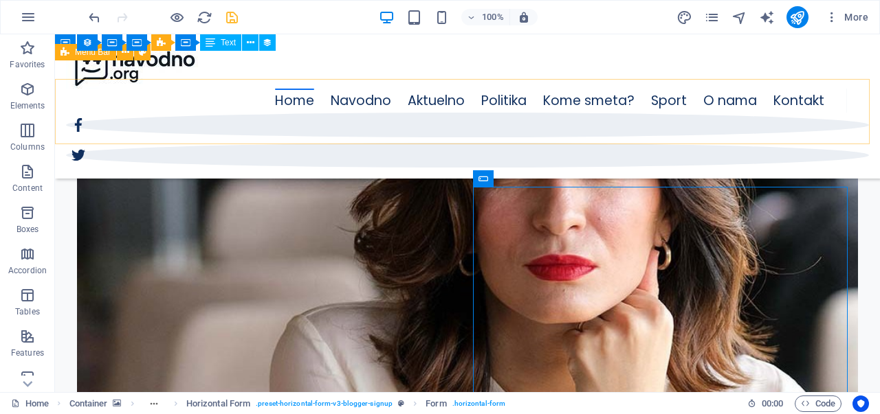
scroll to position [3494, 0]
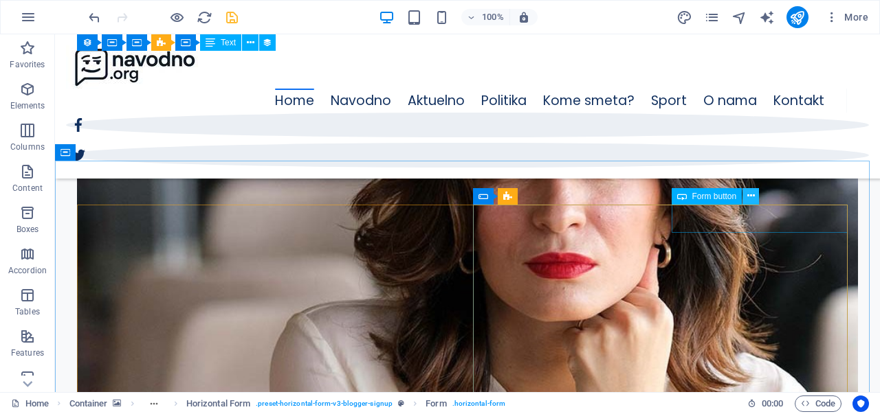
click at [755, 200] on button at bounding box center [750, 196] width 16 height 16
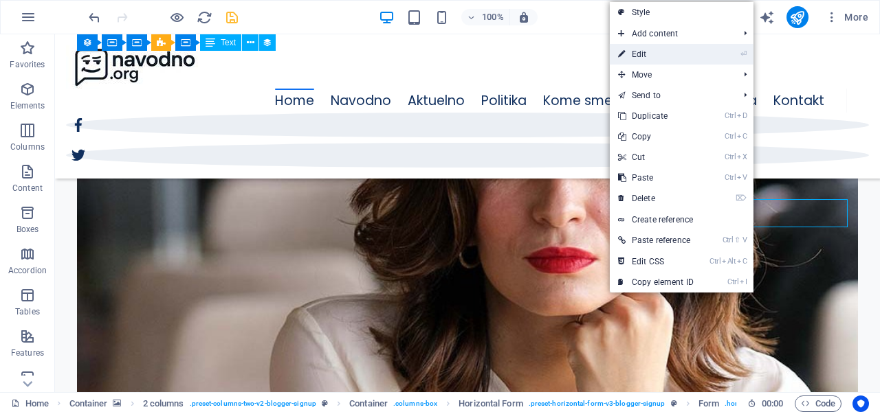
click at [673, 54] on link "⏎ Edit" at bounding box center [656, 54] width 92 height 21
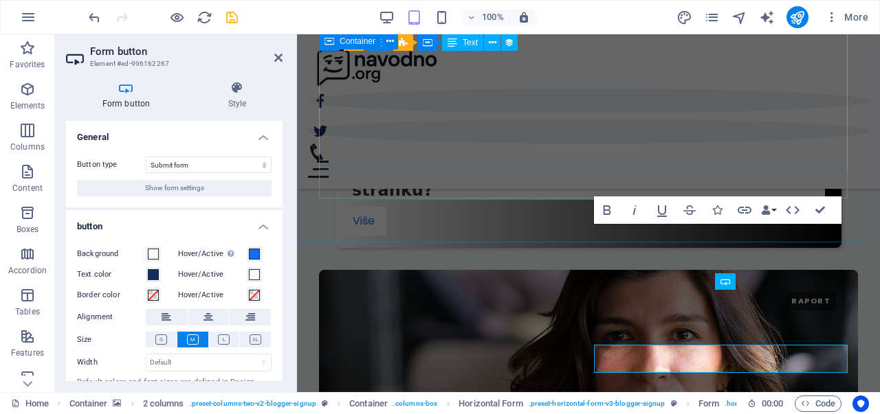
scroll to position [3404, 0]
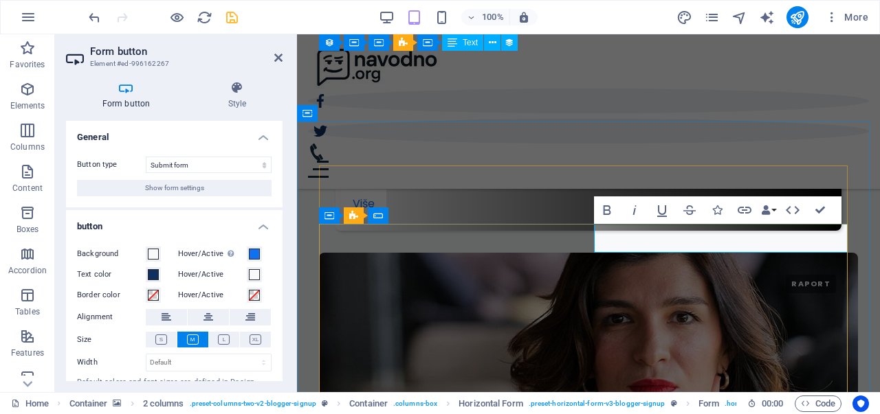
type button "Submit"
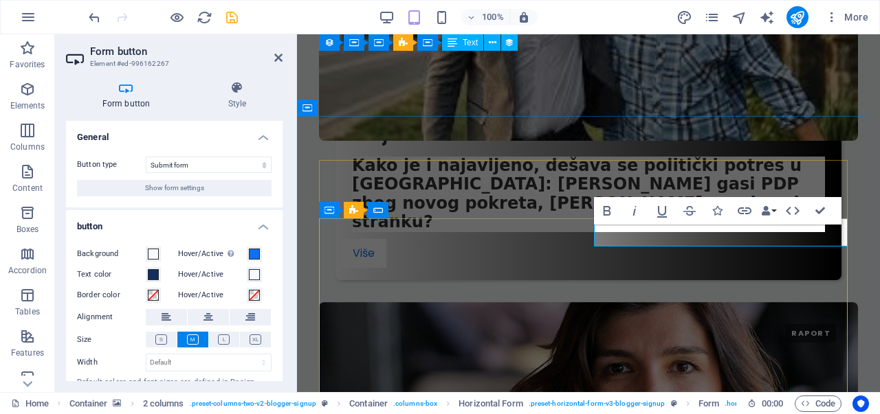
scroll to position [3412, 0]
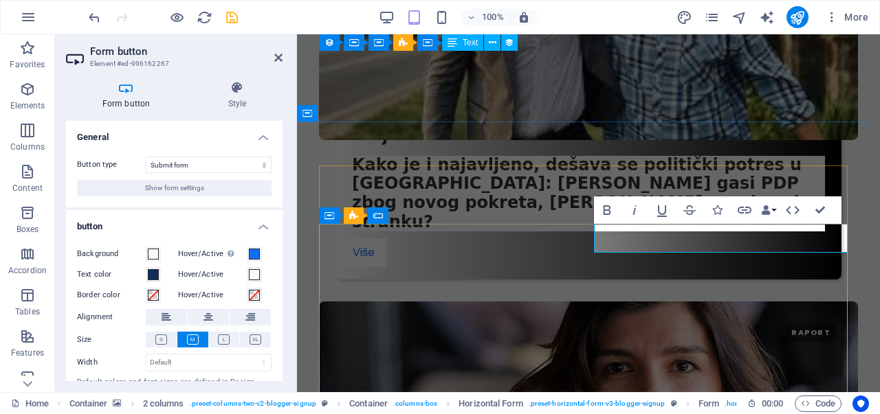
drag, startPoint x: 716, startPoint y: 241, endPoint x: 726, endPoint y: 240, distance: 9.6
drag, startPoint x: 726, startPoint y: 240, endPoint x: 712, endPoint y: 240, distance: 13.7
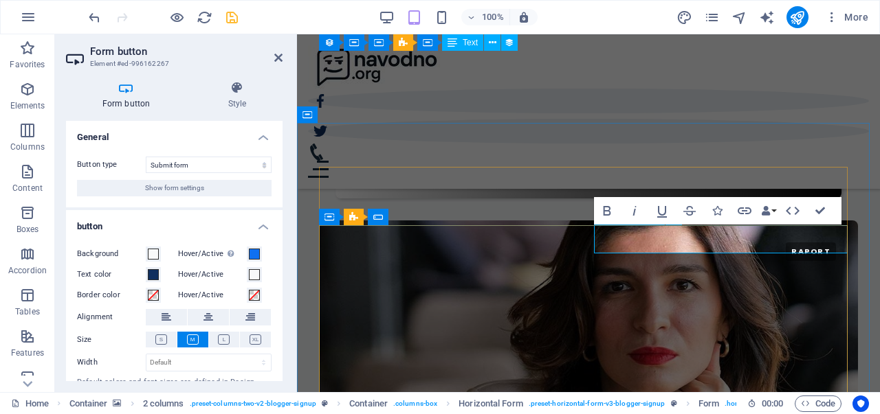
scroll to position [3404, 0]
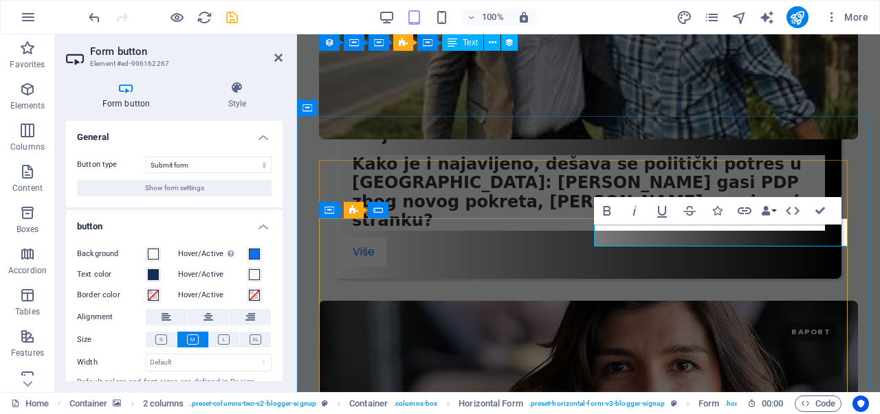
drag, startPoint x: 726, startPoint y: 241, endPoint x: 717, endPoint y: 238, distance: 10.0
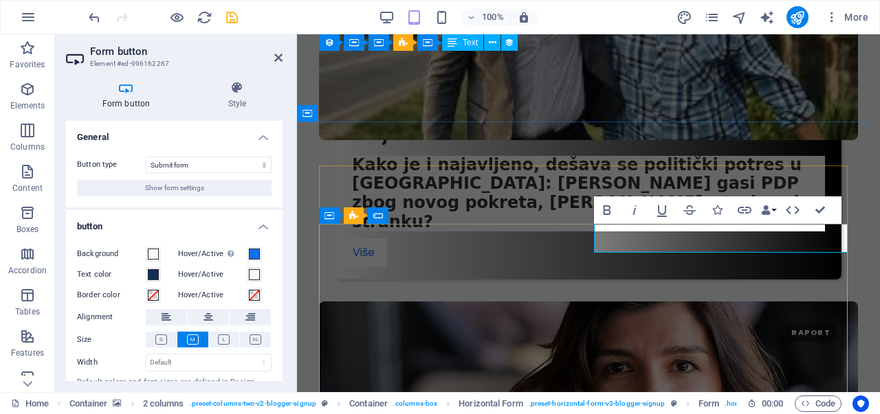
drag, startPoint x: 719, startPoint y: 237, endPoint x: 735, endPoint y: 236, distance: 15.8
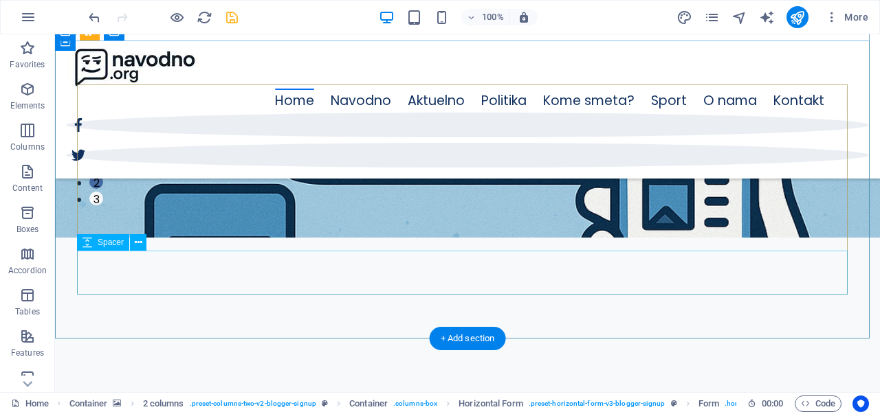
scroll to position [0, 0]
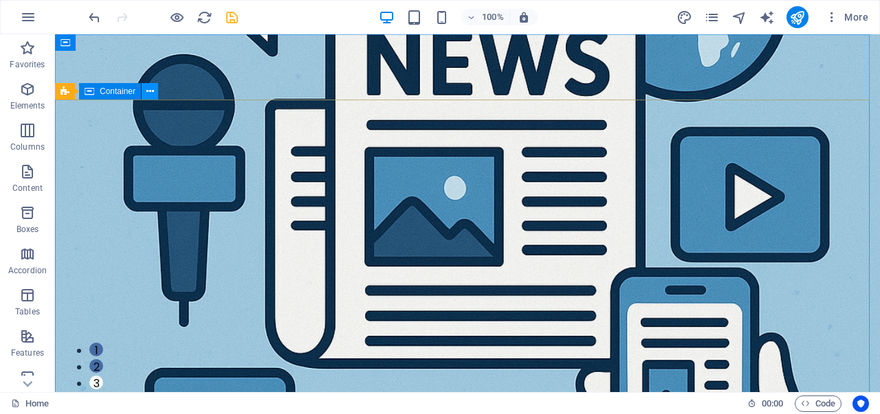
click at [151, 93] on icon at bounding box center [150, 92] width 8 height 14
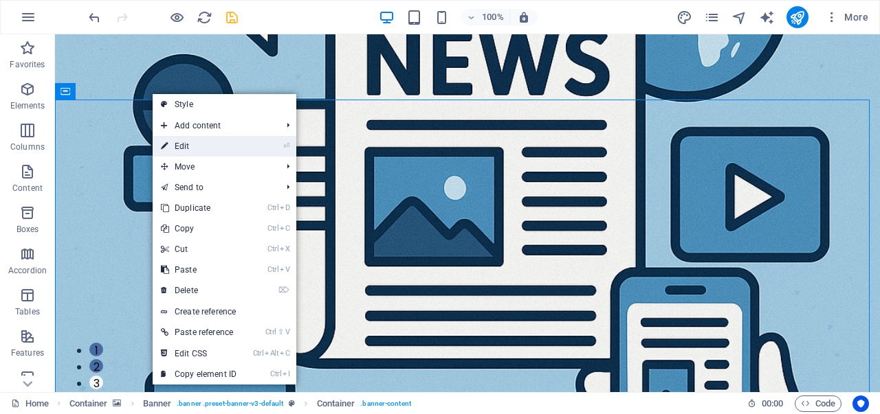
click at [184, 140] on link "⏎ Edit" at bounding box center [199, 146] width 92 height 21
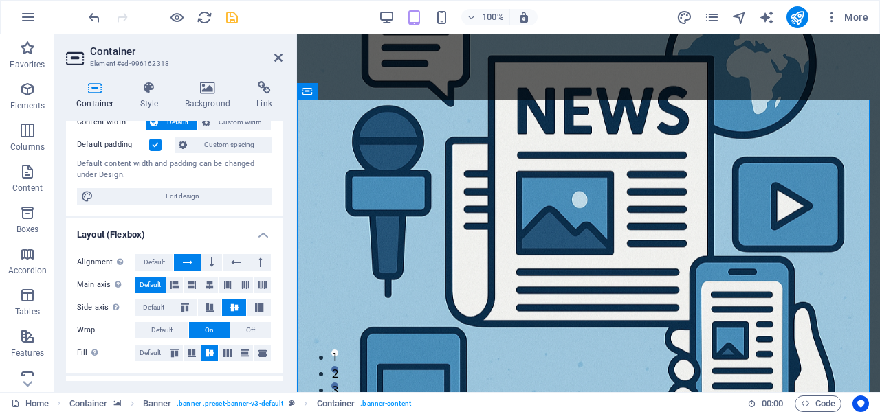
scroll to position [89, 0]
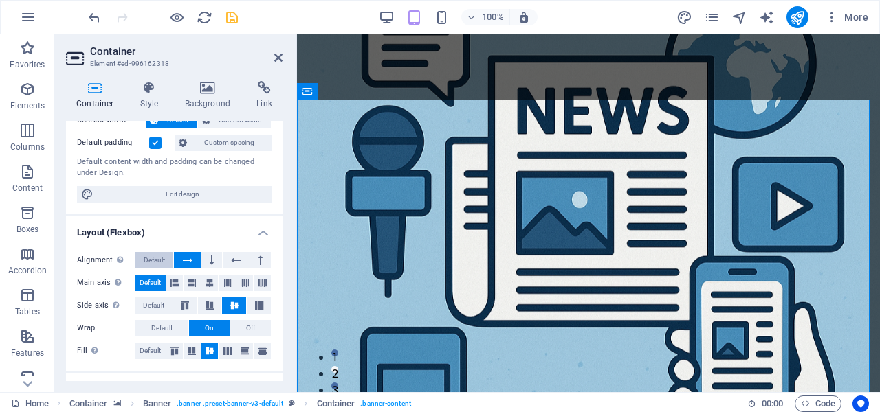
click at [151, 265] on span "Default" at bounding box center [154, 260] width 21 height 16
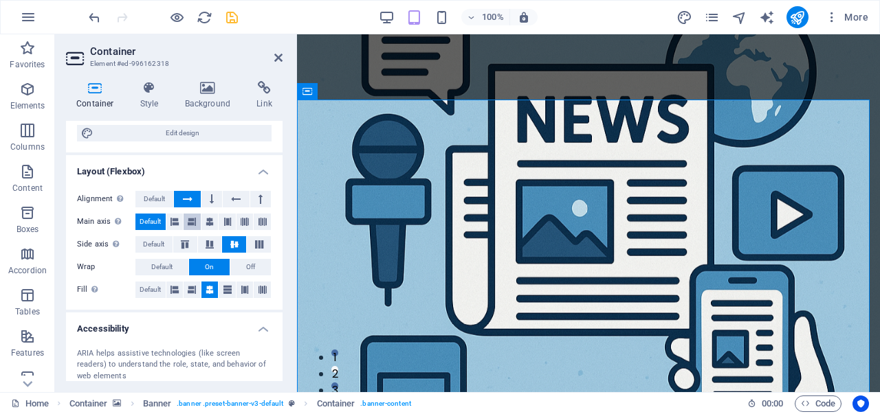
scroll to position [151, 0]
click at [146, 289] on span "Default" at bounding box center [150, 289] width 21 height 16
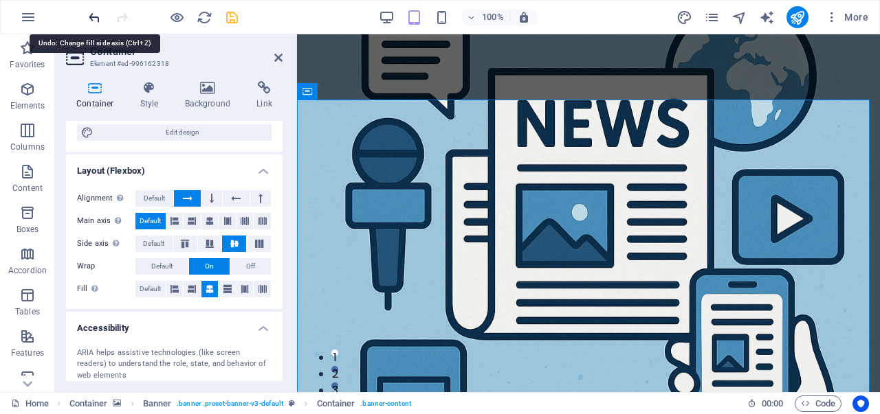
click at [92, 14] on icon "undo" at bounding box center [95, 18] width 16 height 16
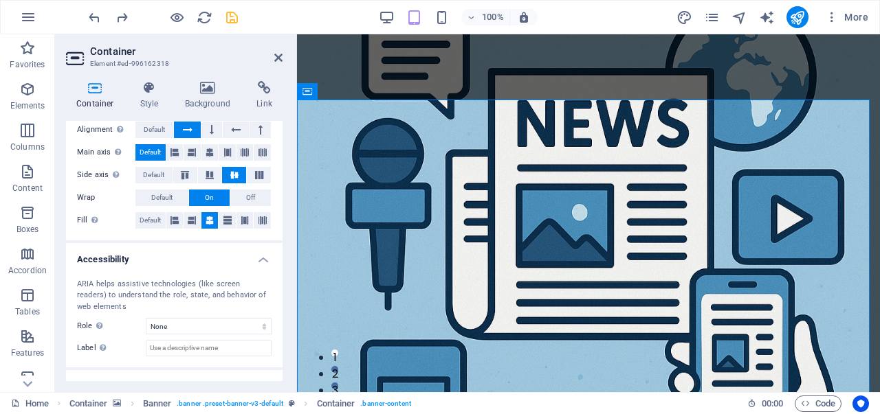
scroll to position [271, 0]
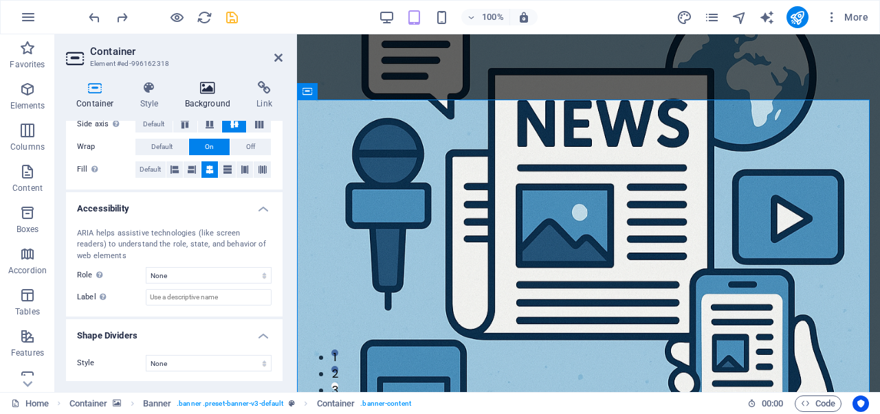
click at [204, 88] on icon at bounding box center [208, 88] width 67 height 14
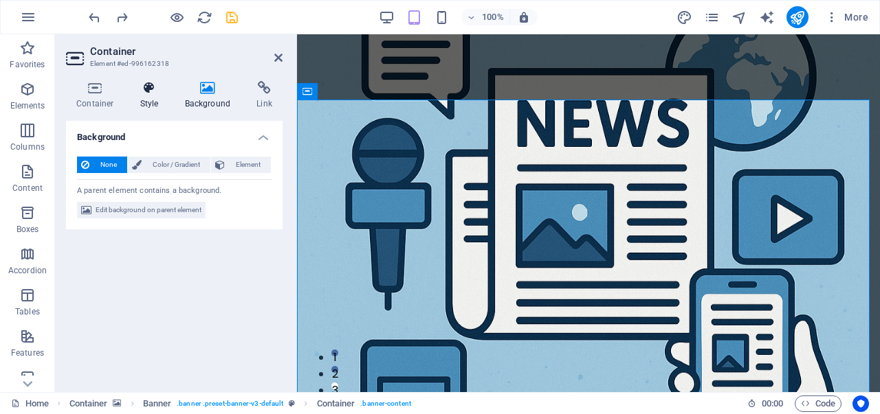
click at [136, 96] on h4 "Style" at bounding box center [152, 95] width 45 height 29
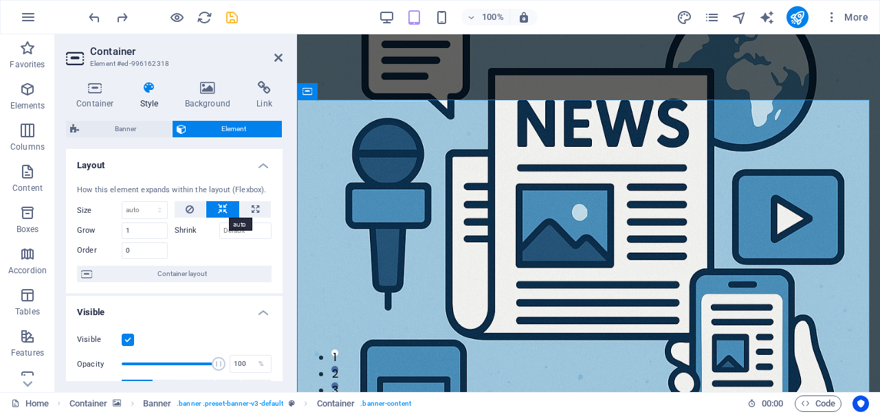
click at [218, 214] on icon at bounding box center [223, 209] width 10 height 16
click at [186, 229] on label "Shrink" at bounding box center [197, 231] width 45 height 16
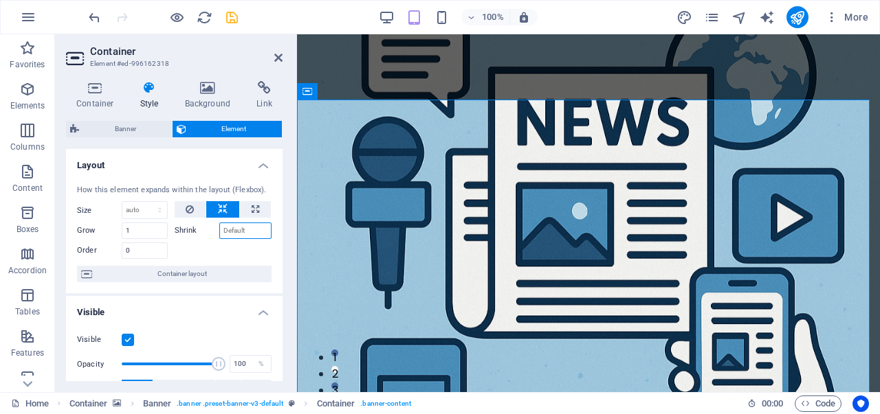
click at [234, 227] on input "Shrink" at bounding box center [245, 231] width 53 height 16
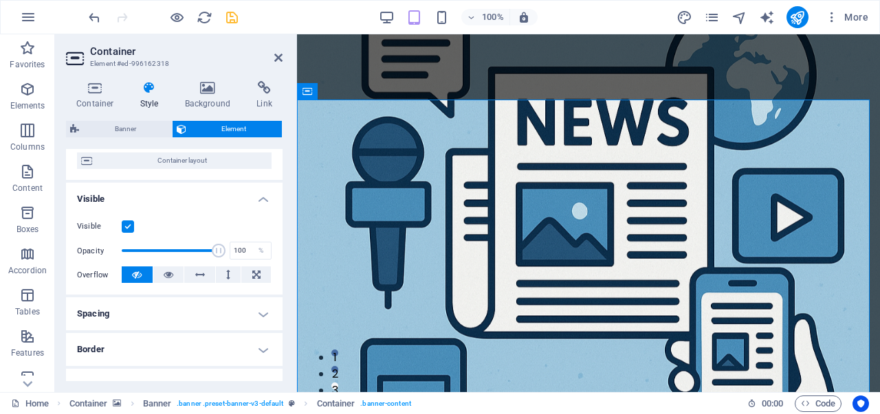
scroll to position [121, 0]
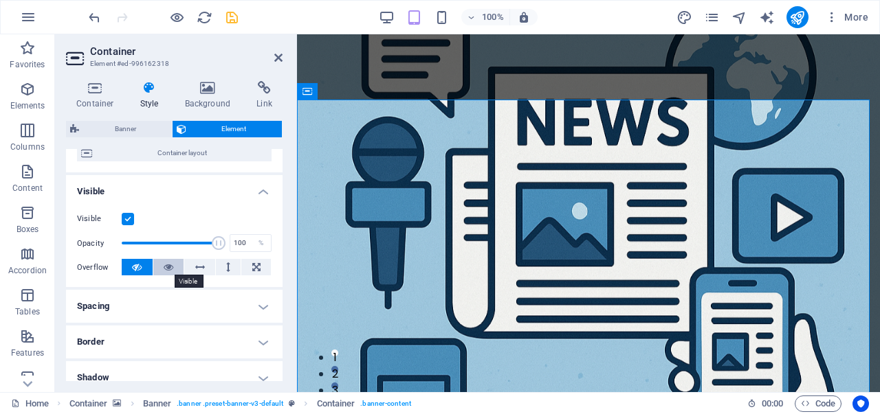
click at [177, 266] on button at bounding box center [168, 267] width 31 height 16
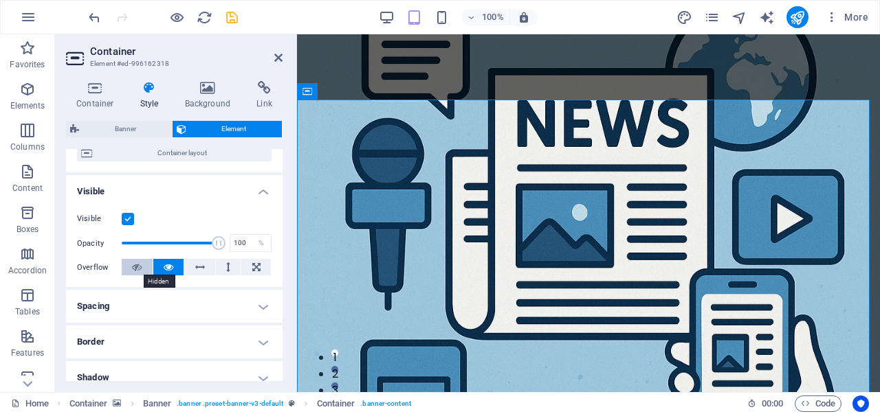
click at [132, 267] on icon at bounding box center [137, 267] width 10 height 16
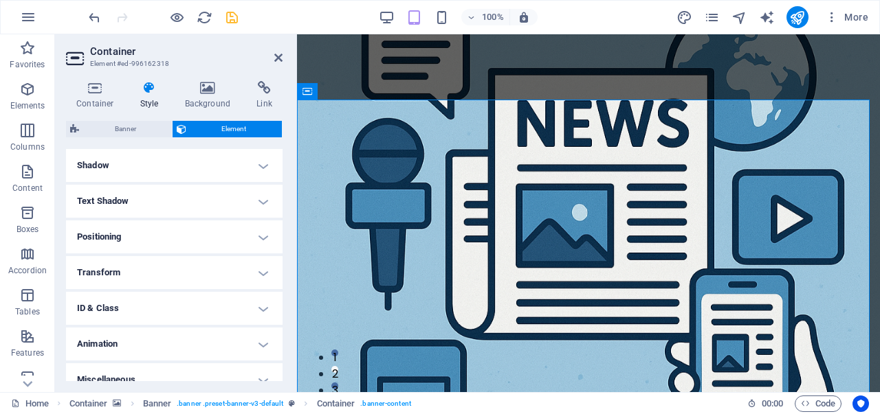
scroll to position [348, 0]
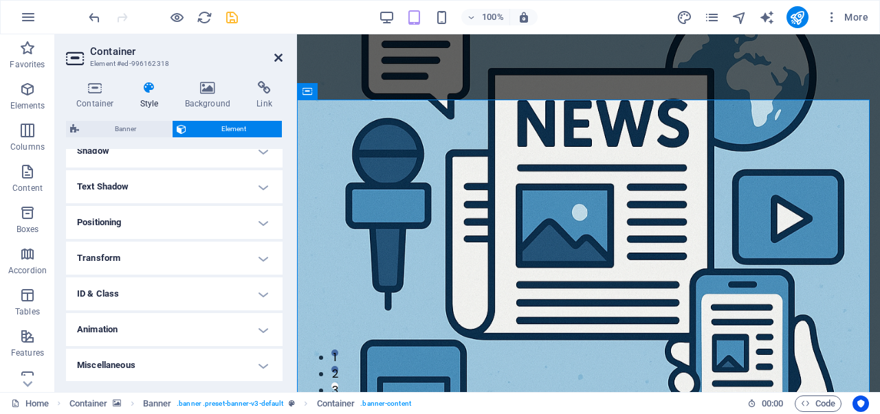
click at [278, 56] on icon at bounding box center [278, 57] width 8 height 11
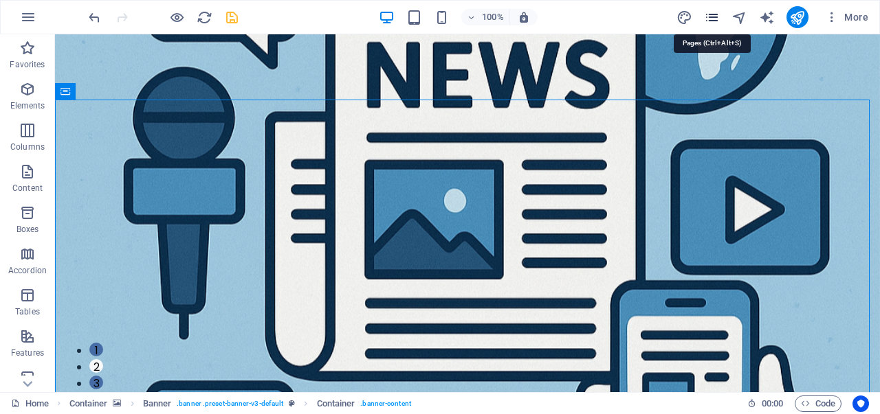
click at [707, 16] on icon "pages" at bounding box center [712, 18] width 16 height 16
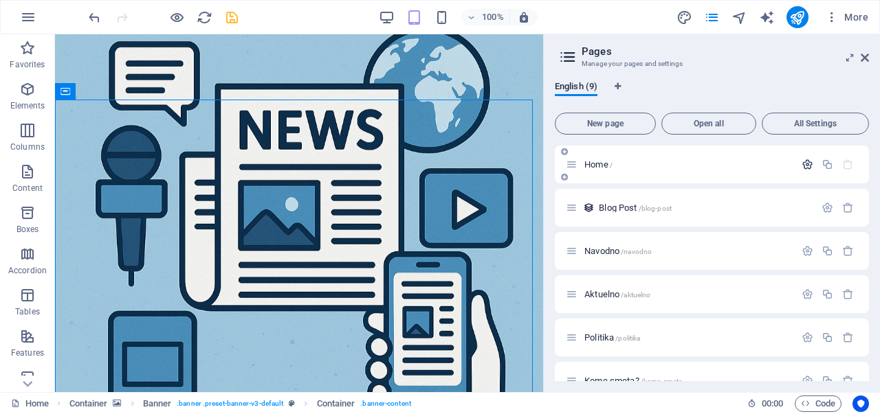
click at [803, 167] on icon "button" at bounding box center [807, 165] width 12 height 12
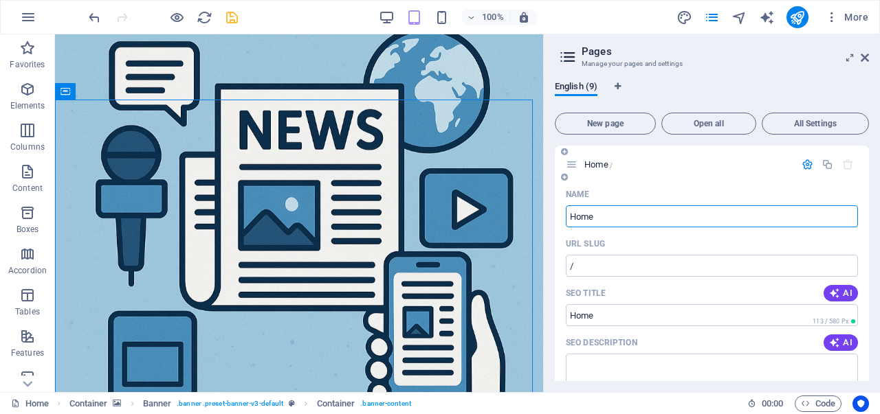
drag, startPoint x: 591, startPoint y: 217, endPoint x: 568, endPoint y: 218, distance: 23.4
click at [568, 218] on input "Home" at bounding box center [712, 217] width 292 height 22
drag, startPoint x: 601, startPoint y: 213, endPoint x: 550, endPoint y: 211, distance: 51.6
click at [550, 211] on div "English (9) New page Open all All Settings Home / Name Home ​ URL SLUG / ​ SEO …" at bounding box center [712, 231] width 336 height 322
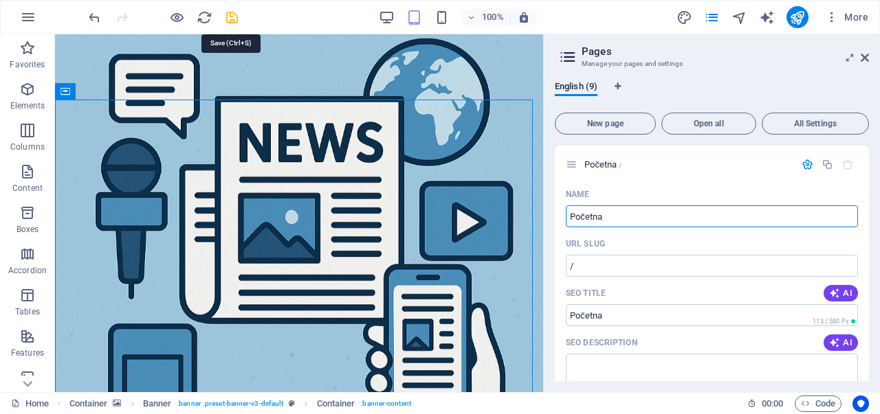
type input "Početna"
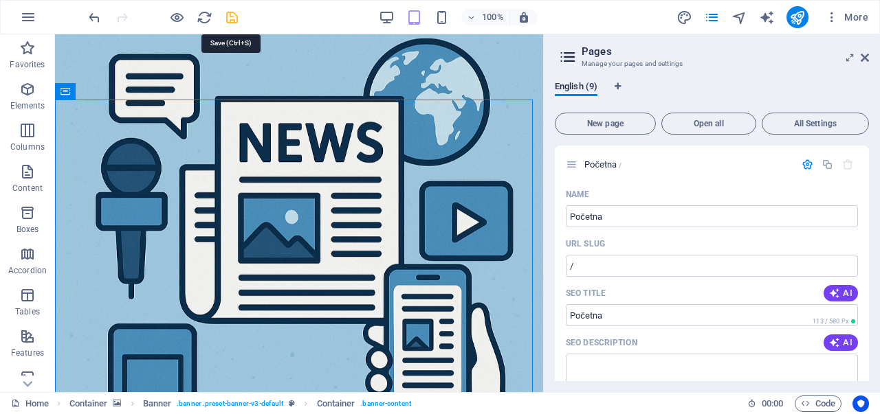
click at [232, 14] on icon "save" at bounding box center [232, 18] width 16 height 16
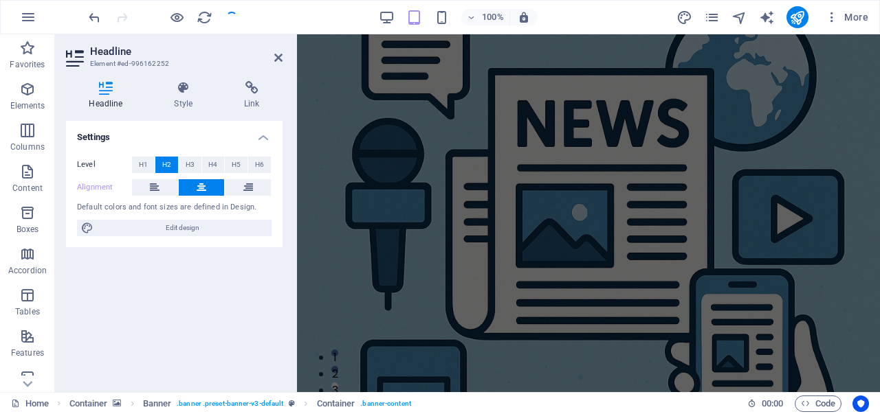
checkbox input "false"
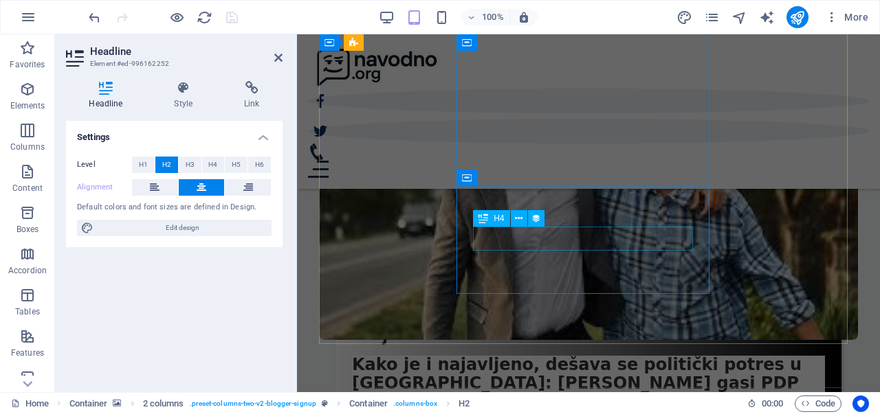
scroll to position [3096, 0]
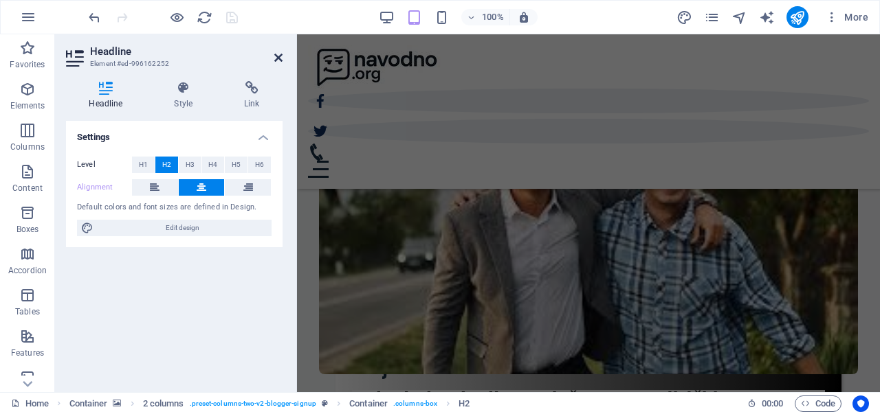
click at [276, 57] on icon at bounding box center [278, 57] width 8 height 11
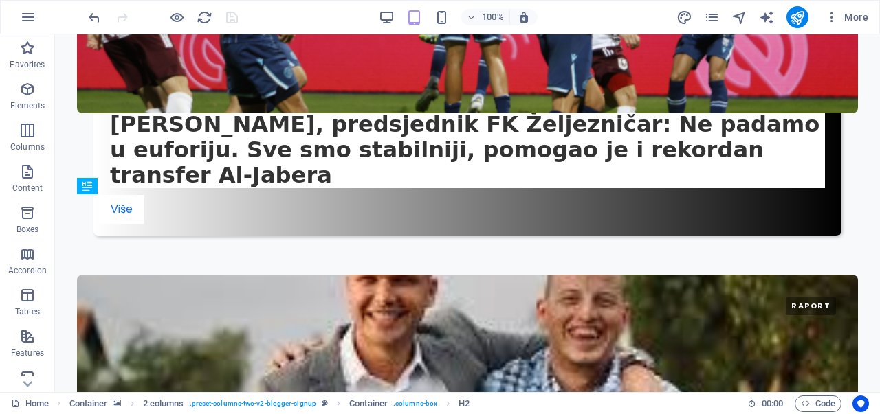
scroll to position [3665, 0]
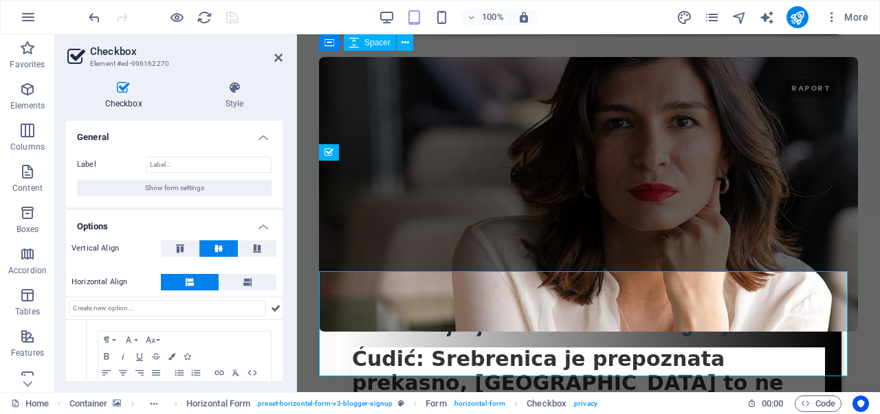
scroll to position [3525, 0]
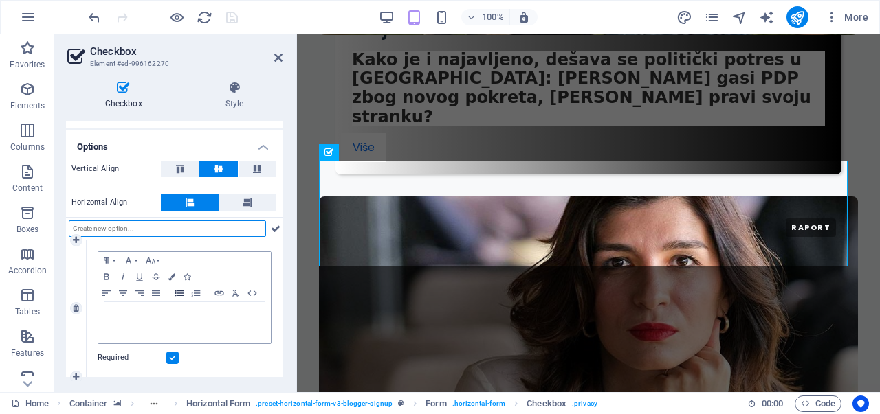
scroll to position [0, 0]
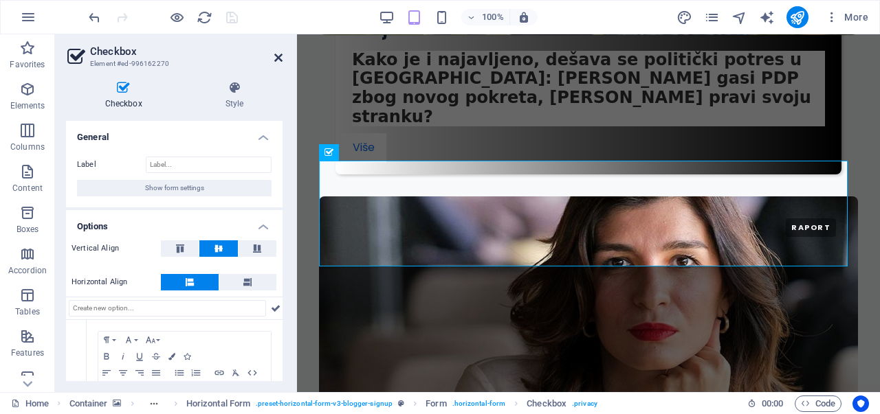
click at [275, 59] on icon at bounding box center [278, 57] width 8 height 11
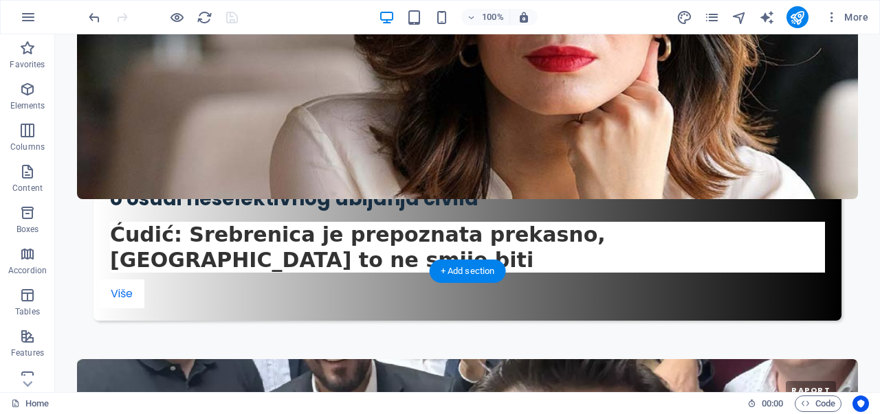
scroll to position [3853, 0]
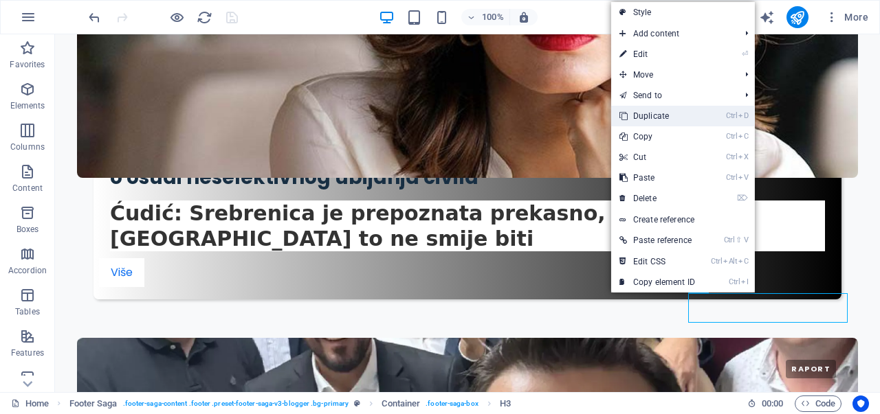
click at [663, 111] on link "Ctrl D Duplicate" at bounding box center [657, 116] width 92 height 21
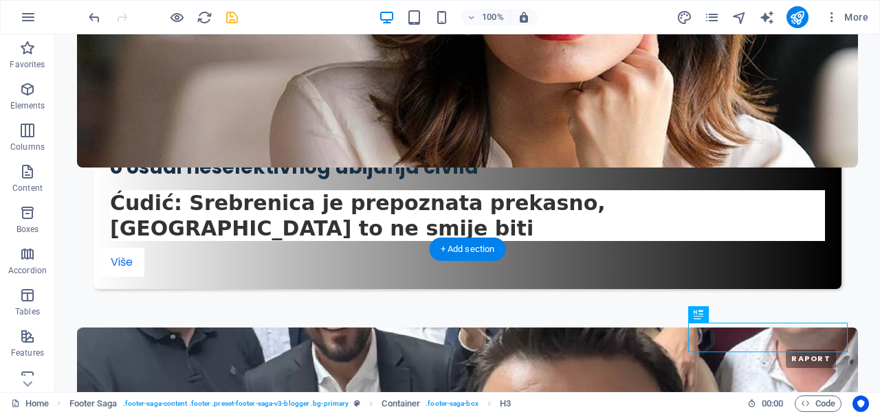
scroll to position [3882, 0]
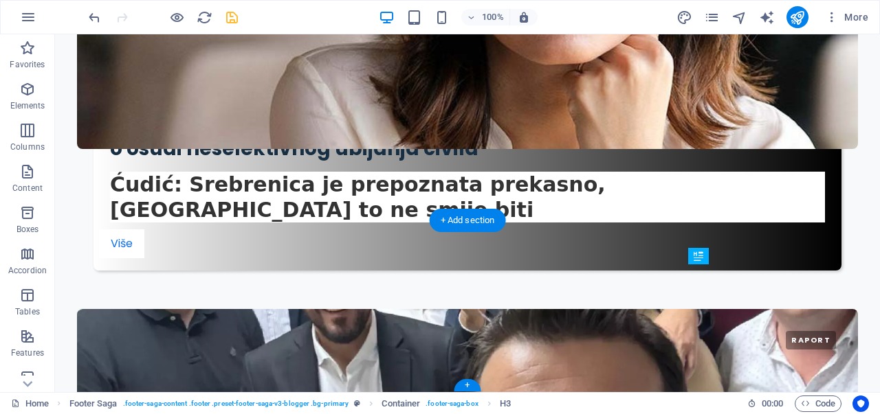
drag, startPoint x: 707, startPoint y: 348, endPoint x: 737, endPoint y: 262, distance: 91.7
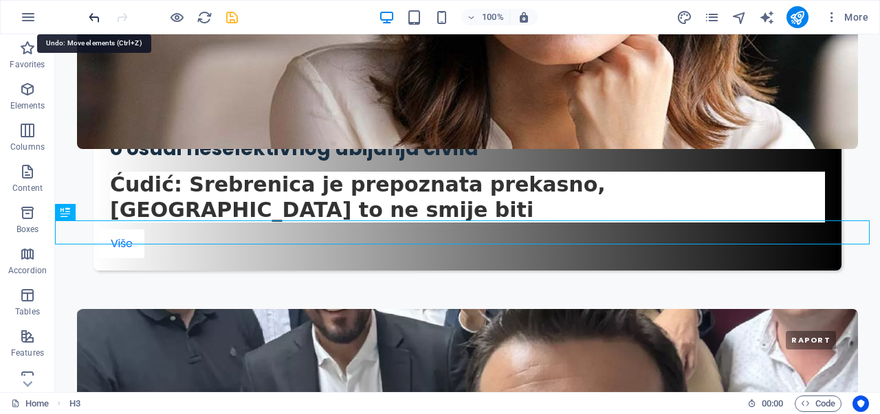
click at [95, 21] on icon "undo" at bounding box center [95, 18] width 16 height 16
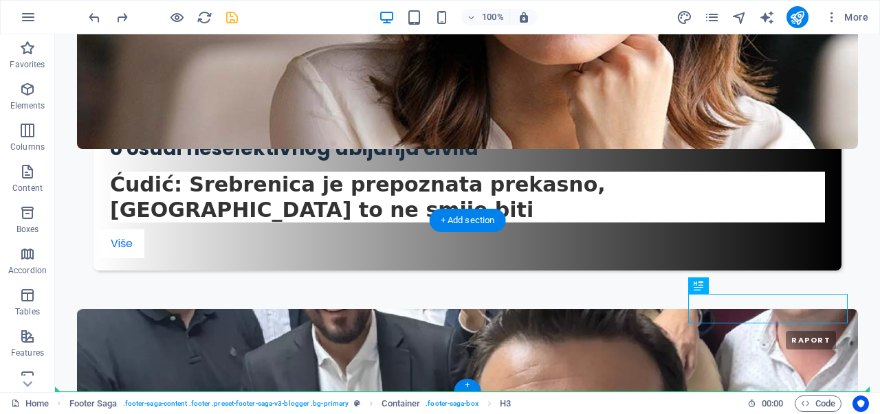
drag, startPoint x: 729, startPoint y: 304, endPoint x: 406, endPoint y: 315, distance: 323.2
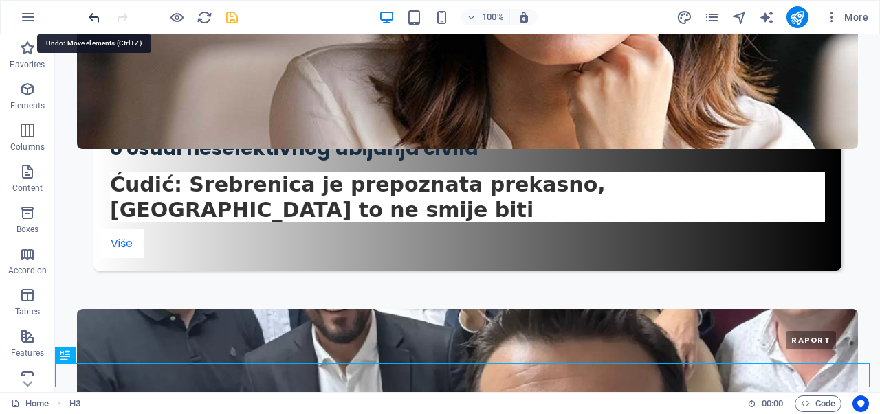
click at [93, 16] on icon "undo" at bounding box center [95, 18] width 16 height 16
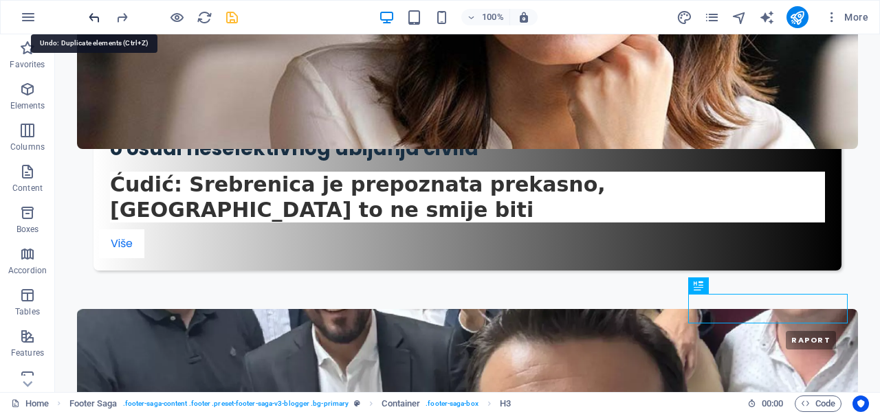
click at [93, 16] on icon "undo" at bounding box center [95, 18] width 16 height 16
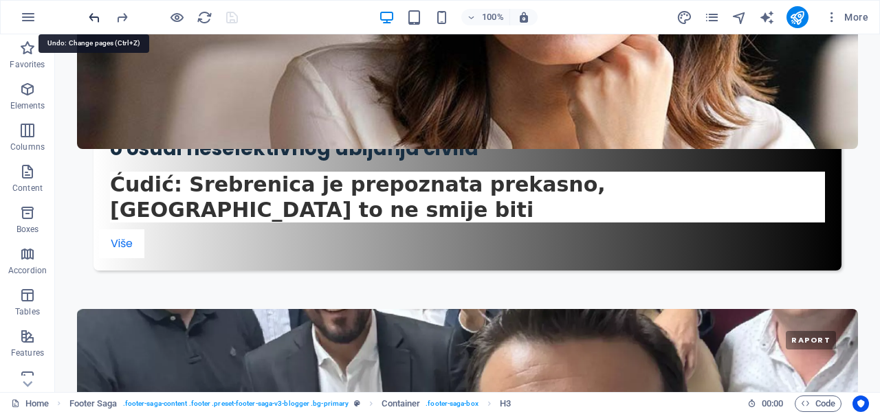
scroll to position [3821, 0]
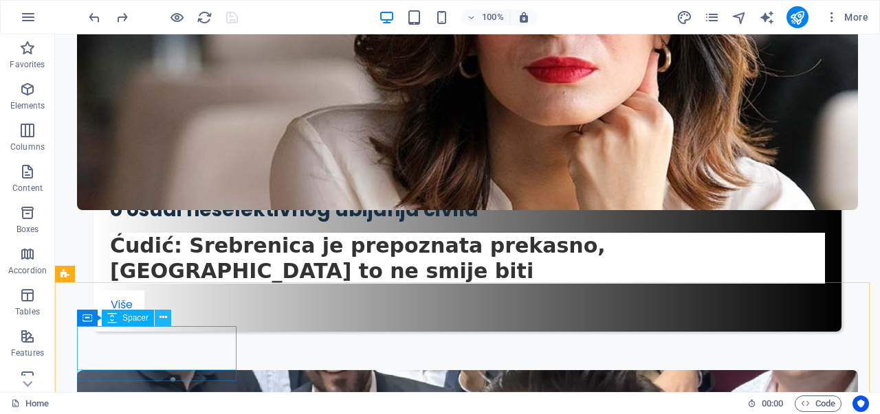
click at [162, 322] on icon at bounding box center [163, 318] width 8 height 14
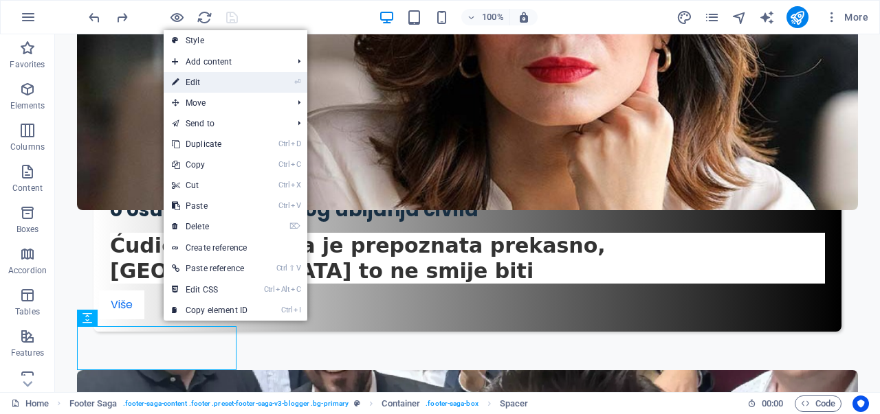
click at [219, 87] on link "⏎ Edit" at bounding box center [210, 82] width 92 height 21
select select "rem"
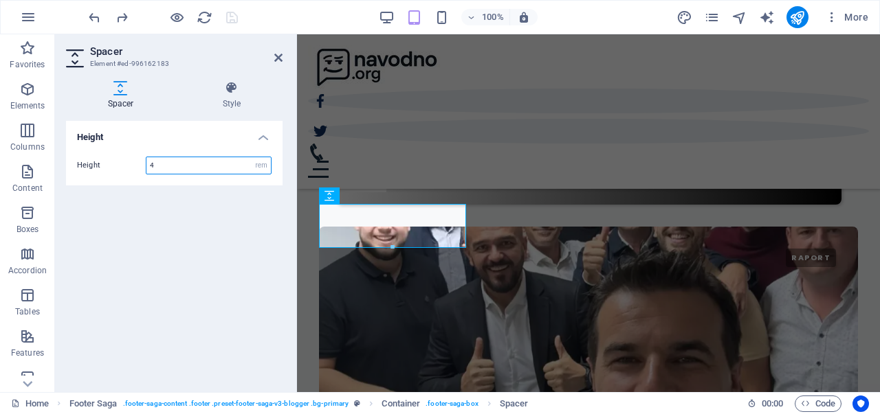
scroll to position [3828, 0]
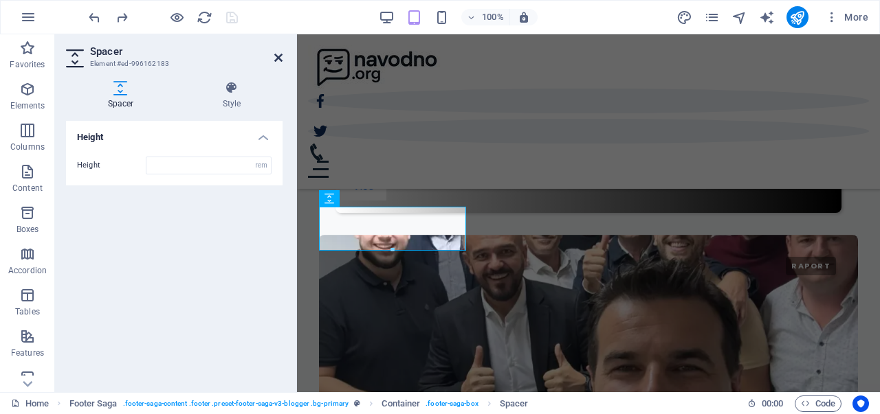
click at [279, 61] on icon at bounding box center [278, 57] width 8 height 11
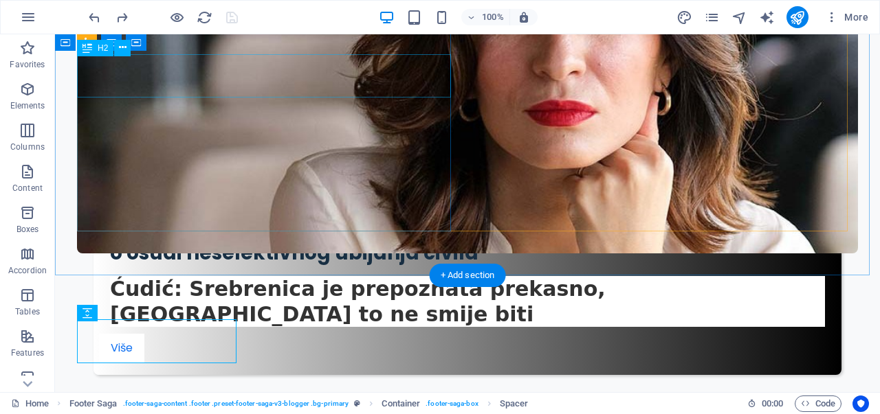
scroll to position [3829, 0]
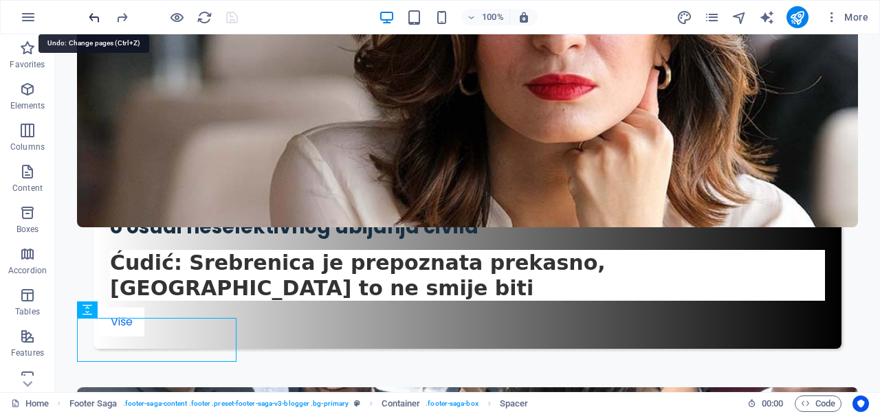
click at [98, 19] on icon "undo" at bounding box center [95, 18] width 16 height 16
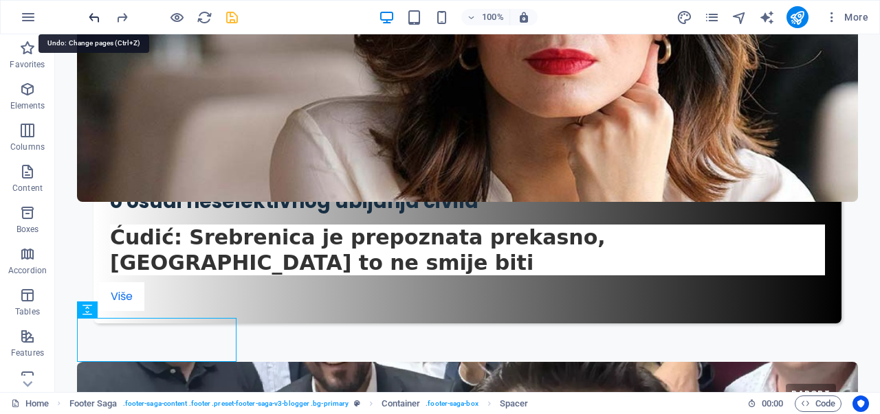
click at [98, 19] on icon "undo" at bounding box center [95, 18] width 16 height 16
click at [122, 16] on icon "redo" at bounding box center [122, 18] width 16 height 16
click at [92, 10] on icon "undo" at bounding box center [95, 18] width 16 height 16
click at [232, 15] on icon "save" at bounding box center [232, 18] width 16 height 16
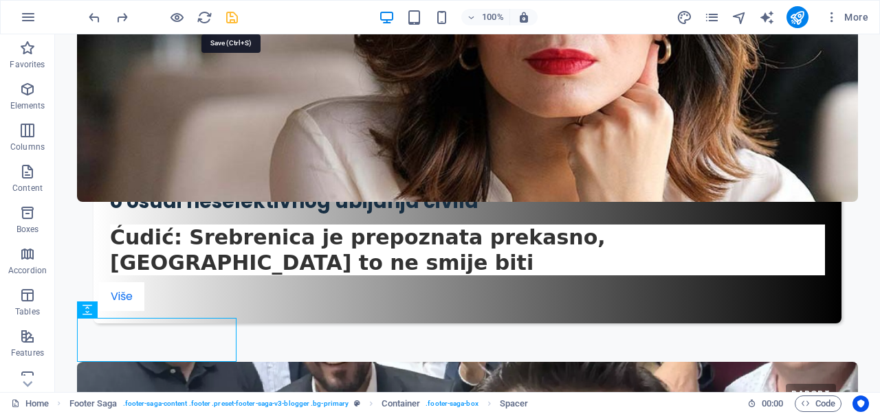
checkbox input "false"
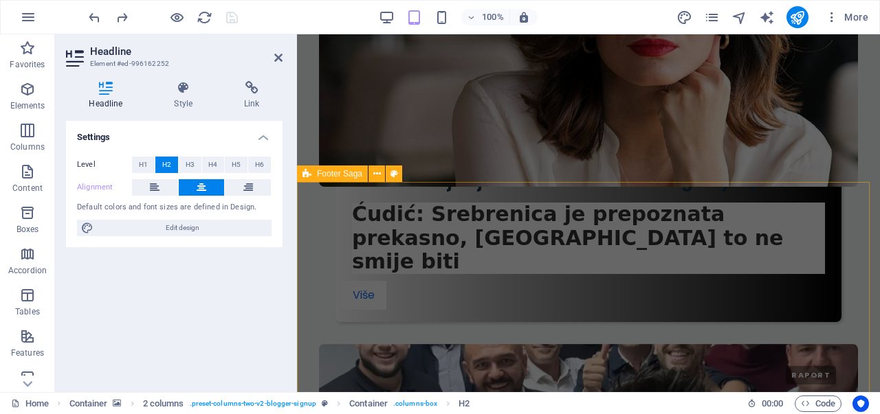
scroll to position [3837, 0]
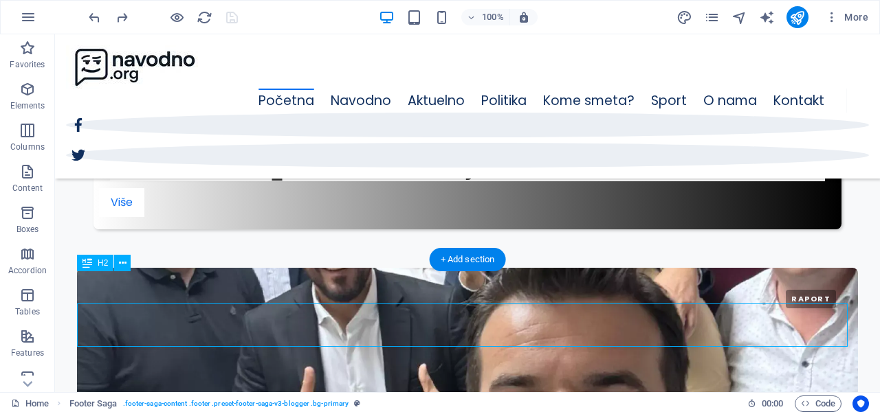
scroll to position [2971, 0]
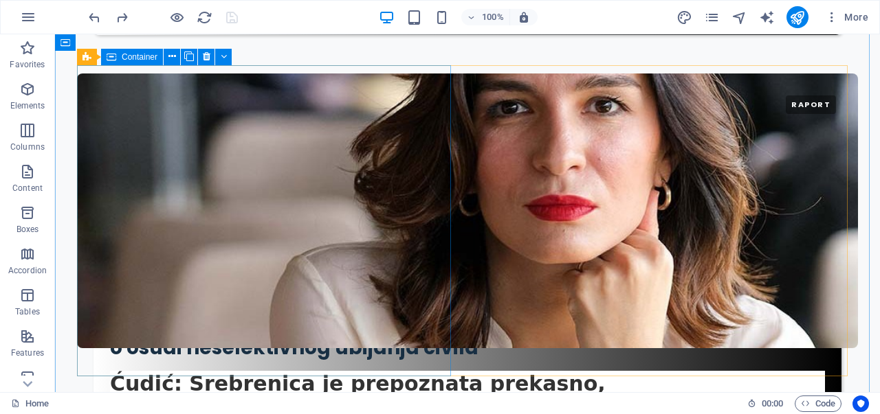
scroll to position [3853, 0]
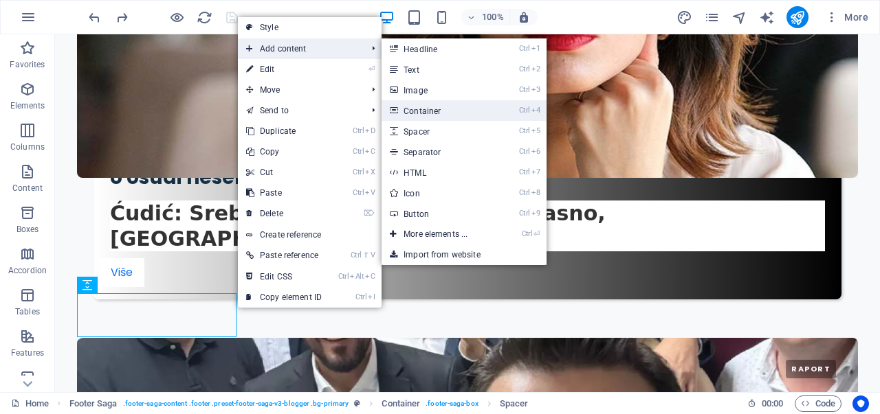
click at [434, 116] on link "Ctrl 4 Container" at bounding box center [437, 110] width 113 height 21
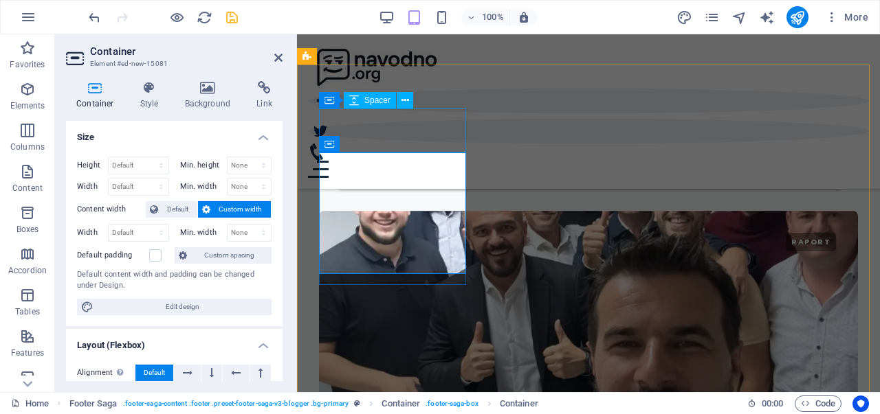
scroll to position [3927, 0]
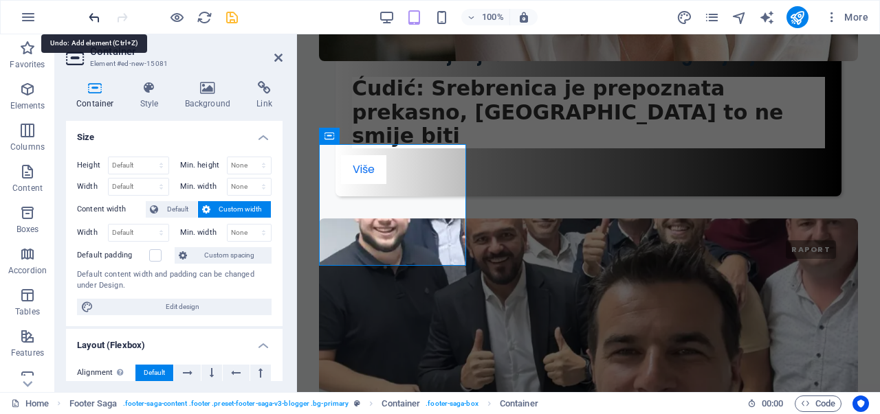
click at [89, 12] on icon "undo" at bounding box center [95, 18] width 16 height 16
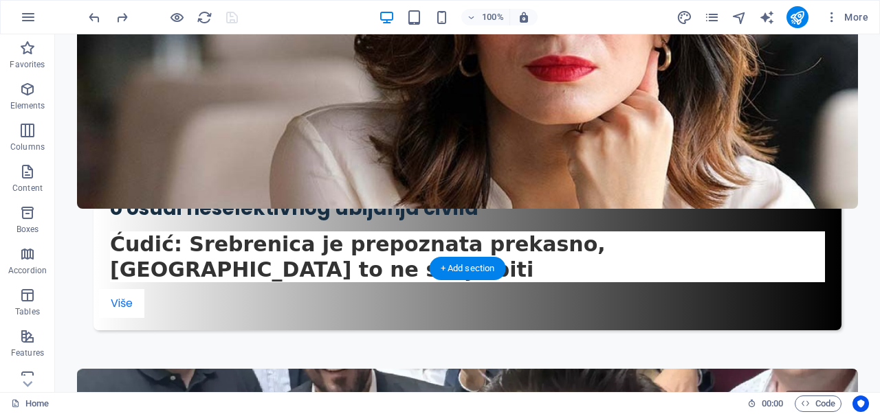
scroll to position [3853, 0]
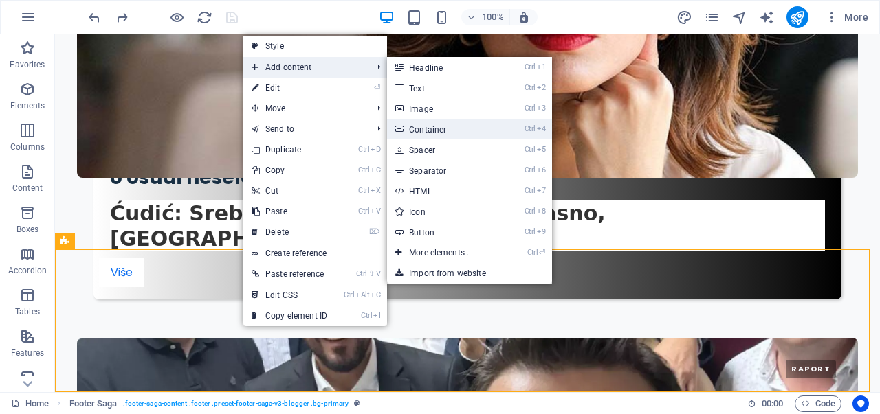
click at [434, 131] on link "Ctrl 4 Container" at bounding box center [443, 129] width 113 height 21
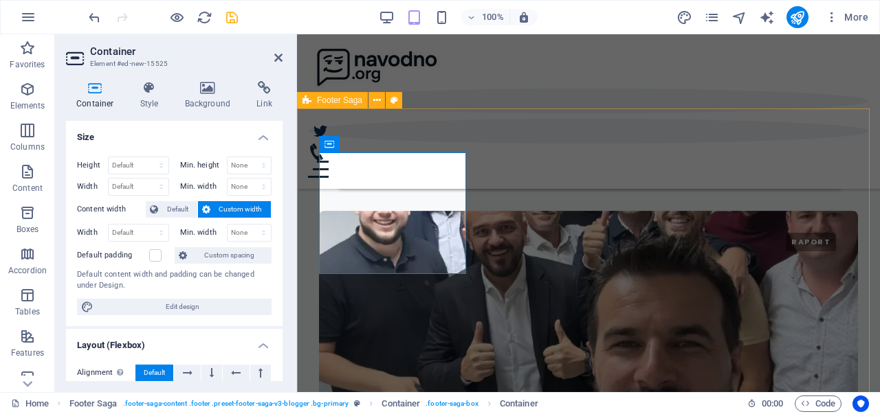
scroll to position [3883, 0]
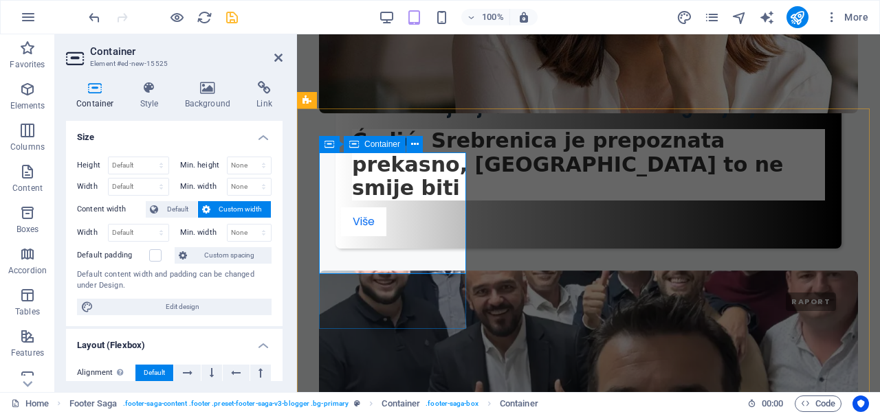
click at [414, 144] on icon at bounding box center [415, 144] width 8 height 14
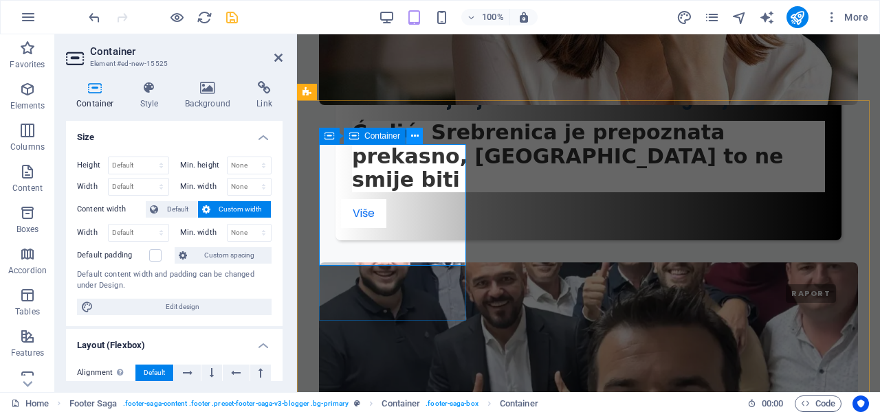
click at [414, 134] on icon at bounding box center [415, 136] width 8 height 14
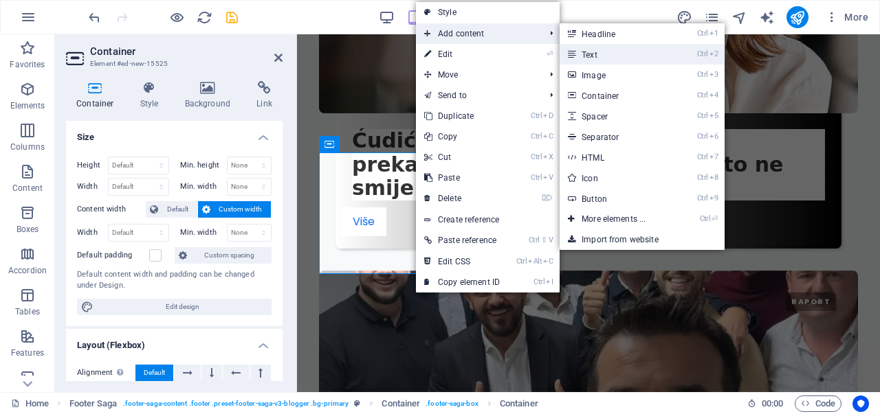
click at [595, 57] on link "Ctrl 2 Text" at bounding box center [615, 54] width 113 height 21
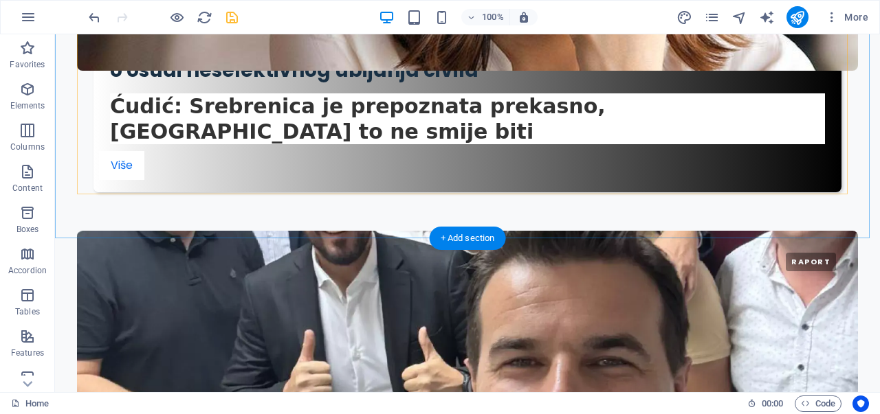
scroll to position [3975, 0]
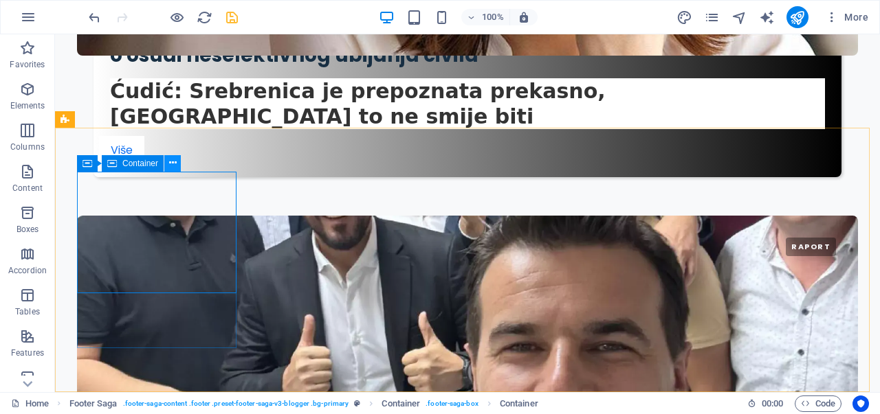
click at [177, 159] on button at bounding box center [172, 163] width 16 height 16
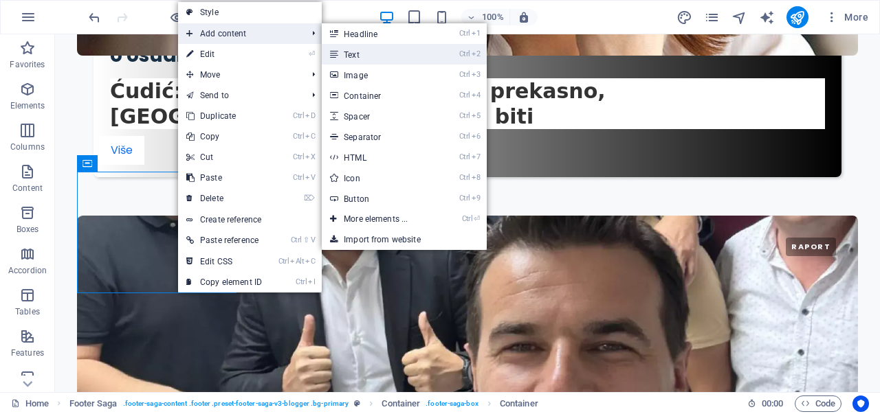
click at [349, 48] on link "Ctrl 2 Text" at bounding box center [378, 54] width 113 height 21
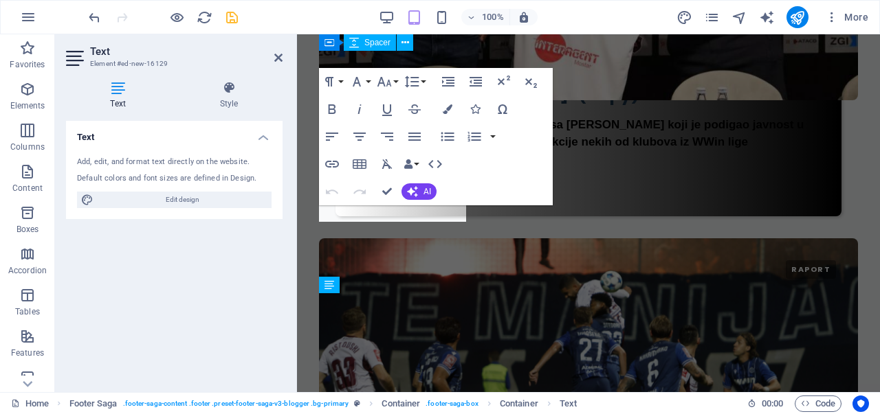
scroll to position [3830, 0]
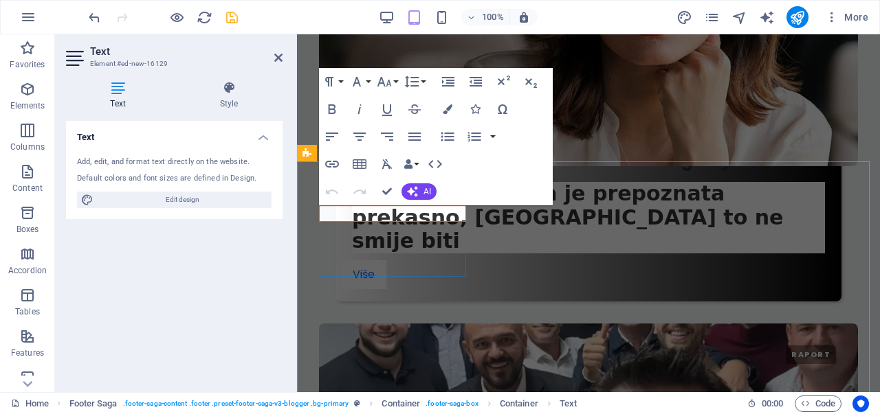
drag, startPoint x: 319, startPoint y: 212, endPoint x: 732, endPoint y: 238, distance: 413.9
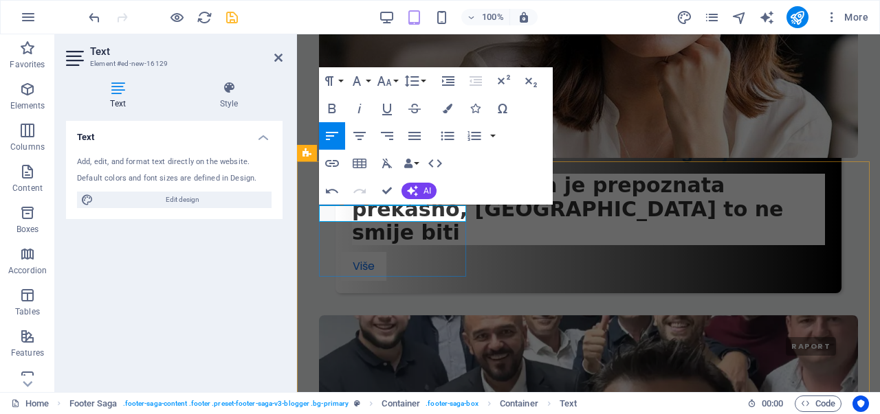
drag, startPoint x: 419, startPoint y: 217, endPoint x: 427, endPoint y: 215, distance: 8.5
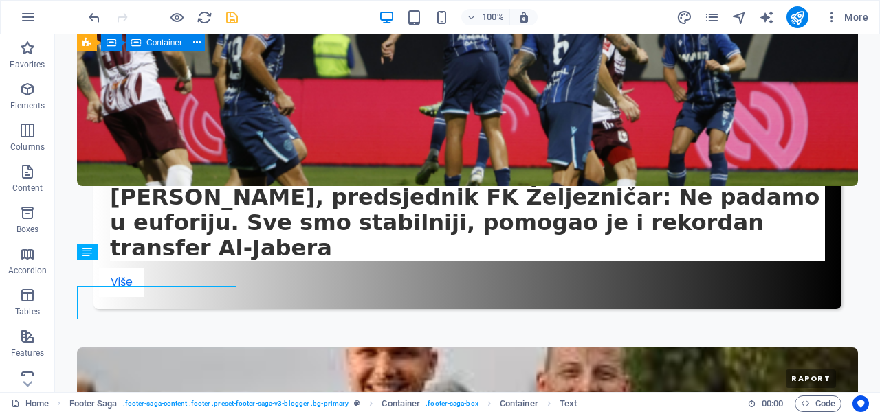
scroll to position [3886, 0]
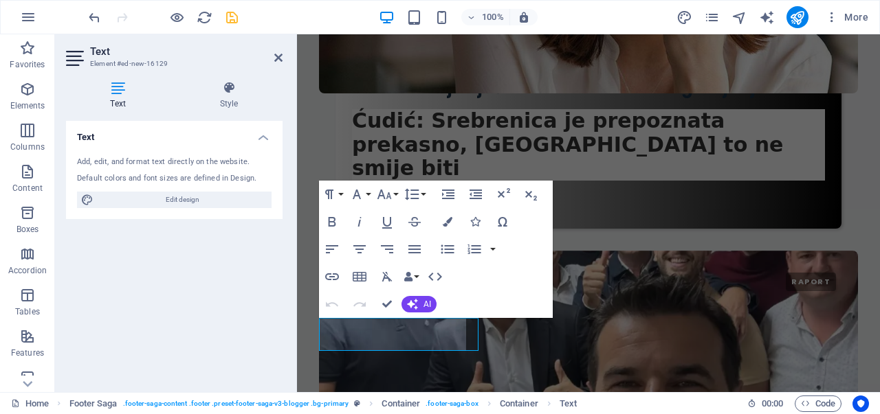
scroll to position [3741, 0]
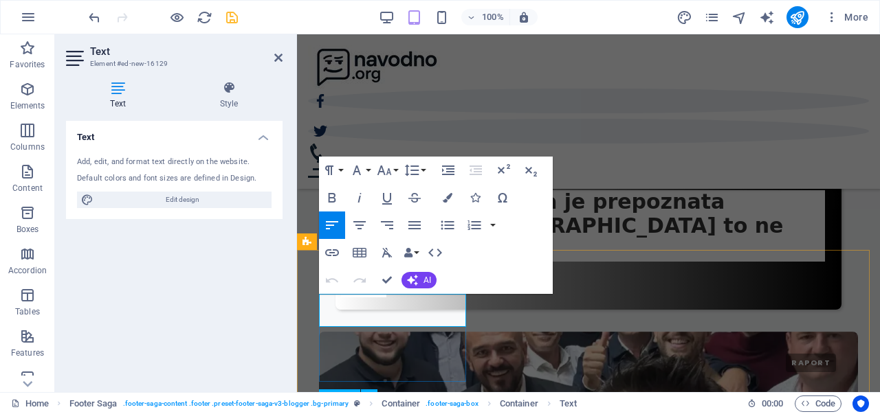
drag, startPoint x: 324, startPoint y: 302, endPoint x: 396, endPoint y: 316, distance: 72.9
drag, startPoint x: 319, startPoint y: 298, endPoint x: 477, endPoint y: 318, distance: 159.4
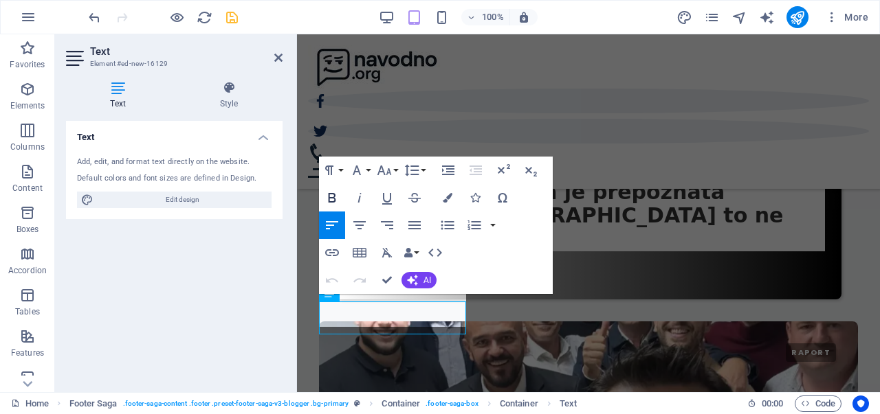
scroll to position [3733, 0]
click at [337, 197] on icon "button" at bounding box center [332, 198] width 16 height 16
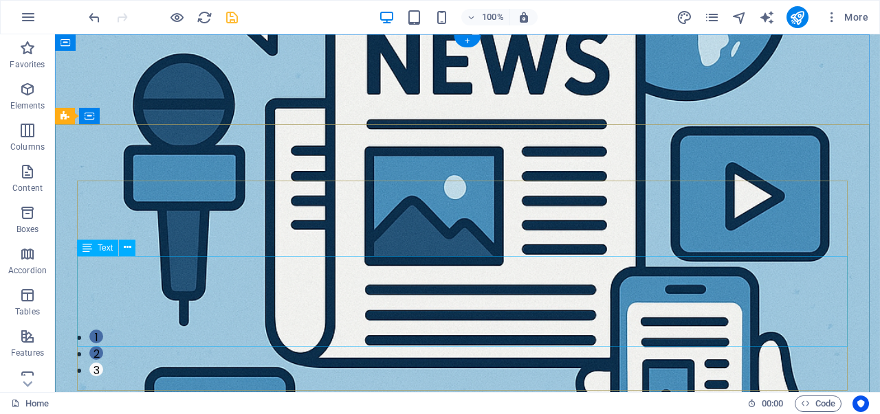
scroll to position [0, 0]
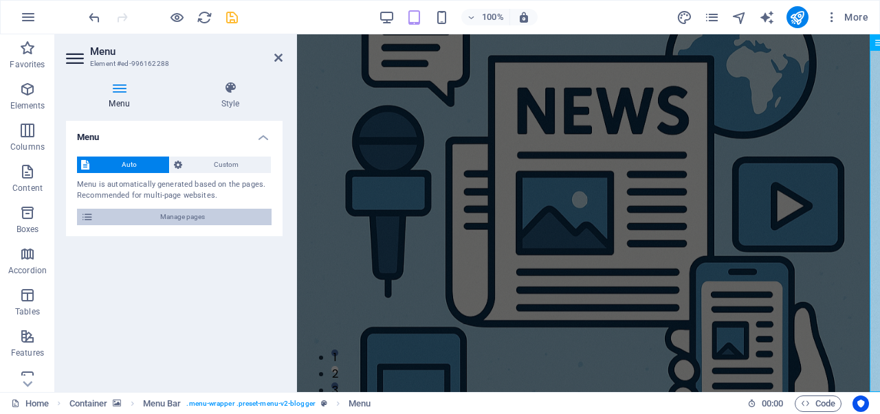
click at [195, 216] on span "Manage pages" at bounding box center [183, 217] width 170 height 16
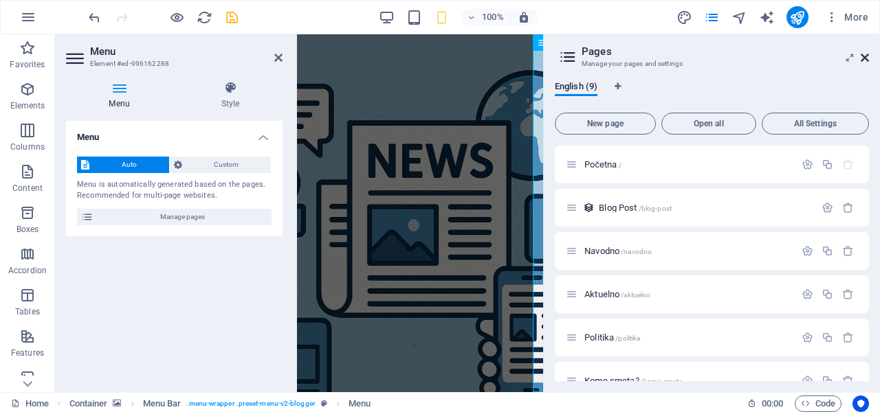
click at [866, 60] on icon at bounding box center [864, 57] width 8 height 11
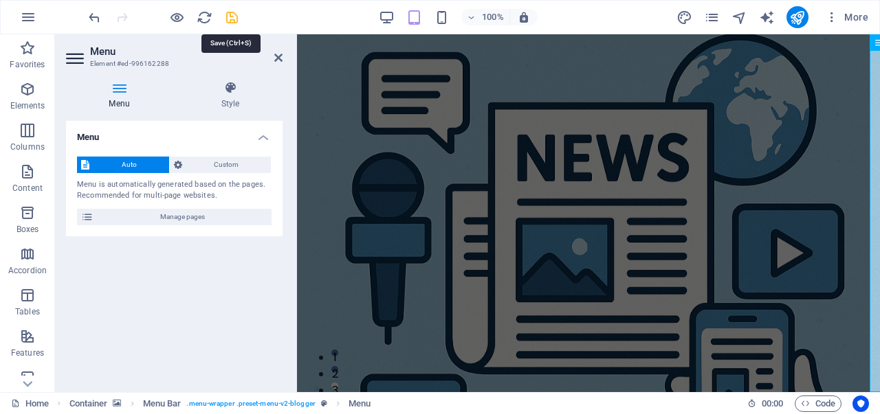
click at [234, 23] on icon "save" at bounding box center [232, 18] width 16 height 16
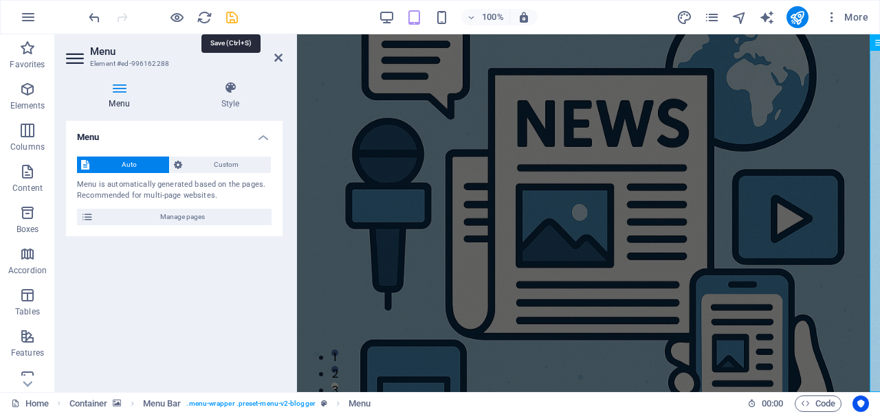
checkbox input "false"
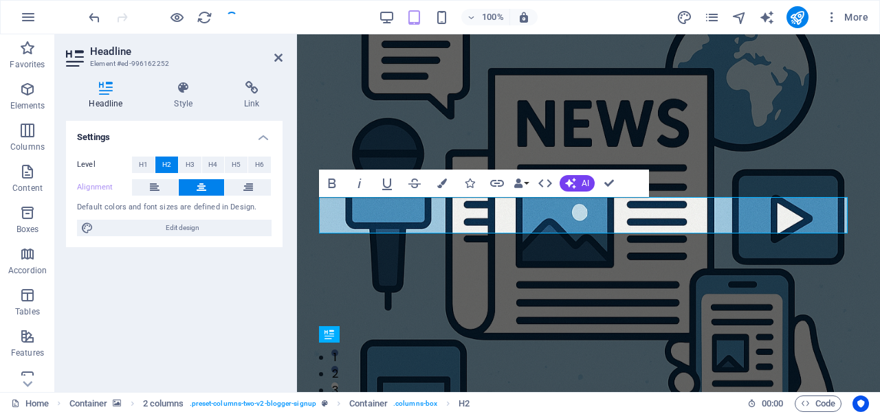
scroll to position [3380, 0]
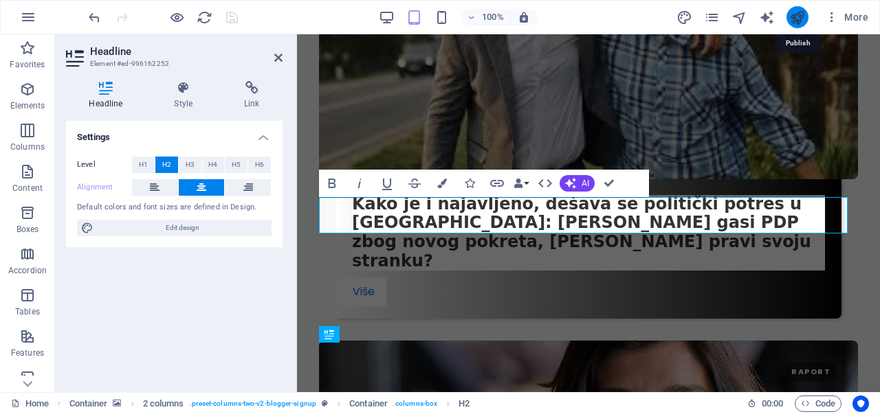
click at [799, 12] on icon "publish" at bounding box center [797, 18] width 16 height 16
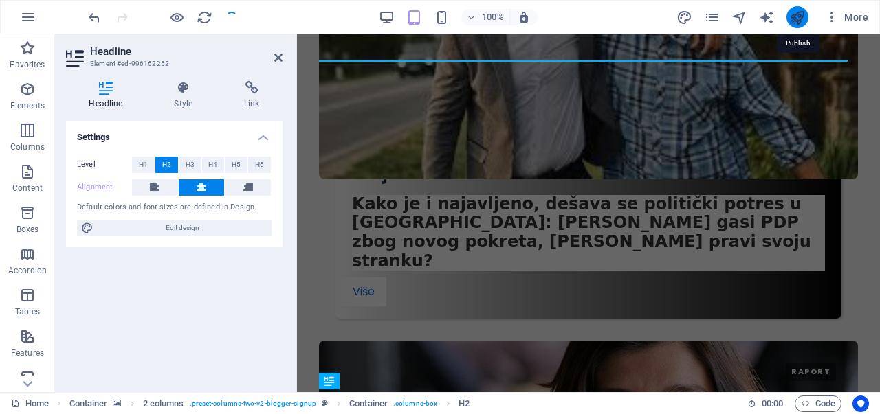
scroll to position [3517, 0]
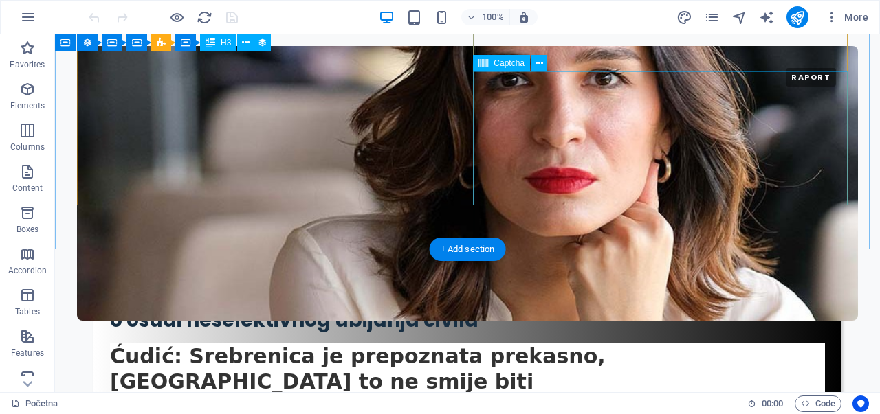
scroll to position [3886, 0]
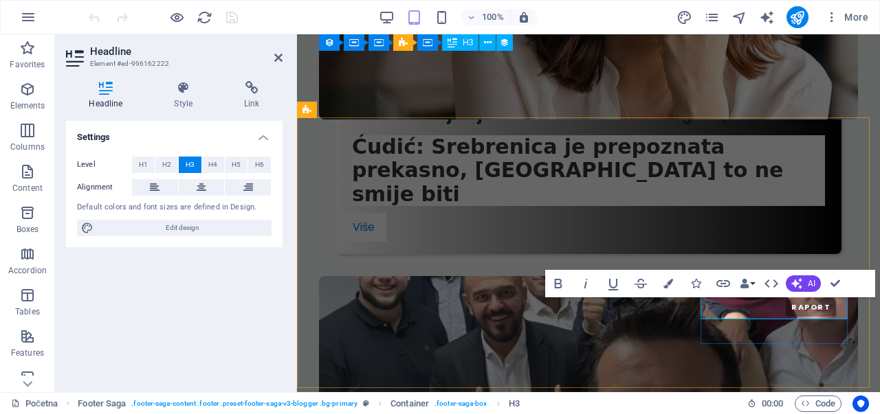
scroll to position [3869, 0]
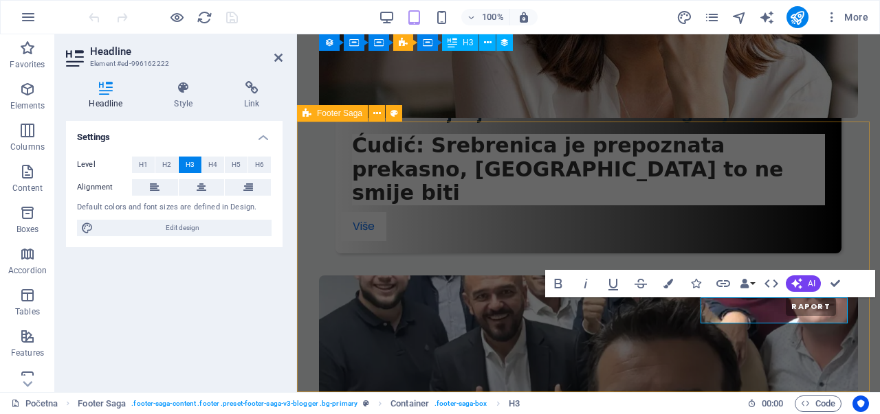
drag, startPoint x: 711, startPoint y: 310, endPoint x: 698, endPoint y: 309, distance: 12.4
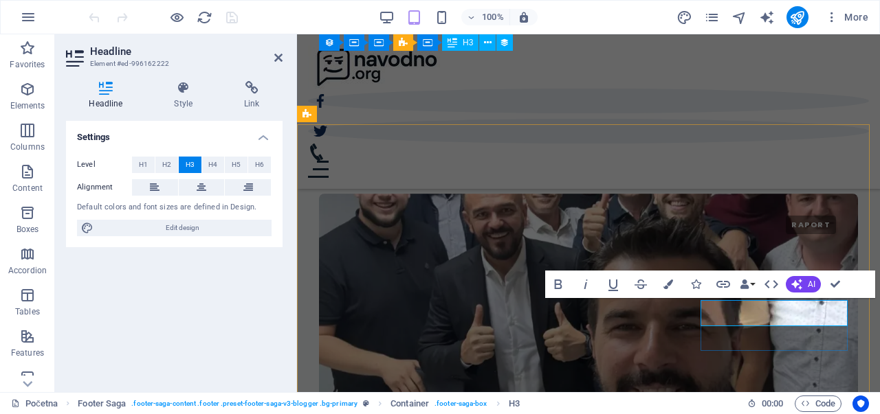
scroll to position [3861, 0]
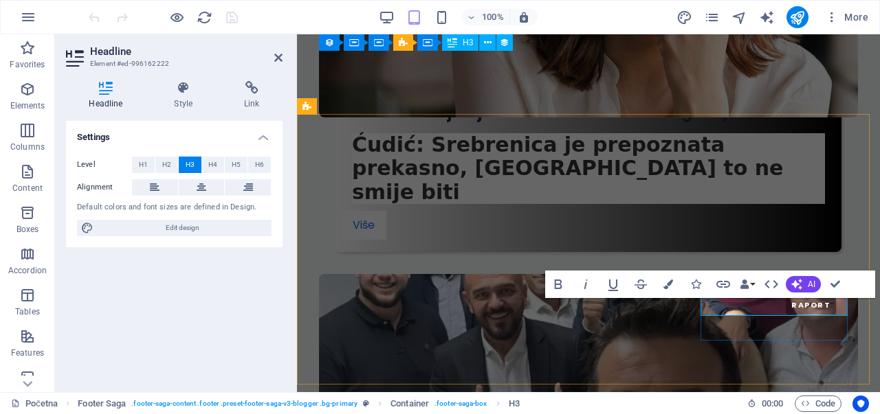
scroll to position [3869, 0]
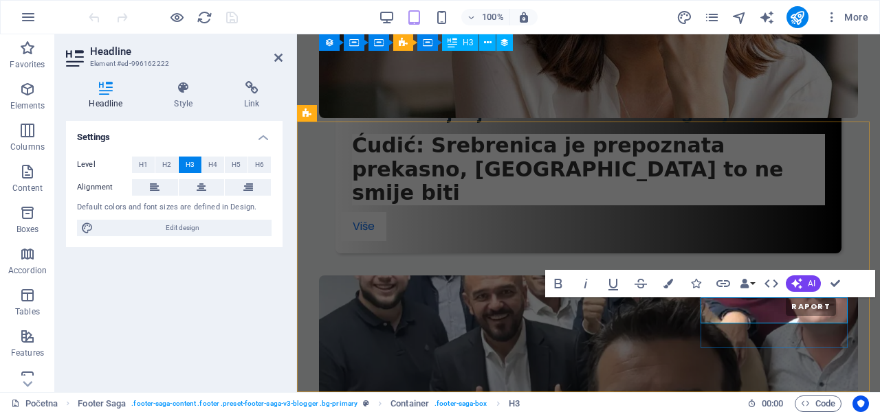
drag, startPoint x: 792, startPoint y: 306, endPoint x: 799, endPoint y: 302, distance: 7.1
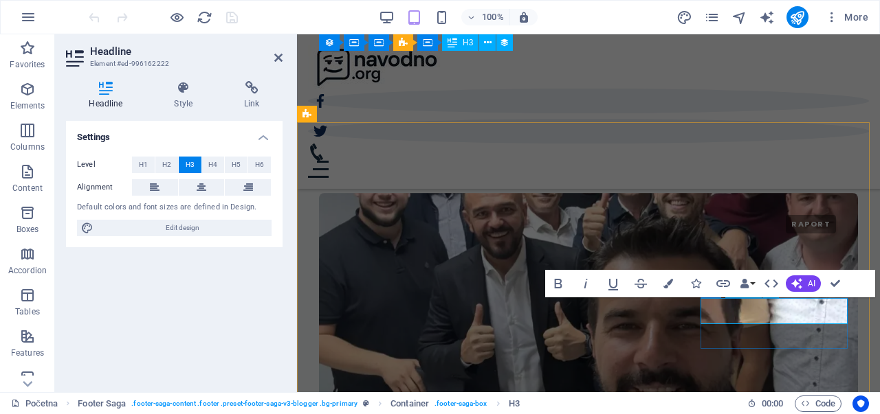
scroll to position [3861, 0]
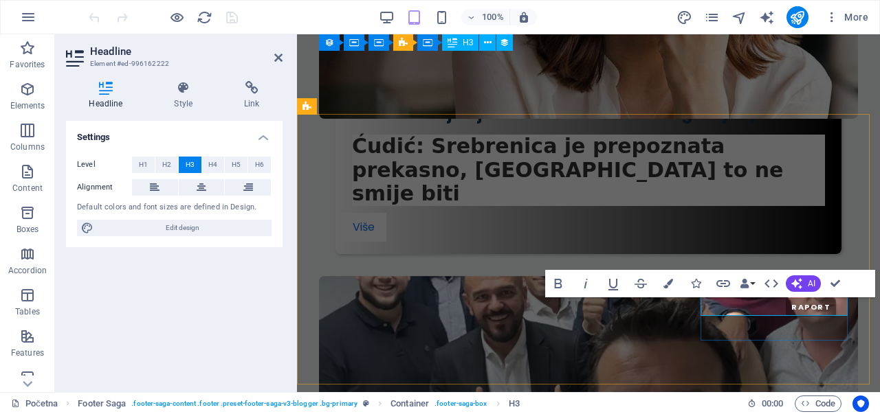
scroll to position [3869, 0]
drag, startPoint x: 704, startPoint y: 309, endPoint x: 784, endPoint y: 309, distance: 80.4
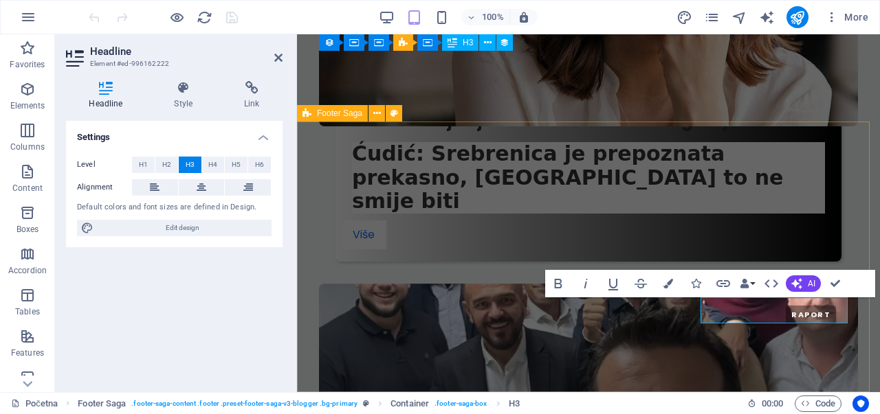
drag, startPoint x: 731, startPoint y: 308, endPoint x: 698, endPoint y: 311, distance: 33.1
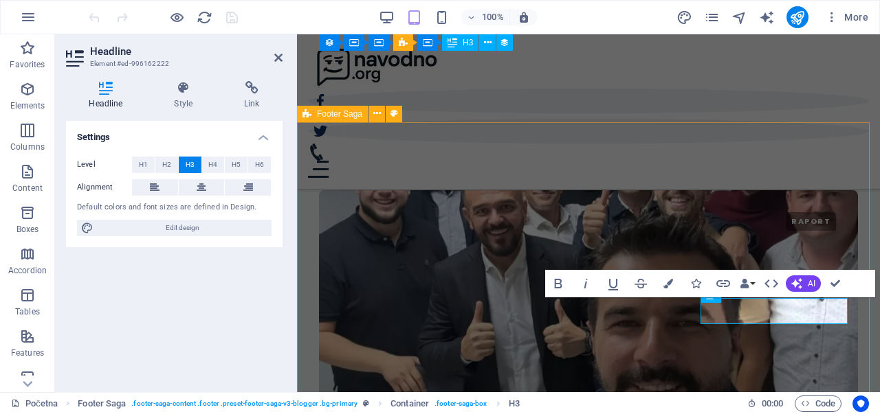
scroll to position [3861, 0]
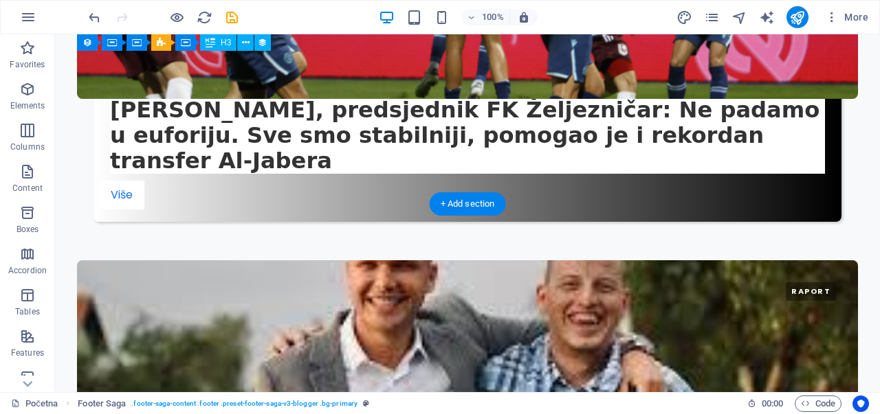
scroll to position [3856, 0]
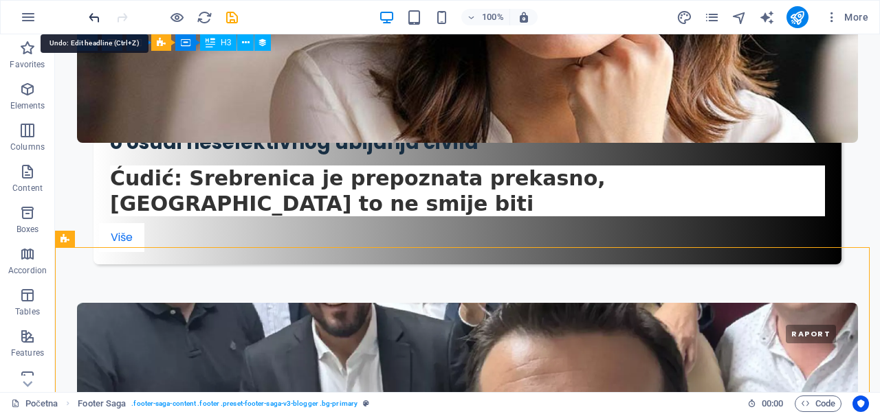
click at [98, 10] on icon "undo" at bounding box center [95, 18] width 16 height 16
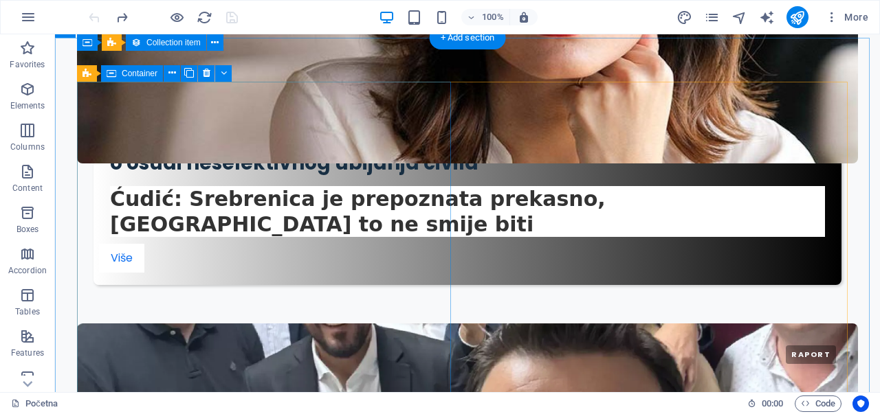
scroll to position [3886, 0]
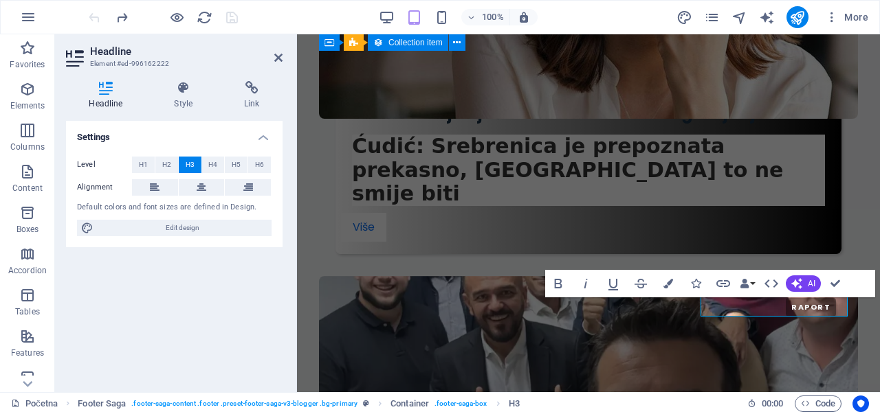
scroll to position [3869, 0]
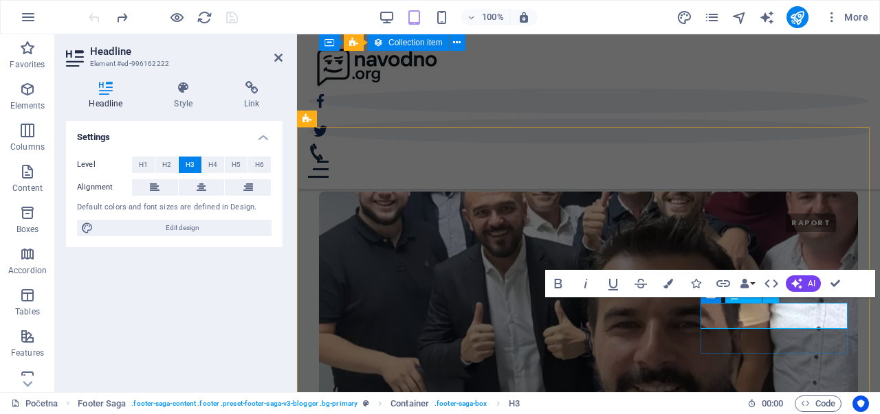
scroll to position [3861, 0]
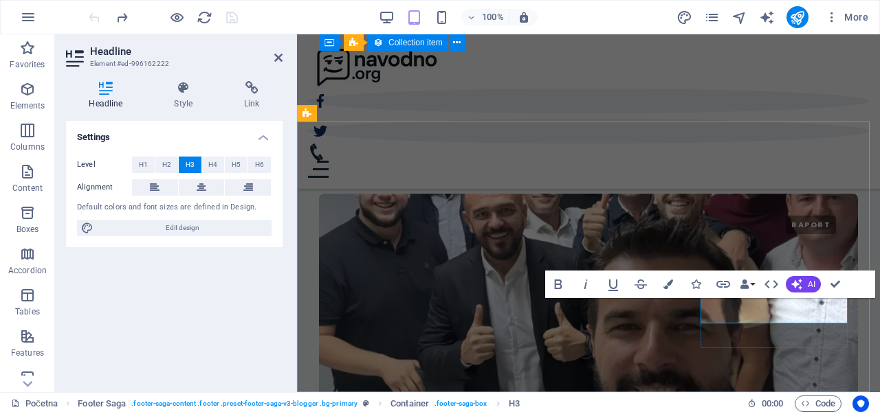
drag, startPoint x: 796, startPoint y: 311, endPoint x: 566, endPoint y: 255, distance: 236.9
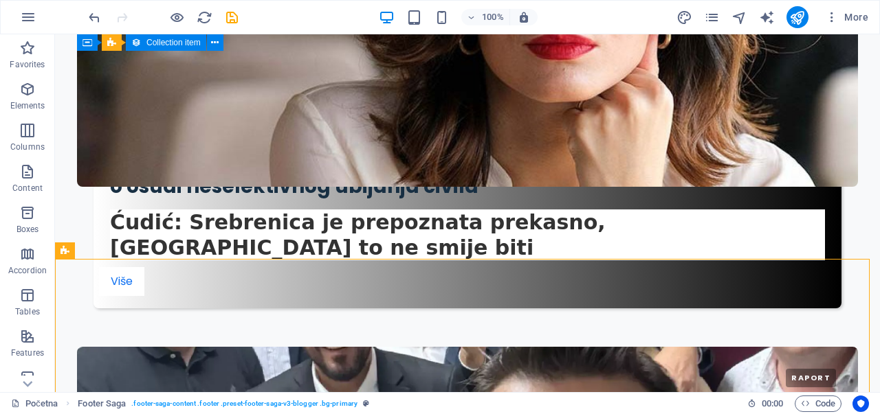
scroll to position [3886, 0]
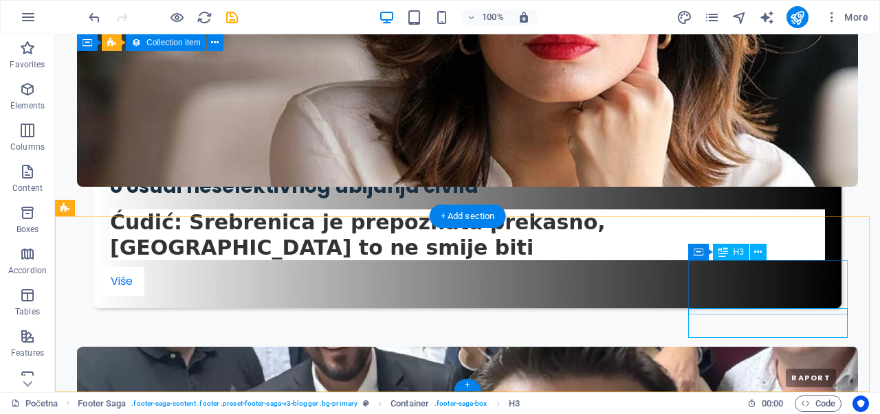
scroll to position [3862, 0]
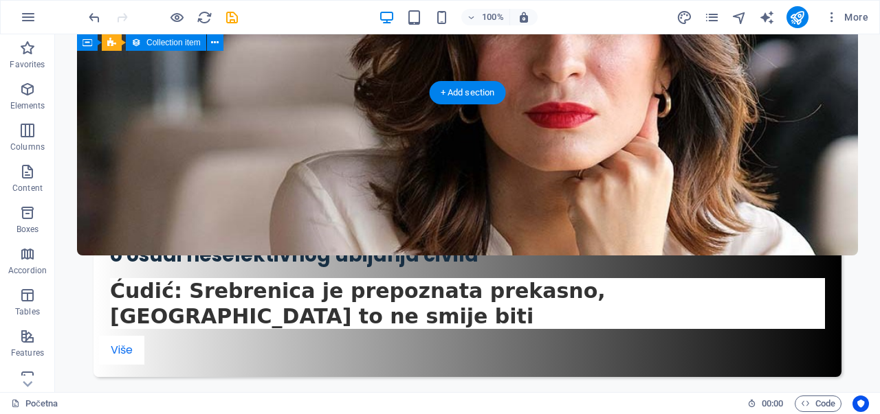
scroll to position [3886, 0]
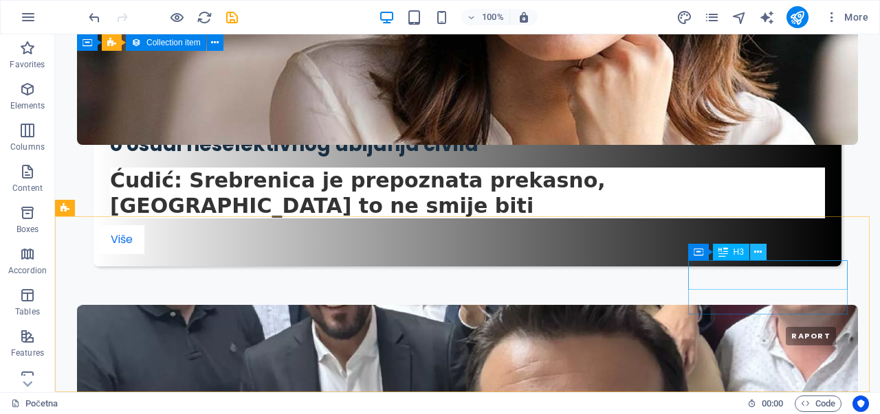
click at [756, 255] on icon at bounding box center [758, 252] width 8 height 14
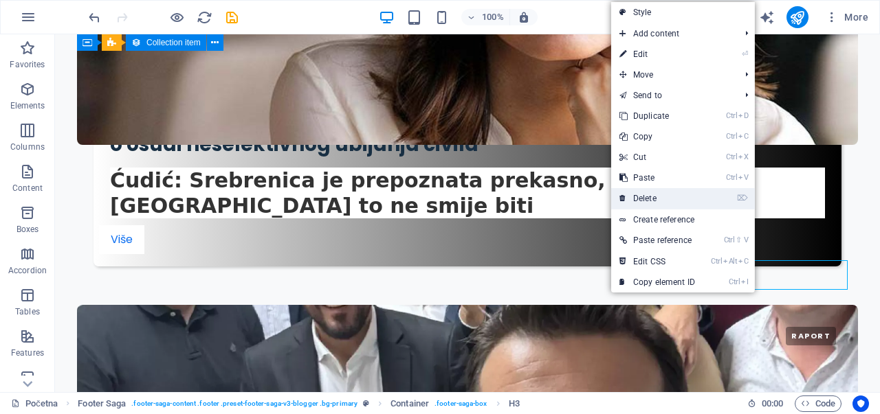
click at [663, 192] on link "⌦ Delete" at bounding box center [657, 198] width 92 height 21
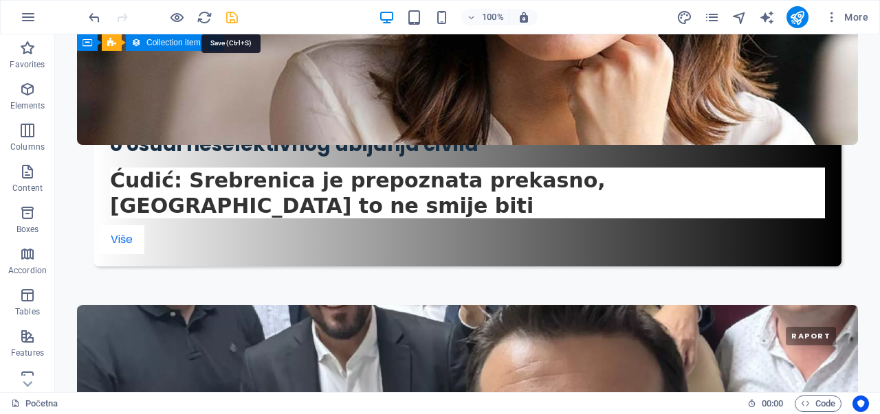
click at [232, 12] on icon "save" at bounding box center [232, 18] width 16 height 16
checkbox input "false"
click at [790, 16] on icon "publish" at bounding box center [797, 18] width 16 height 16
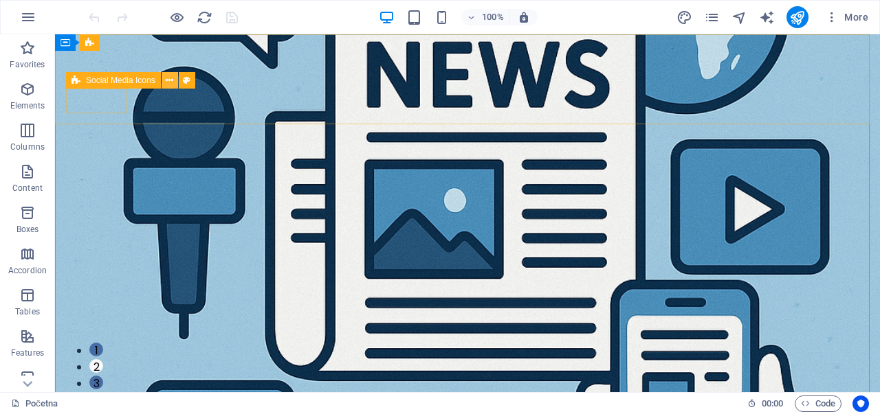
click at [169, 79] on icon at bounding box center [170, 81] width 8 height 14
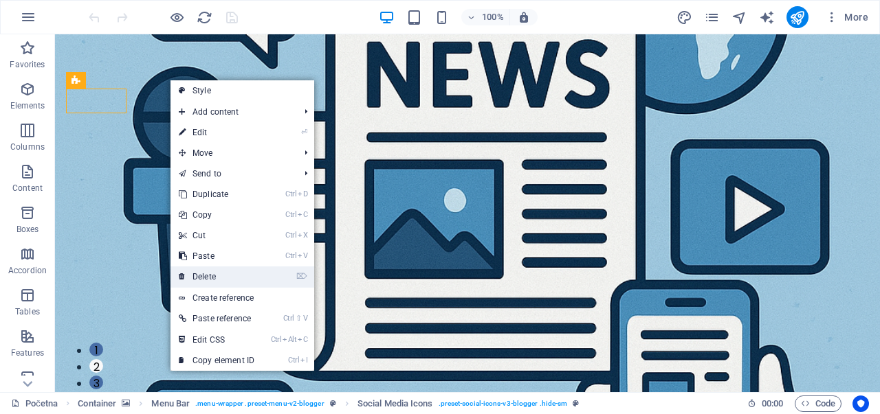
click at [217, 277] on link "⌦ Delete" at bounding box center [216, 277] width 92 height 21
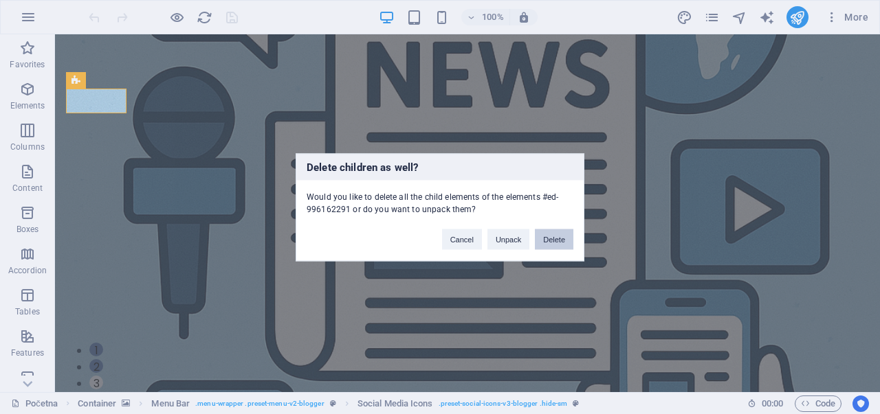
click at [543, 236] on button "Delete" at bounding box center [554, 239] width 38 height 21
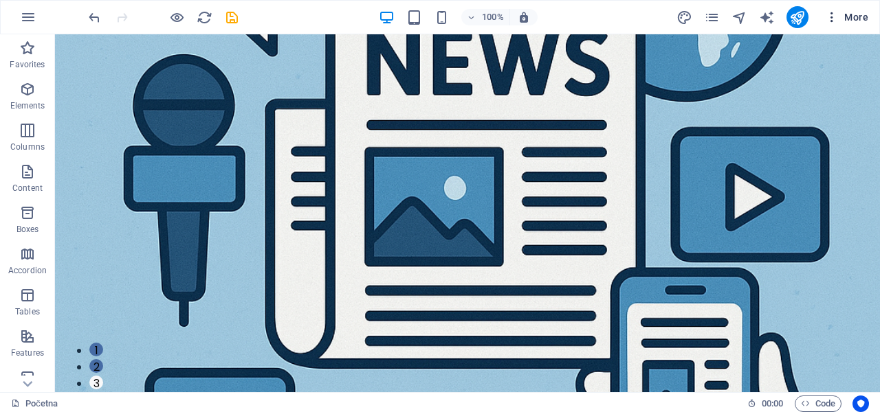
click at [836, 16] on icon "button" at bounding box center [832, 17] width 14 height 14
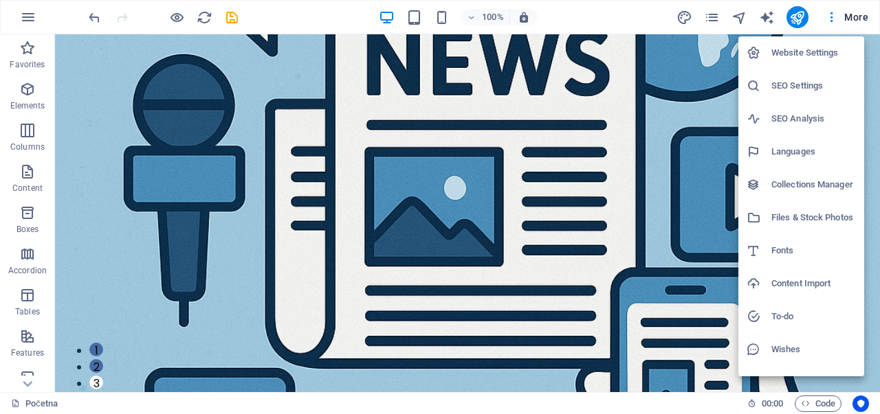
click at [789, 179] on h6 "Collections Manager" at bounding box center [813, 185] width 85 height 16
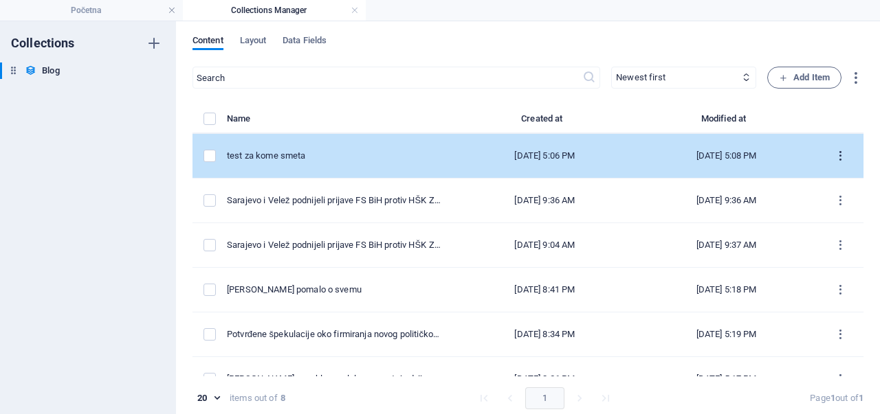
click at [836, 151] on icon "items list" at bounding box center [840, 156] width 13 height 13
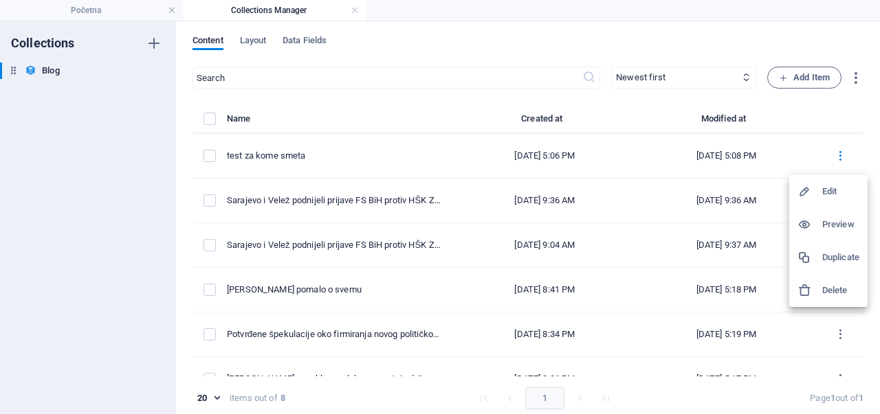
click at [832, 199] on h6 "Edit" at bounding box center [840, 192] width 37 height 16
select select "Kome smeta?"
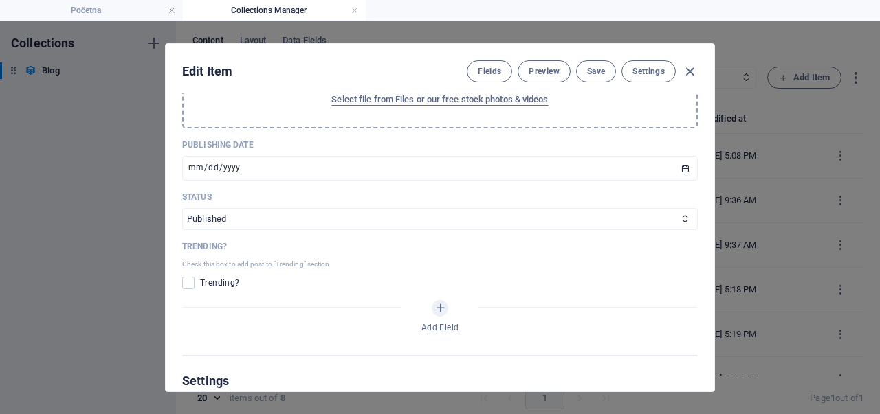
scroll to position [559, 0]
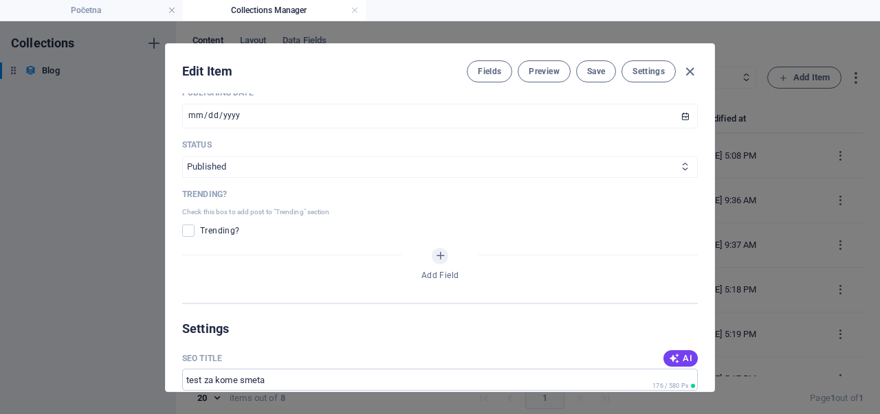
click at [212, 164] on select "Published Draft" at bounding box center [439, 167] width 515 height 22
select select "Draft"
click at [182, 156] on select "Published Draft" at bounding box center [439, 167] width 515 height 22
click at [594, 76] on span "Save" at bounding box center [596, 71] width 18 height 11
click at [691, 71] on icon "button" at bounding box center [690, 72] width 16 height 16
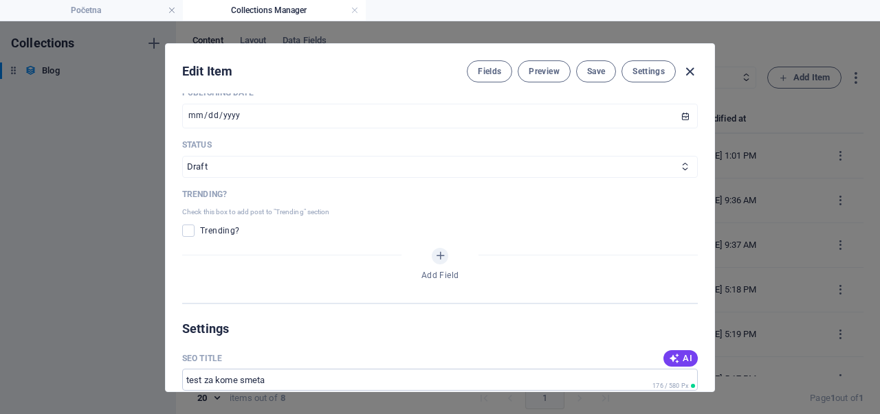
type input "2025-10-06"
type input "test-za-kome-smeta"
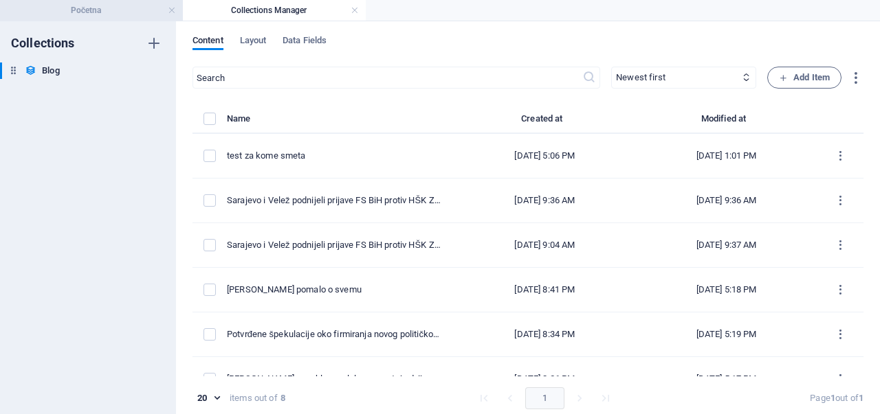
click at [70, 5] on h4 "Početna" at bounding box center [91, 10] width 183 height 15
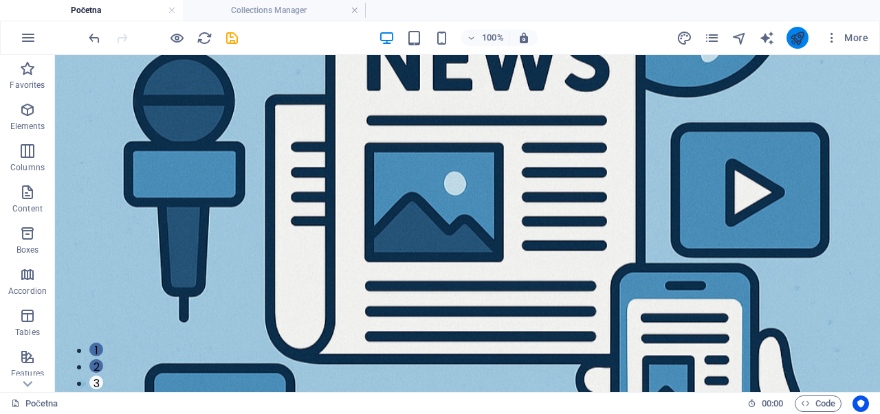
click at [801, 47] on button "publish" at bounding box center [797, 38] width 22 height 22
checkbox input "false"
